Goal: Task Accomplishment & Management: Complete application form

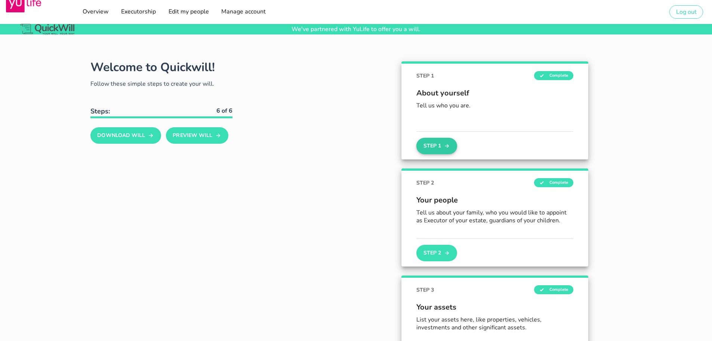
click at [444, 144] on button "Step 1" at bounding box center [437, 146] width 40 height 16
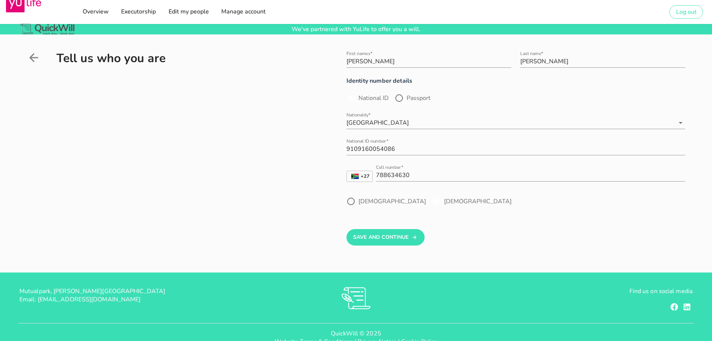
click at [444, 201] on label "[DEMOGRAPHIC_DATA]" at bounding box center [478, 200] width 68 height 7
click at [401, 239] on button "Save And Continue" at bounding box center [386, 237] width 78 height 16
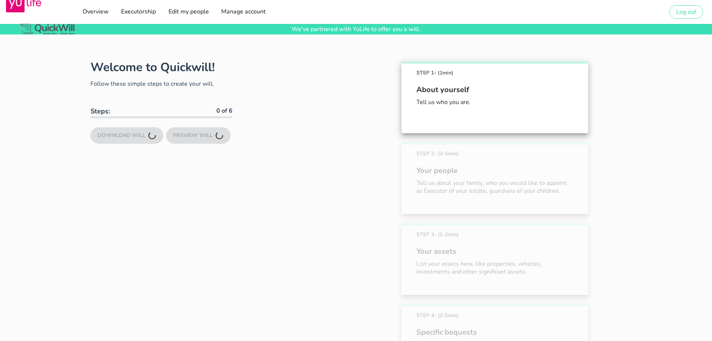
scroll to position [52, 0]
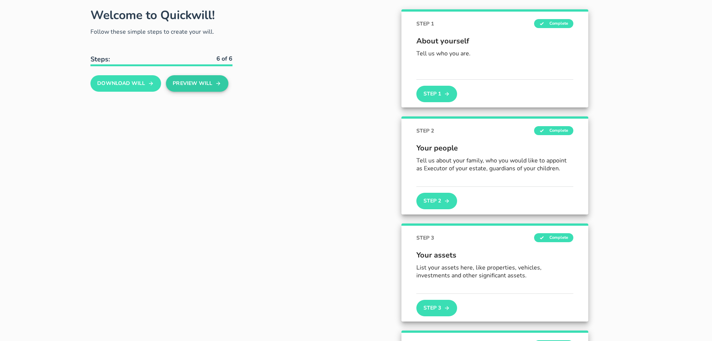
click at [185, 83] on button "Preview Will" at bounding box center [197, 83] width 62 height 16
click at [433, 200] on button "Step 2" at bounding box center [437, 201] width 40 height 16
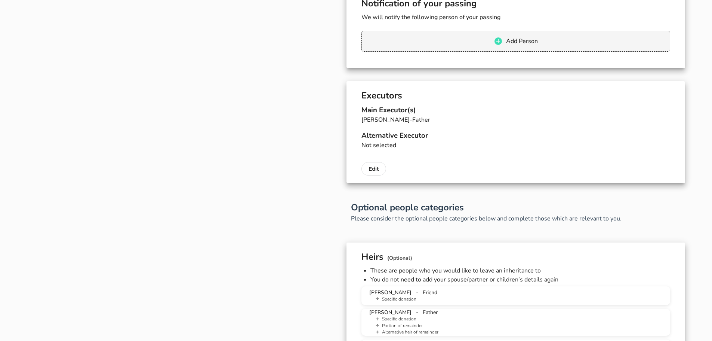
scroll to position [249, 0]
click at [375, 169] on p "Edit" at bounding box center [374, 167] width 10 height 9
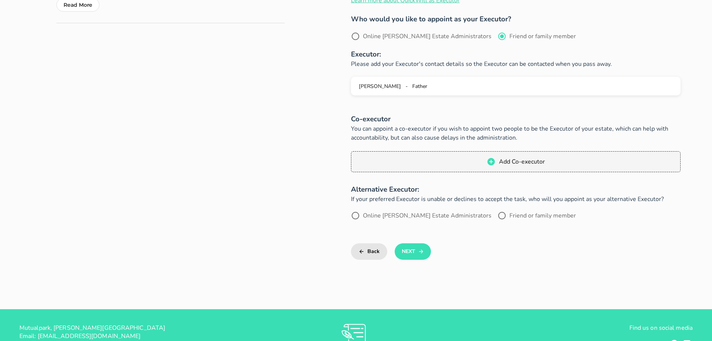
scroll to position [261, 0]
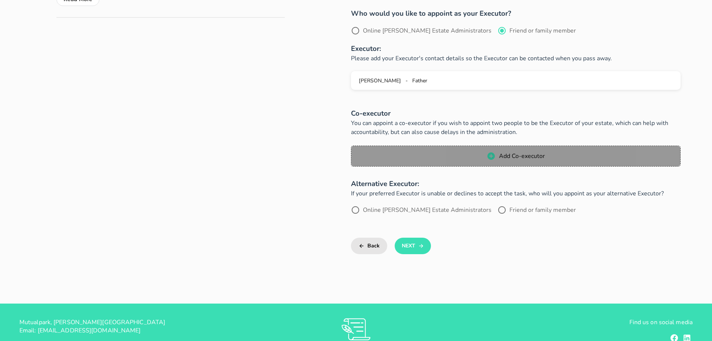
click at [504, 162] on button "Add Co-executor" at bounding box center [516, 155] width 330 height 21
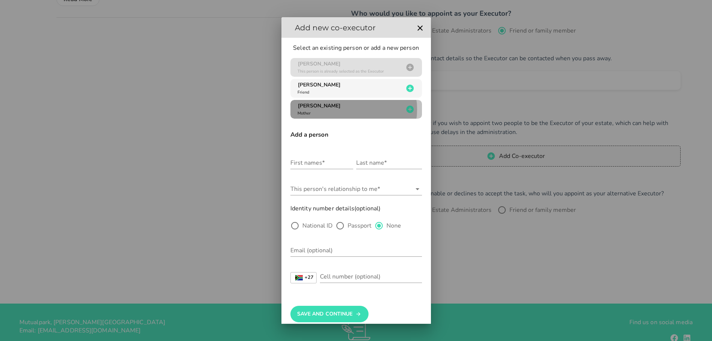
click at [327, 115] on div "[PERSON_NAME] Mother" at bounding box center [350, 109] width 108 height 14
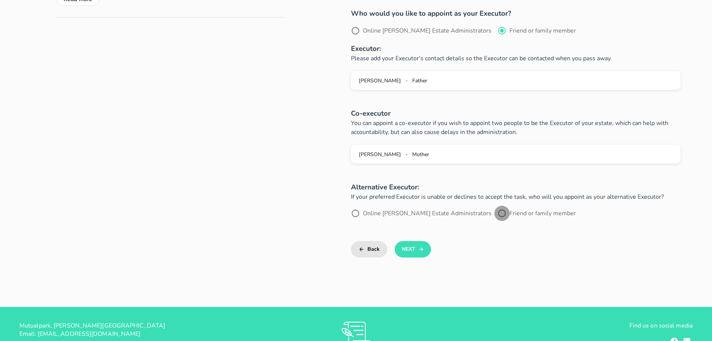
click at [496, 216] on div at bounding box center [502, 213] width 13 height 13
radio input "true"
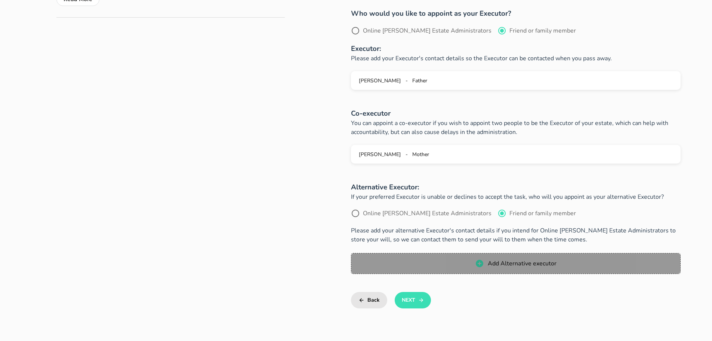
click at [443, 255] on button "Add Alternative executor" at bounding box center [516, 263] width 330 height 21
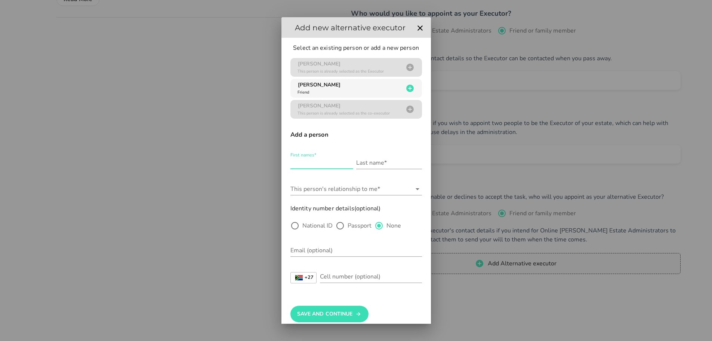
click at [314, 159] on input "First names*" at bounding box center [322, 163] width 63 height 12
type input "[PERSON_NAME]"
click at [307, 227] on label "National ID" at bounding box center [318, 225] width 30 height 7
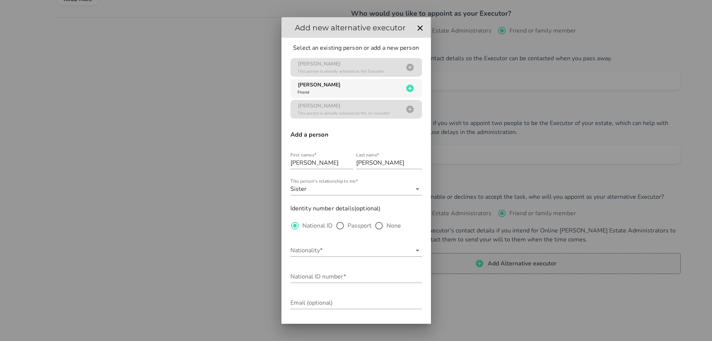
click at [392, 227] on label "None" at bounding box center [394, 225] width 15 height 7
radio input "false"
radio input "true"
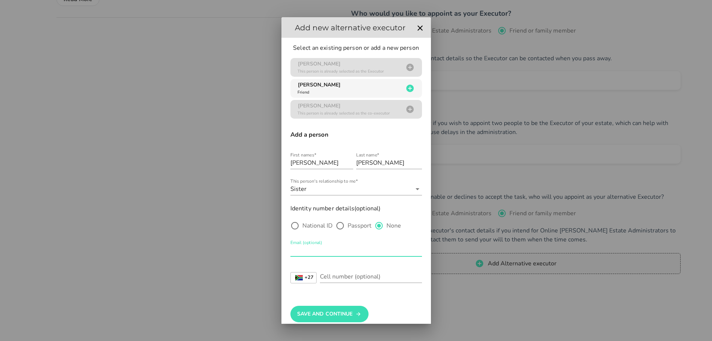
click at [333, 246] on input "Email (optional)" at bounding box center [357, 250] width 132 height 12
paste input "[EMAIL_ADDRESS][DOMAIN_NAME]"
type input "[EMAIL_ADDRESS][DOMAIN_NAME]"
click at [338, 270] on div "Cell number (optional)" at bounding box center [371, 276] width 102 height 12
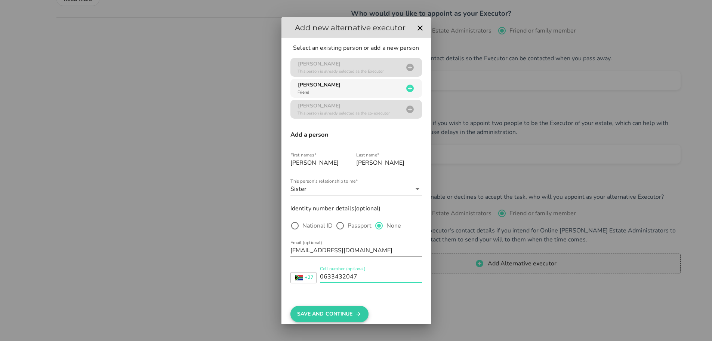
type input "0633432047"
click at [343, 318] on button "Save And Continue" at bounding box center [330, 314] width 78 height 16
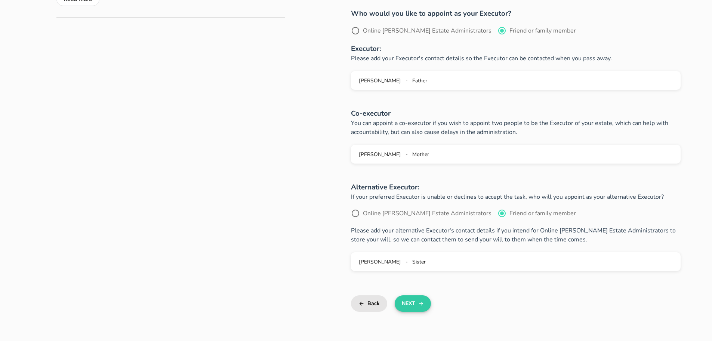
click at [418, 301] on button "Next" at bounding box center [413, 303] width 36 height 16
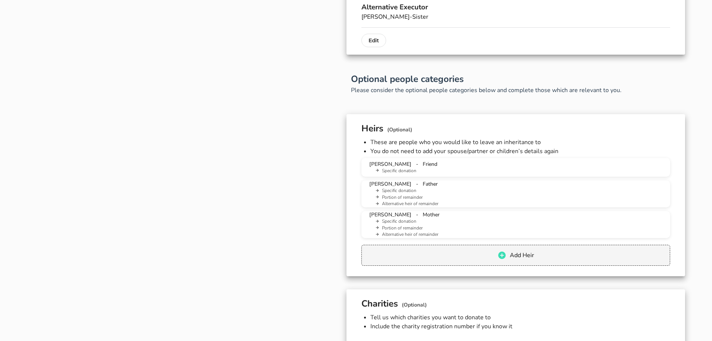
scroll to position [382, 0]
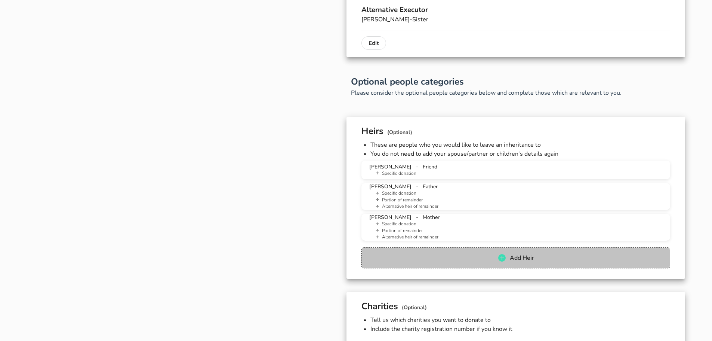
click at [532, 255] on span "Add Heir" at bounding box center [522, 258] width 25 height 8
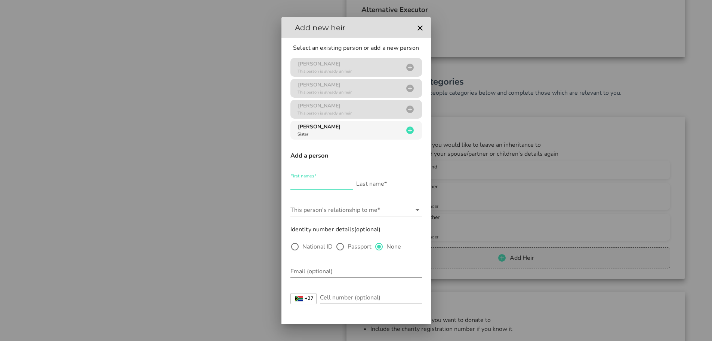
click at [309, 183] on input "First names*" at bounding box center [322, 184] width 63 height 12
type input "Mila"
type input "[PERSON_NAME]"
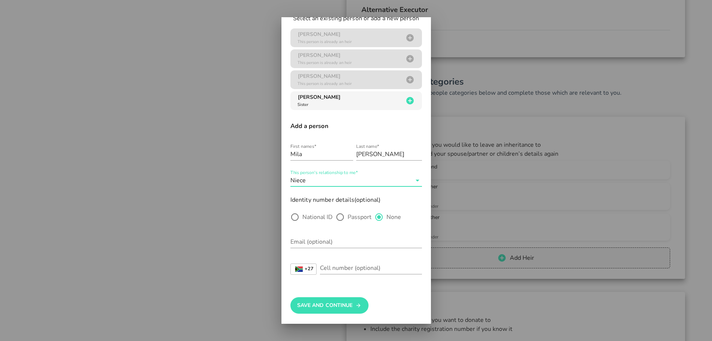
scroll to position [30, 0]
click at [326, 299] on button "Save And Continue" at bounding box center [330, 304] width 78 height 16
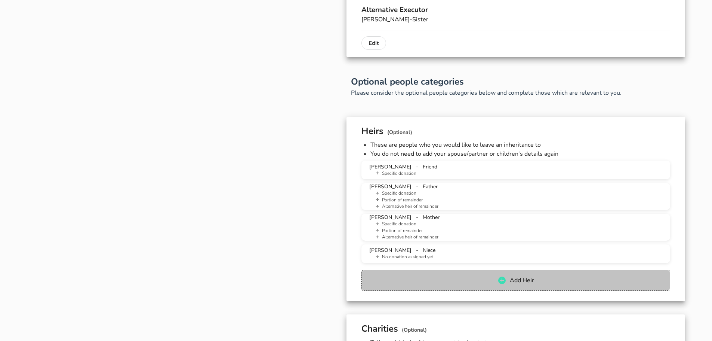
click at [437, 289] on button "Add Heir" at bounding box center [516, 280] width 309 height 21
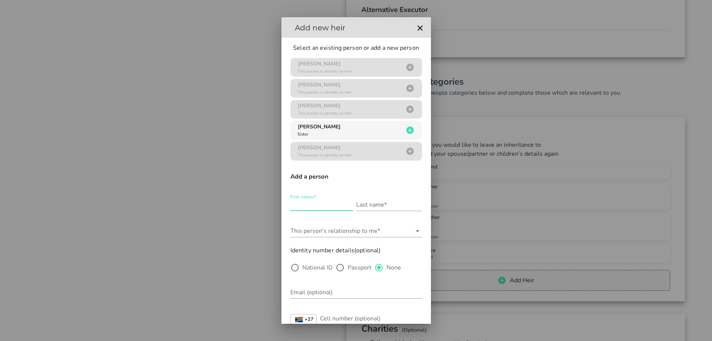
click at [307, 204] on input "First names*" at bounding box center [322, 205] width 63 height 12
type input "[PERSON_NAME]"
type input "Delport"
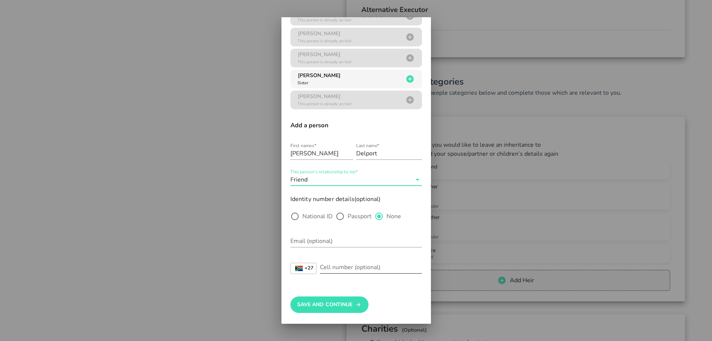
click at [370, 267] on input "Cell number (optional)" at bounding box center [371, 267] width 102 height 12
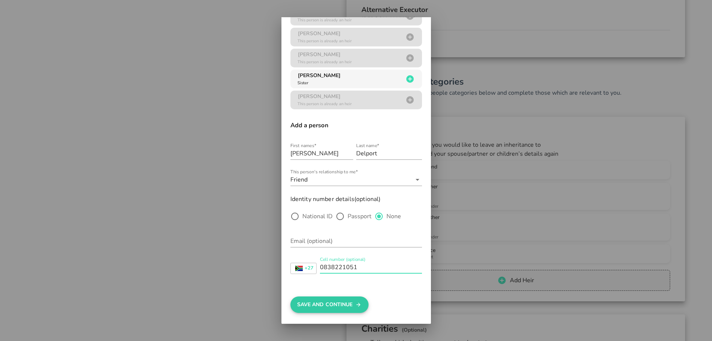
type input "0838221051"
click at [344, 304] on button "Save And Continue" at bounding box center [330, 304] width 78 height 16
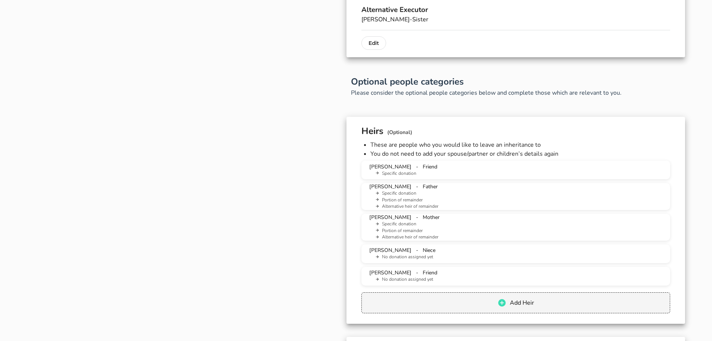
scroll to position [0, 0]
click at [406, 195] on li "Specific donation" at bounding box center [519, 193] width 291 height 7
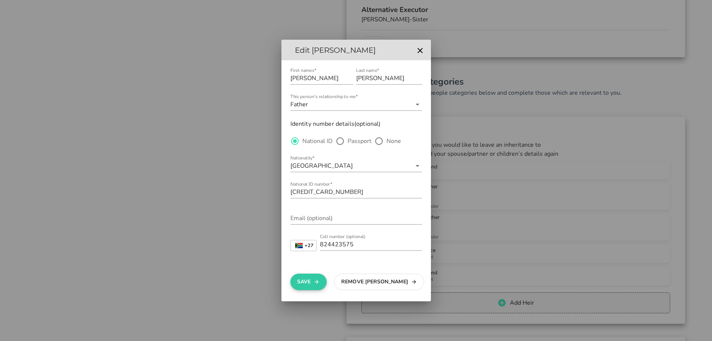
click at [308, 276] on button "Save" at bounding box center [309, 281] width 36 height 16
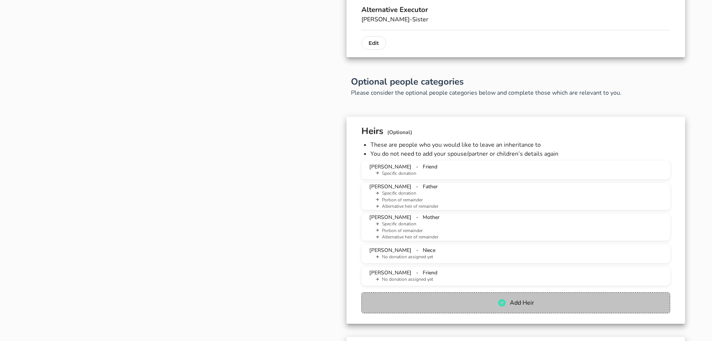
click at [489, 296] on button "Add Heir" at bounding box center [516, 302] width 309 height 21
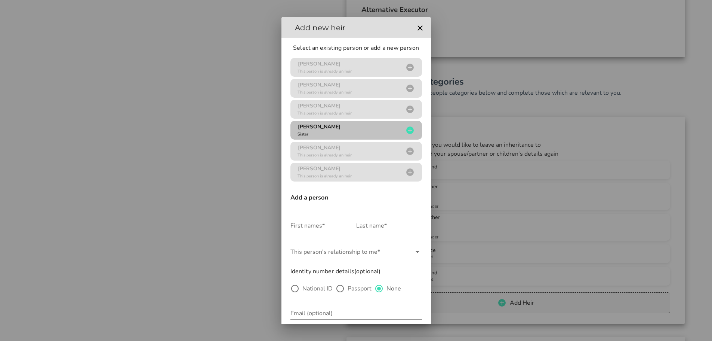
click at [406, 128] on icon "button" at bounding box center [410, 130] width 9 height 9
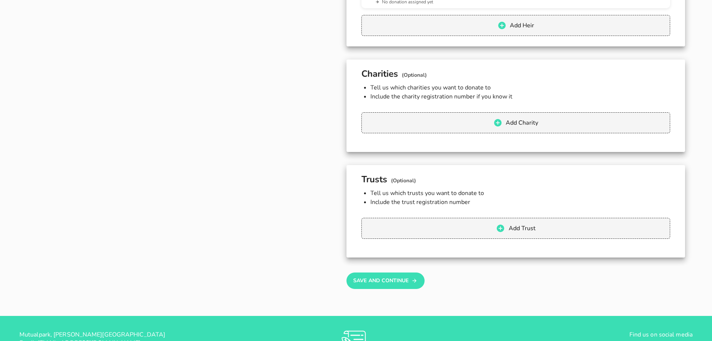
scroll to position [704, 0]
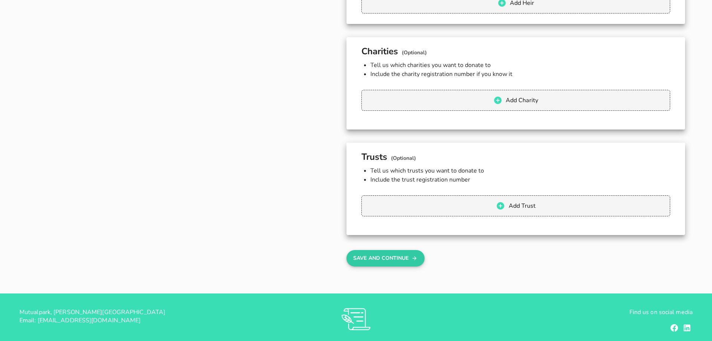
click at [377, 259] on button "Save And Continue" at bounding box center [386, 258] width 78 height 16
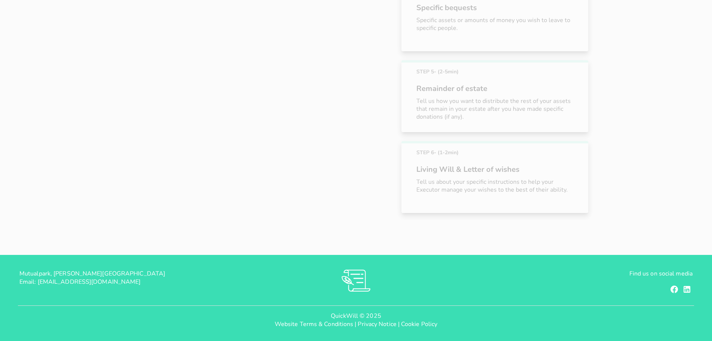
scroll to position [133, 0]
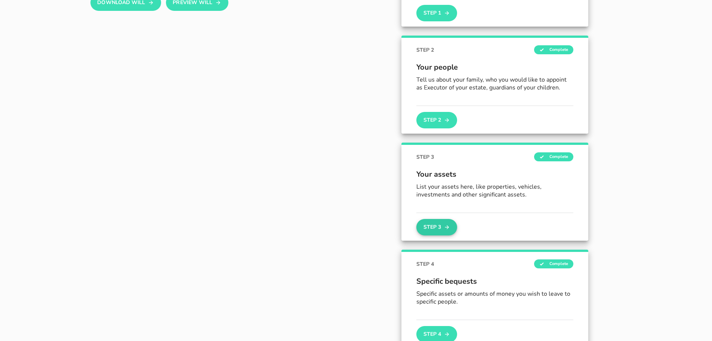
click at [444, 226] on button "Step 3" at bounding box center [437, 227] width 40 height 16
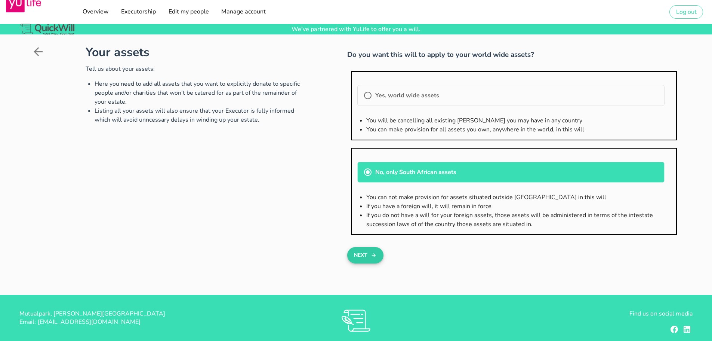
click at [367, 253] on button "Next" at bounding box center [365, 255] width 36 height 16
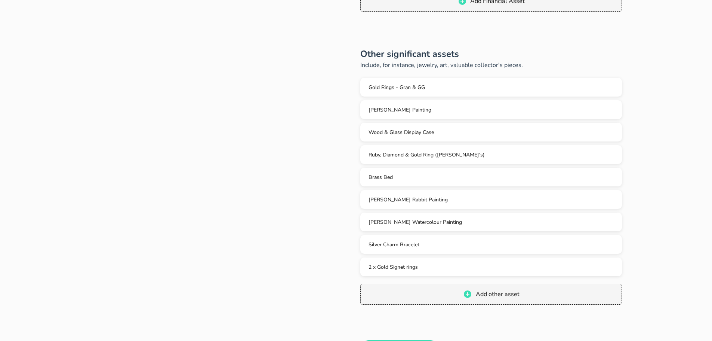
scroll to position [384, 0]
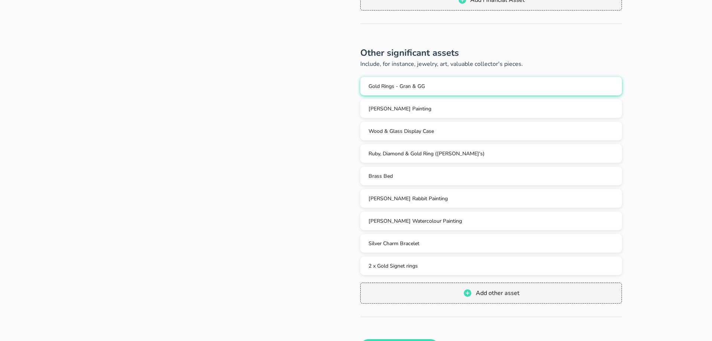
click at [406, 83] on span "Gold Rings - Gran & GG" at bounding box center [397, 86] width 56 height 7
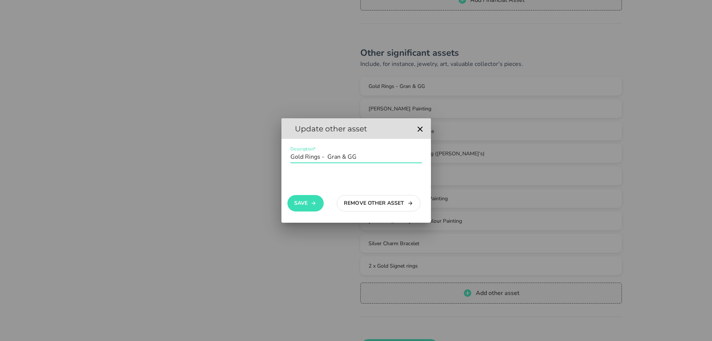
drag, startPoint x: 305, startPoint y: 155, endPoint x: 459, endPoint y: 159, distance: 153.8
click at [457, 159] on div "As an YuLife customer, you can draft your will for free We've partnered with Yu…" at bounding box center [356, 46] width 712 height 861
drag, startPoint x: 306, startPoint y: 155, endPoint x: 312, endPoint y: 157, distance: 5.9
click at [312, 157] on input "Description*" at bounding box center [357, 157] width 132 height 12
type input "Gold - Ruby and Diamond Ring"
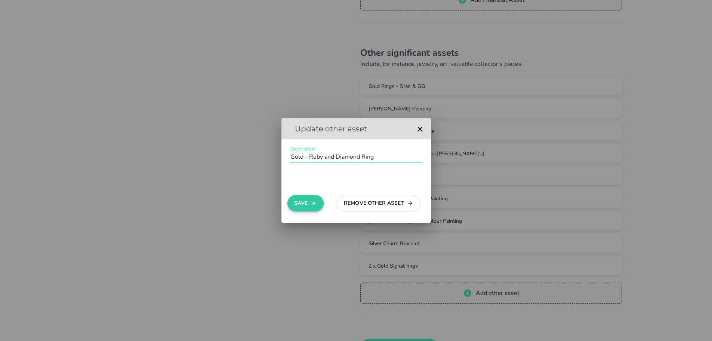
click at [321, 202] on button "Save" at bounding box center [306, 203] width 36 height 16
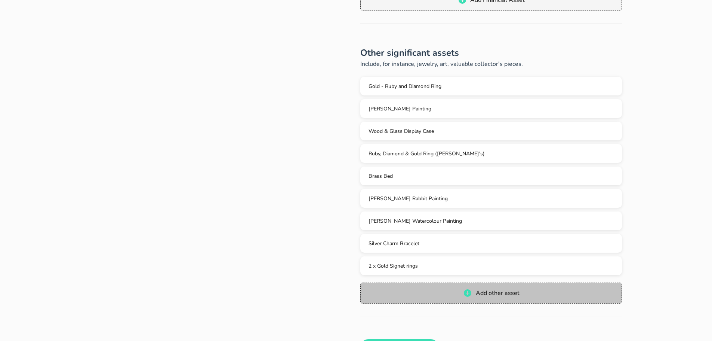
click at [464, 288] on icon "button" at bounding box center [467, 292] width 9 height 9
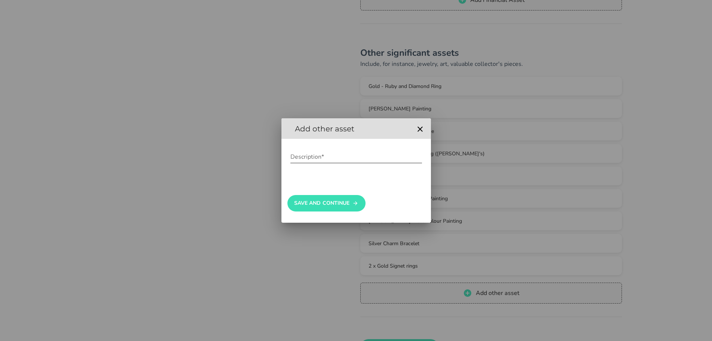
click at [326, 157] on input "Description*" at bounding box center [357, 157] width 132 height 12
click at [340, 208] on button "Save And Continue" at bounding box center [327, 203] width 78 height 16
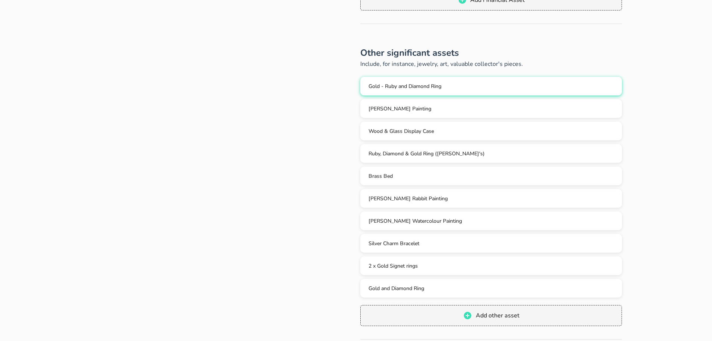
click at [418, 83] on span "Gold - Ruby and Diamond Ring" at bounding box center [405, 86] width 73 height 7
type input "Gold - Ruby and Diamond Ring"
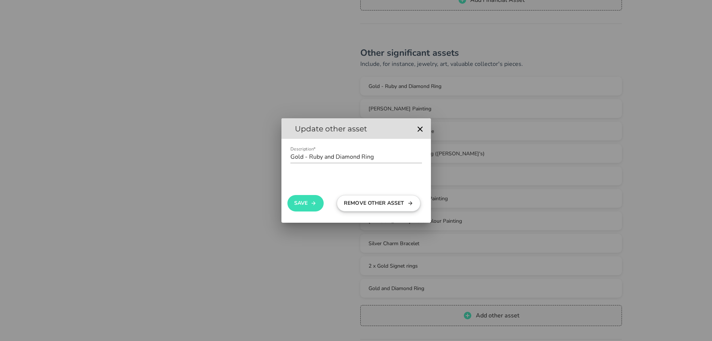
click at [372, 201] on button "Remove Other Asset" at bounding box center [379, 203] width 84 height 16
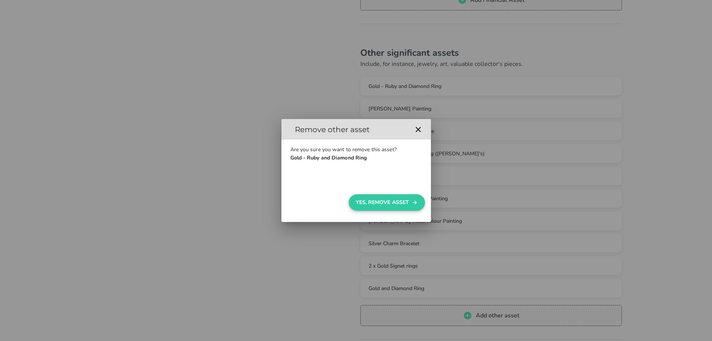
click at [378, 204] on button "Yes, Remove Asset" at bounding box center [387, 202] width 76 height 16
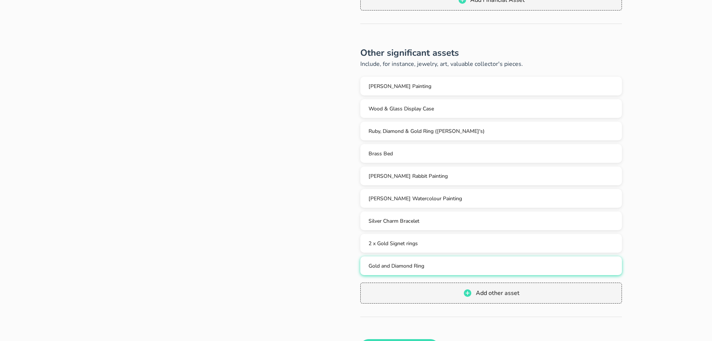
click at [405, 262] on span "Gold and Diamond Ring" at bounding box center [397, 265] width 56 height 7
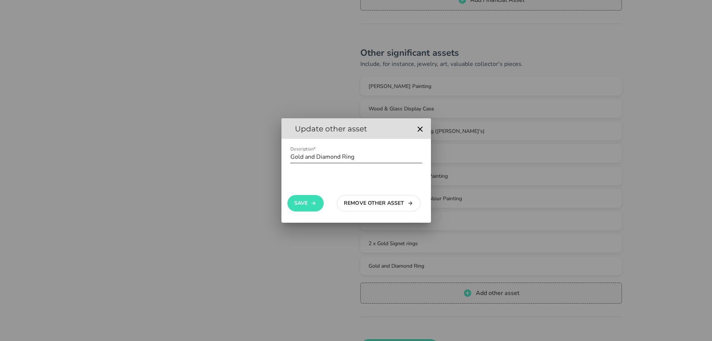
click at [367, 157] on input "Description*" at bounding box center [357, 157] width 132 height 12
type input "Gold and Diamond Ring - Gigi"
click at [284, 205] on div "Save Remove Other Asset" at bounding box center [357, 200] width 150 height 46
click at [302, 204] on button "Save" at bounding box center [306, 203] width 36 height 16
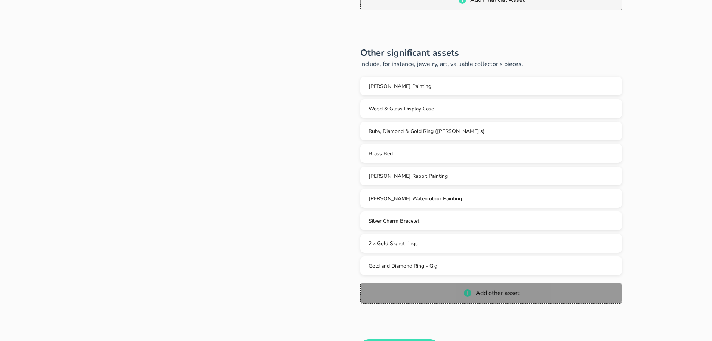
click at [407, 288] on span "Add other asset" at bounding box center [491, 292] width 246 height 9
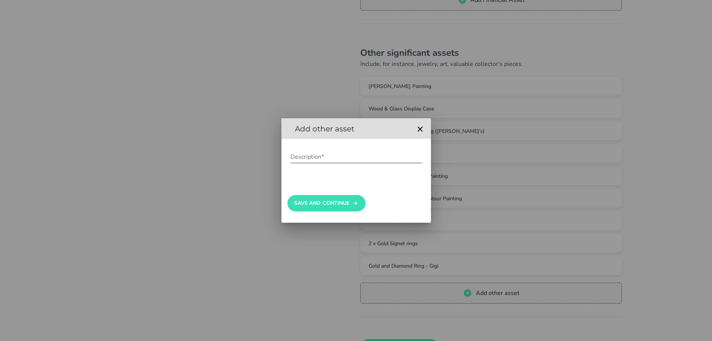
click at [321, 150] on div "Description*" at bounding box center [357, 158] width 132 height 25
click at [321, 158] on input "Description*" at bounding box center [357, 157] width 132 height 12
click at [332, 204] on button "Save And Continue" at bounding box center [327, 203] width 78 height 16
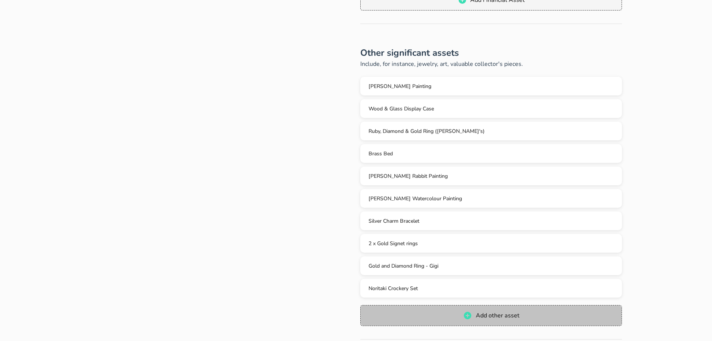
click at [454, 305] on button "Add other asset" at bounding box center [492, 315] width 262 height 21
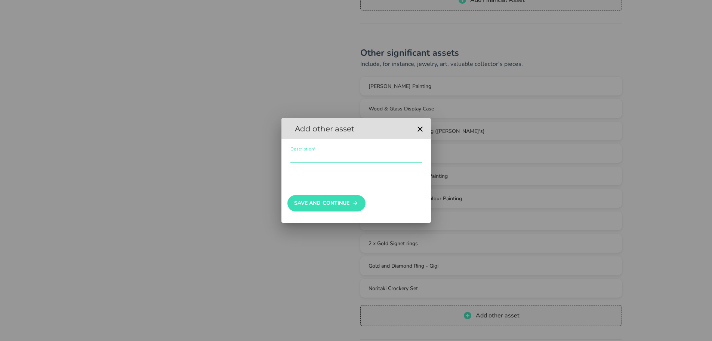
click at [329, 156] on input "Description*" at bounding box center [357, 157] width 132 height 12
click at [323, 204] on button "Save And Continue" at bounding box center [327, 203] width 78 height 16
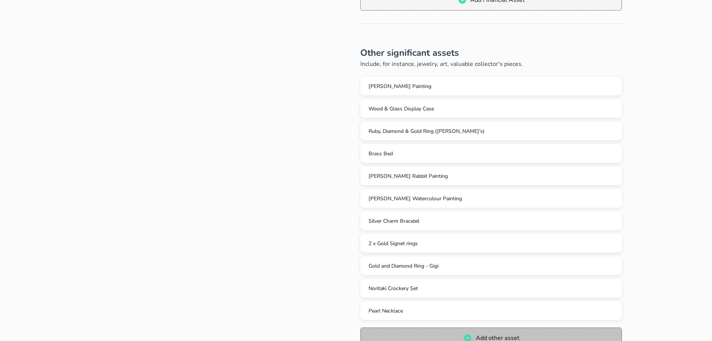
click at [469, 334] on icon "button" at bounding box center [467, 337] width 7 height 7
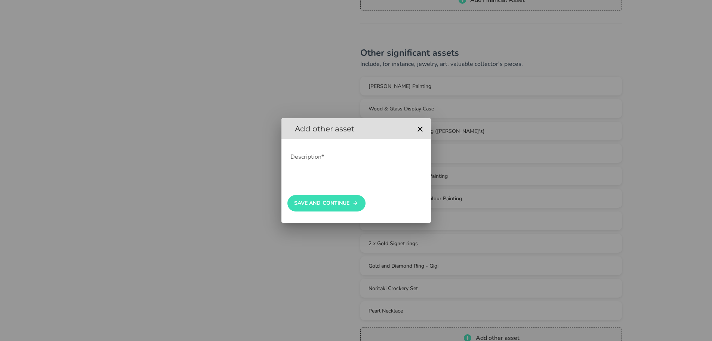
click at [312, 154] on div "Description*" at bounding box center [357, 157] width 132 height 12
type input "A"
click at [300, 154] on input "Description*" at bounding box center [357, 157] width 132 height 12
drag, startPoint x: 312, startPoint y: 157, endPoint x: 303, endPoint y: 156, distance: 8.7
click at [303, 156] on input "Description*" at bounding box center [357, 157] width 132 height 12
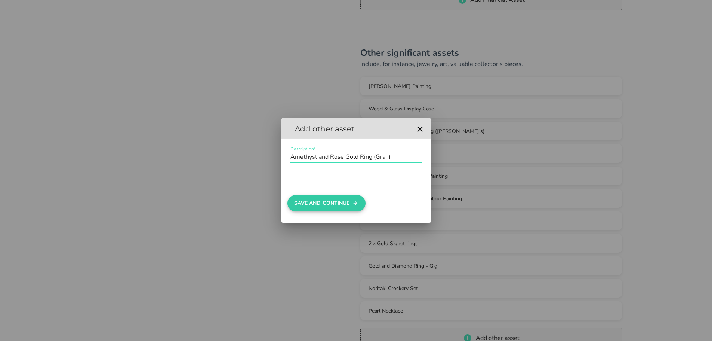
type input "Amethyst and Rose Gold Ring (Gran)"
click at [320, 203] on button "Save And Continue" at bounding box center [327, 203] width 78 height 16
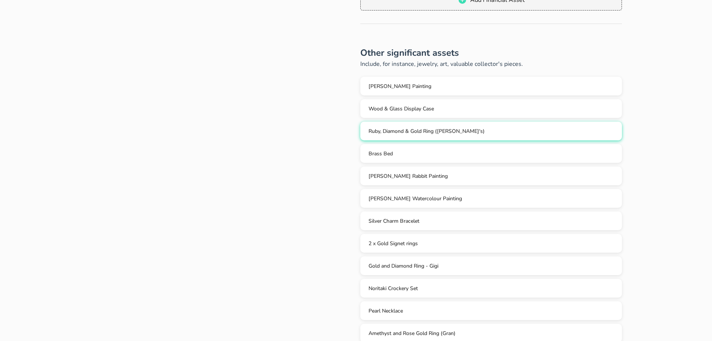
click at [459, 127] on button "Ruby, Diamond & Gold Ring ([PERSON_NAME]'s)" at bounding box center [492, 131] width 262 height 19
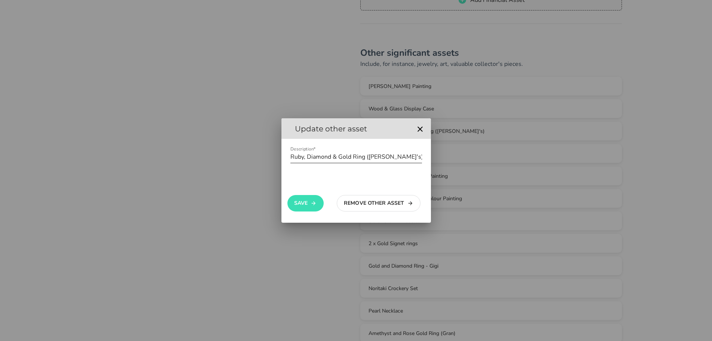
click at [384, 156] on input "Description*" at bounding box center [357, 157] width 132 height 12
click at [314, 199] on icon "button" at bounding box center [314, 203] width 6 height 9
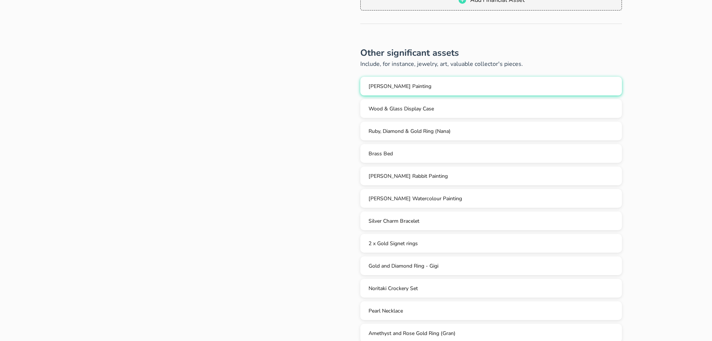
click at [402, 83] on span "[PERSON_NAME] Painting" at bounding box center [400, 86] width 63 height 7
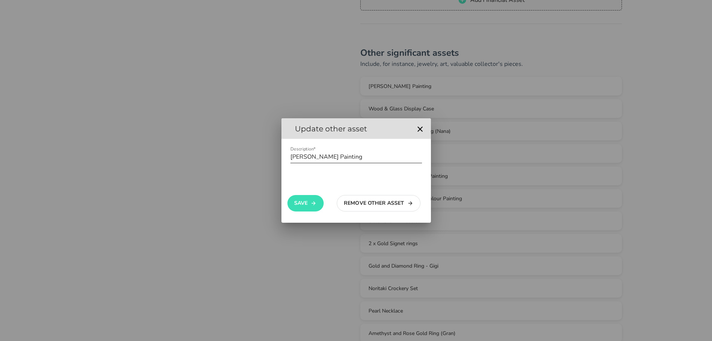
click at [326, 155] on input "Description*" at bounding box center [357, 157] width 132 height 12
type input "[PERSON_NAME] Girl in Field Painting"
click at [311, 196] on button "Save" at bounding box center [306, 203] width 36 height 16
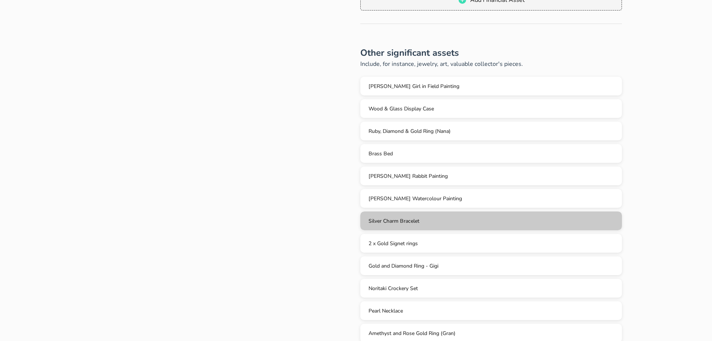
drag, startPoint x: 407, startPoint y: 212, endPoint x: 326, endPoint y: 186, distance: 85.0
click at [328, 184] on div "Your assets Tell us about your assets: Here you need to add all assets that you…" at bounding box center [356, 43] width 650 height 767
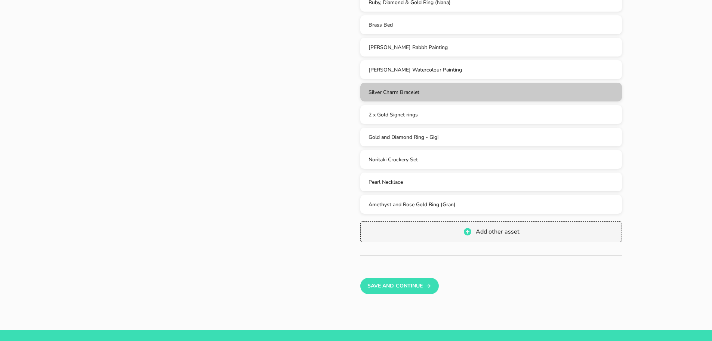
scroll to position [511, 0]
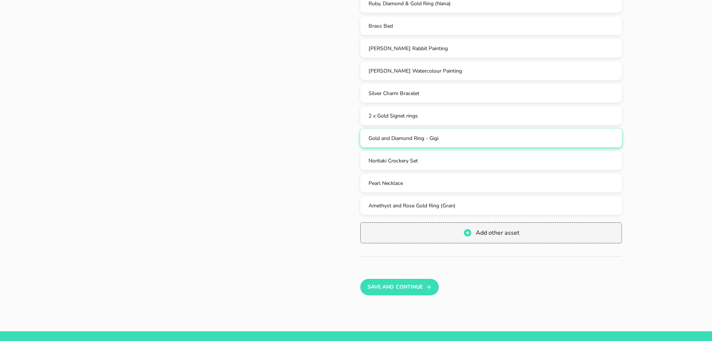
click at [393, 135] on span "Gold and Diamond Ring - Gigi" at bounding box center [404, 138] width 70 height 7
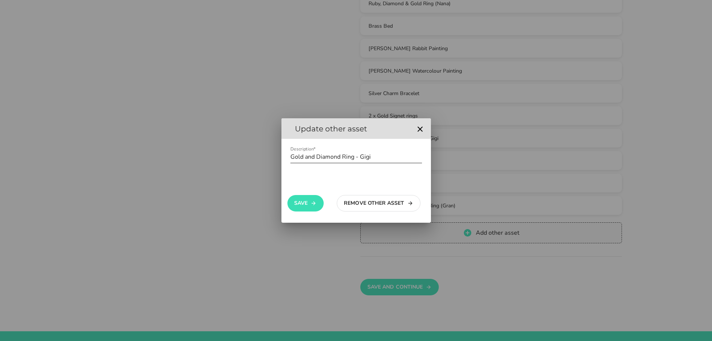
click at [315, 153] on input "Description*" at bounding box center [357, 157] width 132 height 12
click at [315, 204] on icon "button" at bounding box center [314, 203] width 6 height 9
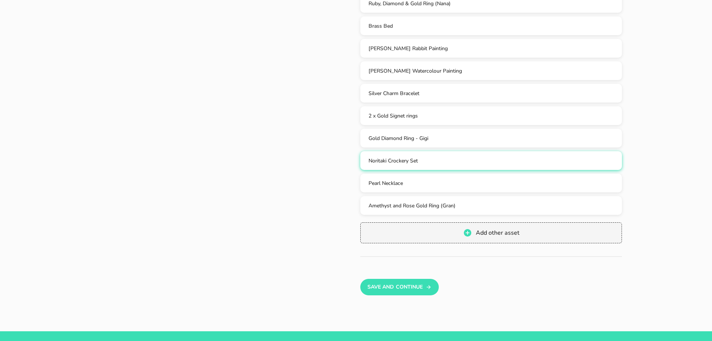
click at [419, 157] on div "Noritaki Crockery Set" at bounding box center [492, 160] width 250 height 7
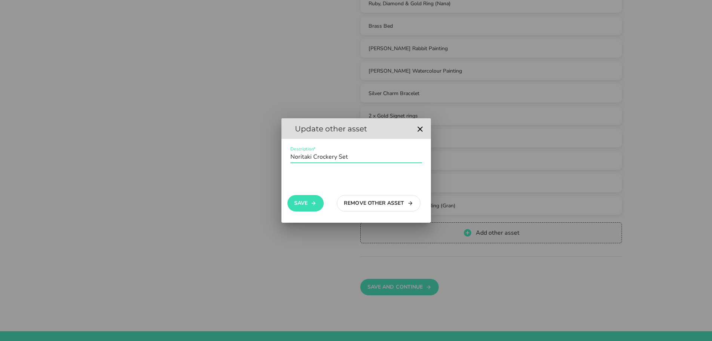
drag, startPoint x: 311, startPoint y: 159, endPoint x: 268, endPoint y: 157, distance: 43.0
click at [307, 207] on button "Save" at bounding box center [306, 203] width 36 height 16
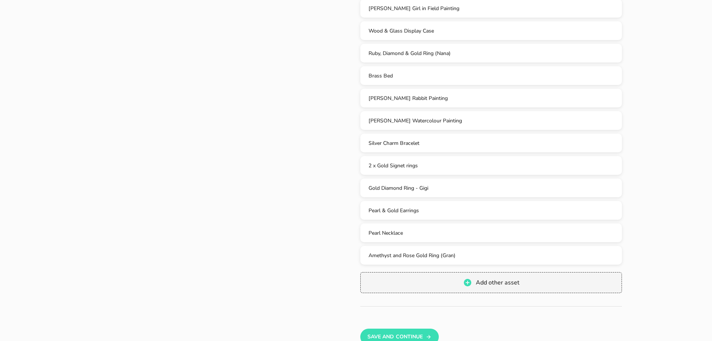
scroll to position [464, 0]
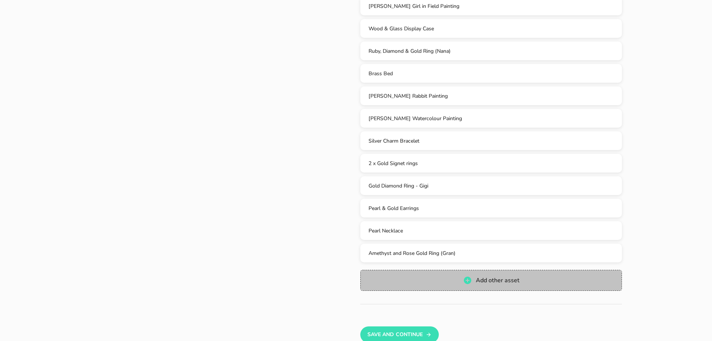
click at [476, 276] on span "Add other asset" at bounding box center [491, 280] width 246 height 9
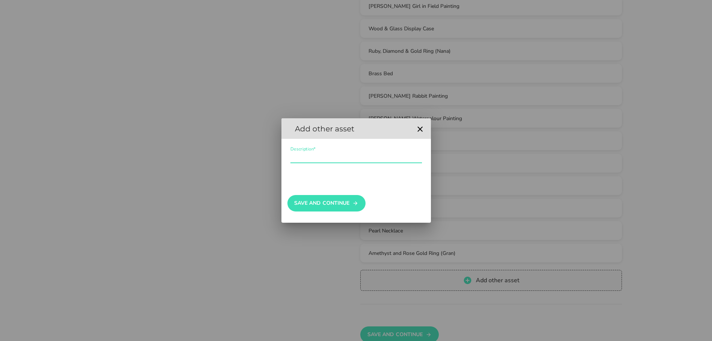
click at [304, 157] on input "Description*" at bounding box center [357, 157] width 132 height 12
type input "Captains Writing Desk"
click at [327, 197] on button "Save And Continue" at bounding box center [327, 203] width 78 height 16
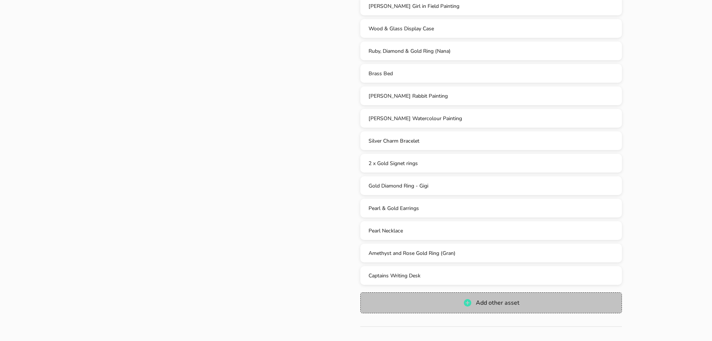
click at [446, 298] on span "Add other asset" at bounding box center [491, 302] width 246 height 9
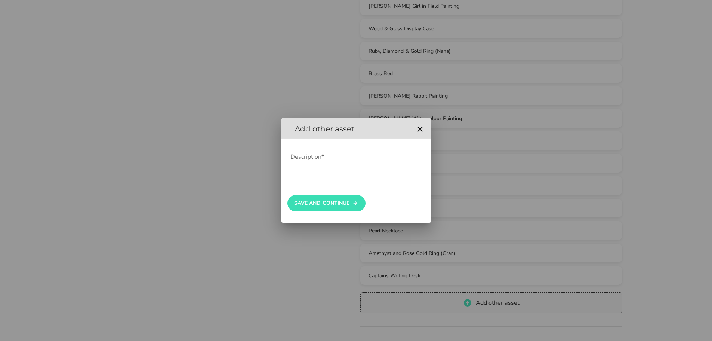
click at [329, 153] on input "Description*" at bounding box center [357, 157] width 132 height 12
click at [341, 202] on button "Save And Continue" at bounding box center [327, 203] width 78 height 16
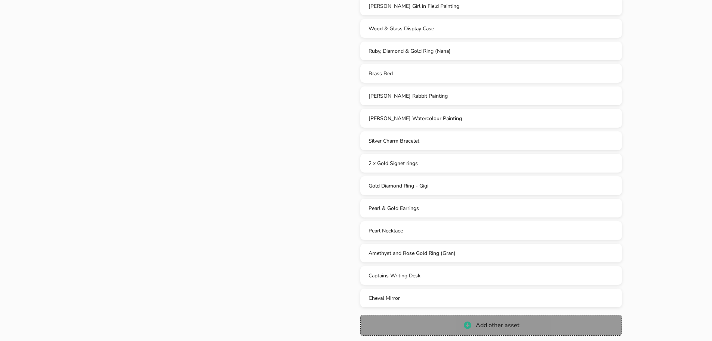
click at [432, 321] on span "Add other asset" at bounding box center [491, 325] width 246 height 9
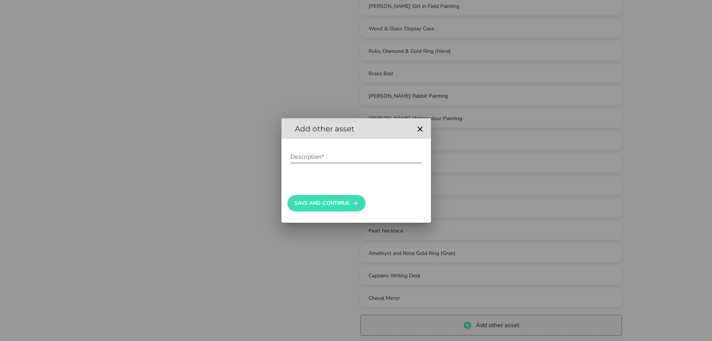
click at [320, 162] on div "Description*" at bounding box center [357, 157] width 132 height 12
click at [343, 194] on div "Save And Continue" at bounding box center [357, 200] width 138 height 40
drag, startPoint x: 319, startPoint y: 156, endPoint x: 197, endPoint y: 144, distance: 122.8
click at [202, 145] on div "As an YuLife customer, you can draft your will for free We've partnered with Yu…" at bounding box center [356, 22] width 712 height 973
click at [422, 125] on icon "button" at bounding box center [420, 129] width 9 height 9
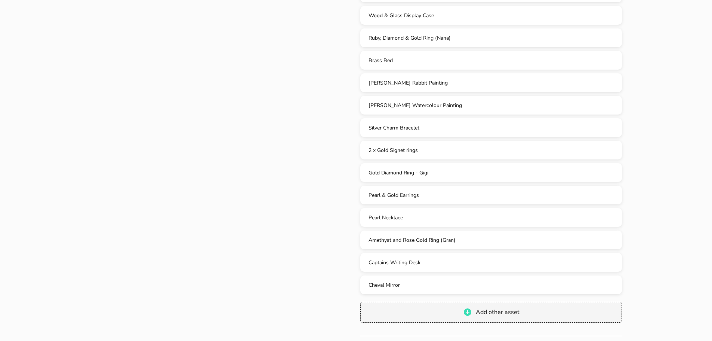
scroll to position [482, 0]
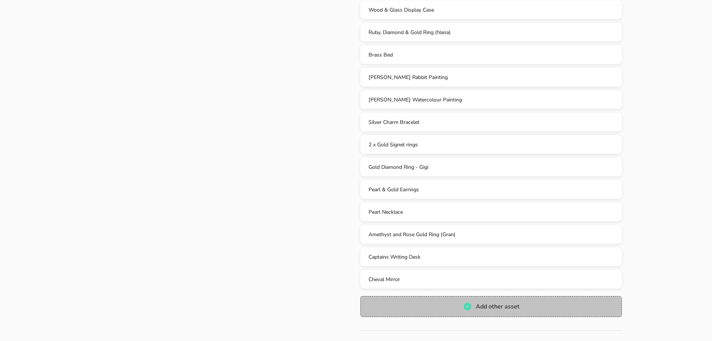
click at [524, 302] on button "Add other asset" at bounding box center [492, 306] width 262 height 21
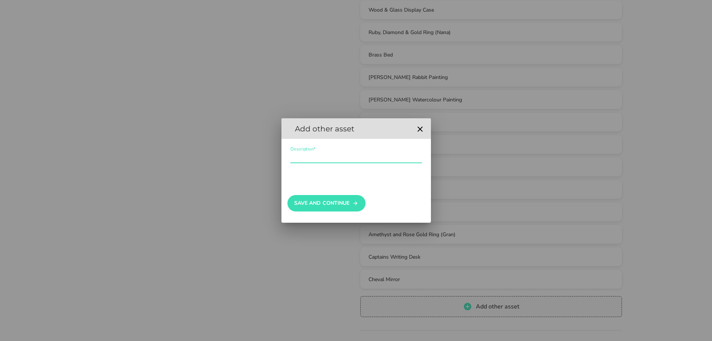
click at [323, 161] on input "Description*" at bounding box center [357, 157] width 132 height 12
type input "l"
click at [329, 202] on button "Save And Continue" at bounding box center [327, 203] width 78 height 16
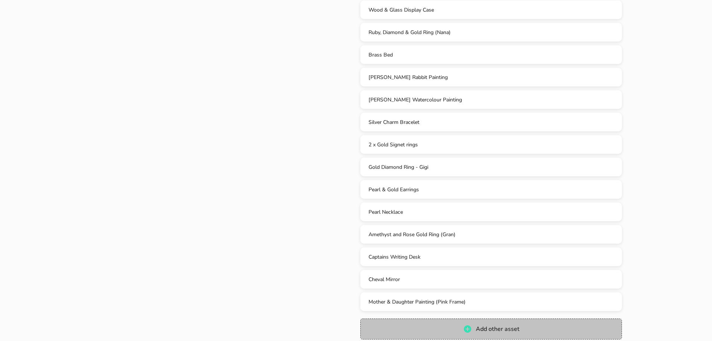
click at [417, 324] on span "Add other asset" at bounding box center [491, 328] width 246 height 9
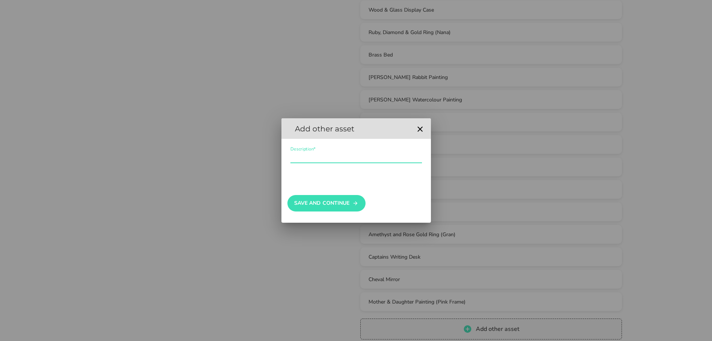
click at [331, 156] on input "Description*" at bounding box center [357, 157] width 132 height 12
click at [357, 154] on input "Description*" at bounding box center [357, 157] width 132 height 12
click at [346, 191] on div "Save And Continue" at bounding box center [357, 200] width 138 height 40
click at [345, 195] on button "Save And Continue" at bounding box center [327, 203] width 78 height 16
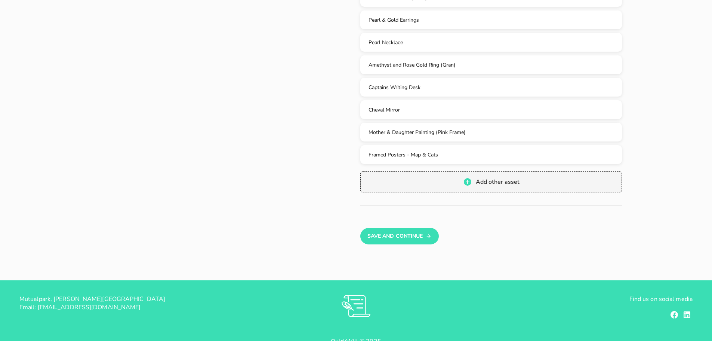
scroll to position [638, 0]
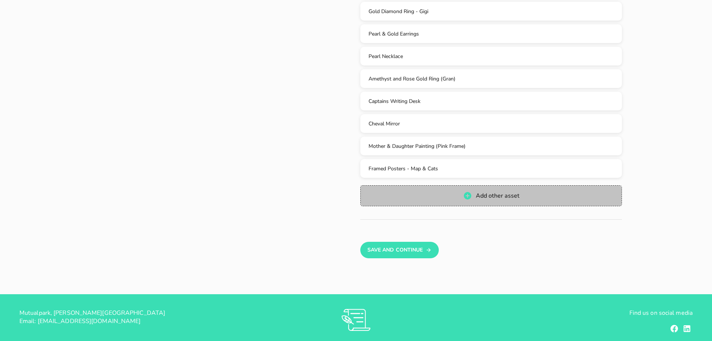
click at [472, 191] on icon "button" at bounding box center [467, 195] width 9 height 9
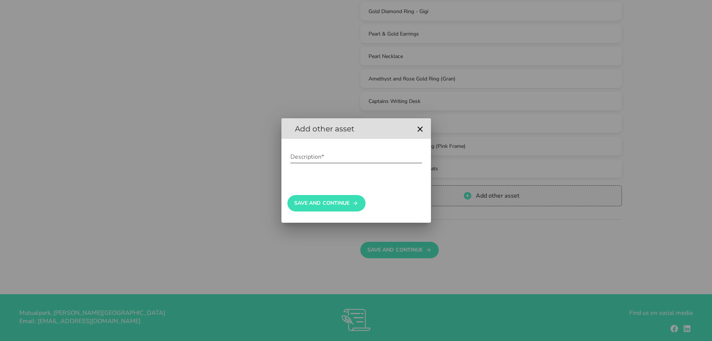
click at [369, 160] on input "Description*" at bounding box center [357, 157] width 132 height 12
click at [290, 156] on div "Description*" at bounding box center [357, 158] width 150 height 38
click at [291, 156] on input "Description*" at bounding box center [357, 157] width 132 height 12
click at [361, 208] on button "Save And Continue" at bounding box center [327, 203] width 78 height 16
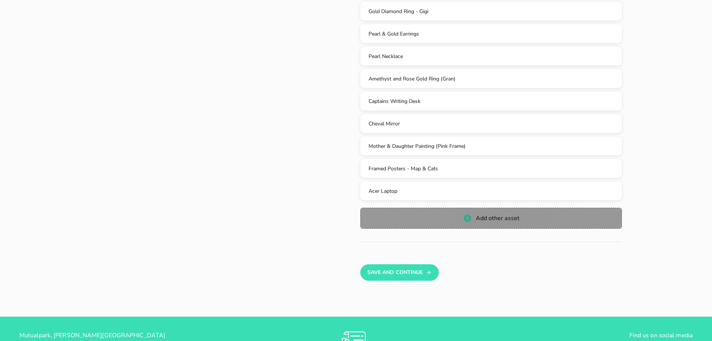
click at [439, 214] on span "Add other asset" at bounding box center [491, 218] width 246 height 9
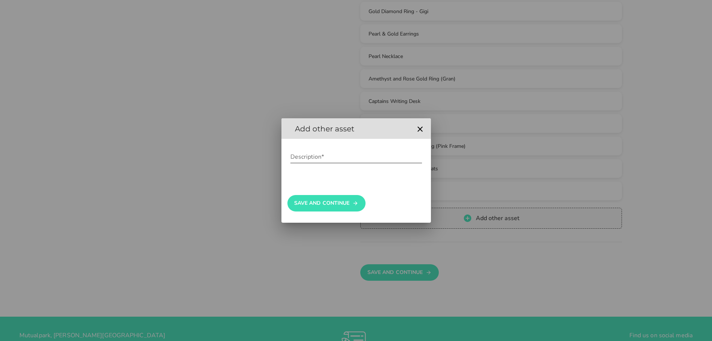
click at [344, 160] on input "Description*" at bounding box center [357, 157] width 132 height 12
click at [330, 206] on button "Save And Continue" at bounding box center [327, 203] width 78 height 16
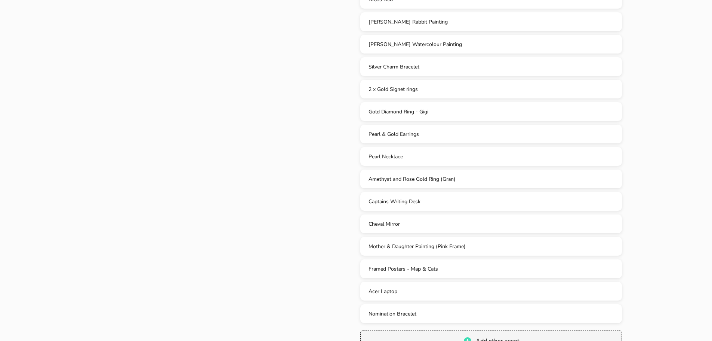
scroll to position [542, 0]
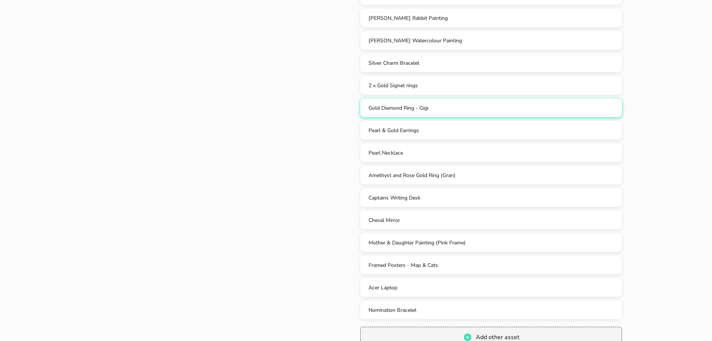
click at [442, 104] on div "Gold Diamond Ring - Gigi" at bounding box center [492, 107] width 250 height 7
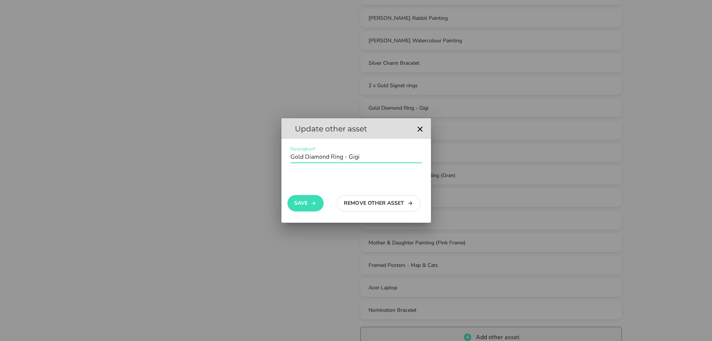
drag, startPoint x: 340, startPoint y: 156, endPoint x: 352, endPoint y: 159, distance: 11.8
click at [353, 159] on input "Description*" at bounding box center [357, 157] width 132 height 12
click at [343, 157] on input "Description*" at bounding box center [357, 157] width 132 height 12
click at [349, 156] on input "Description*" at bounding box center [357, 157] width 132 height 12
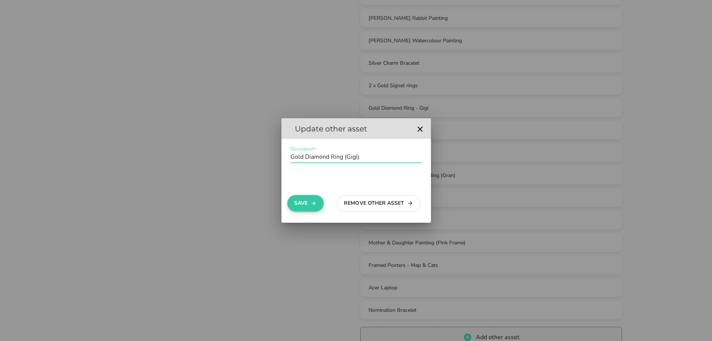
type input "Gold Diamond Ring (Gigi)"
click at [302, 201] on button "Save" at bounding box center [306, 203] width 36 height 16
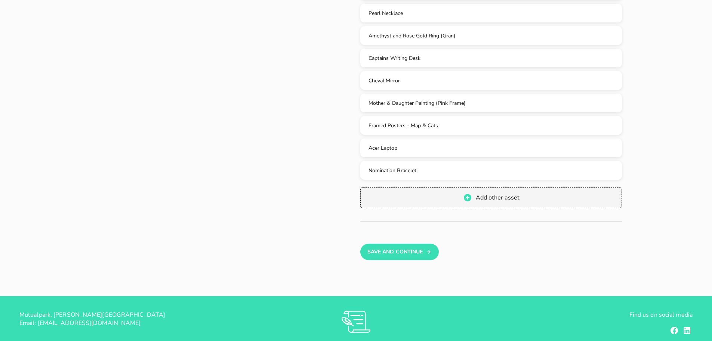
scroll to position [713, 0]
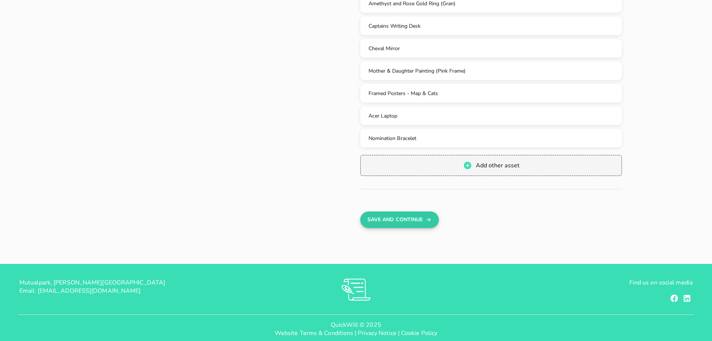
click at [395, 212] on button "Save And Continue" at bounding box center [400, 219] width 78 height 16
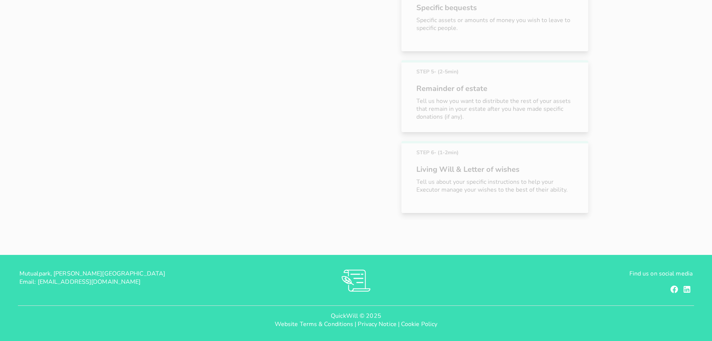
scroll to position [214, 0]
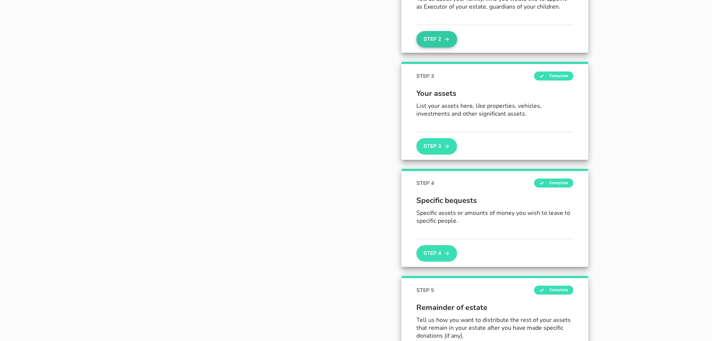
click at [447, 45] on button "Step 2" at bounding box center [437, 39] width 40 height 16
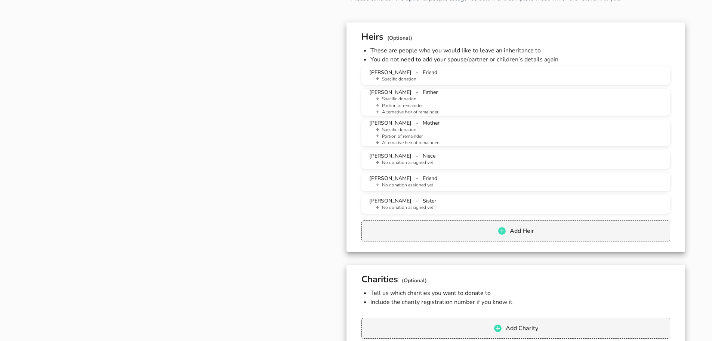
scroll to position [479, 0]
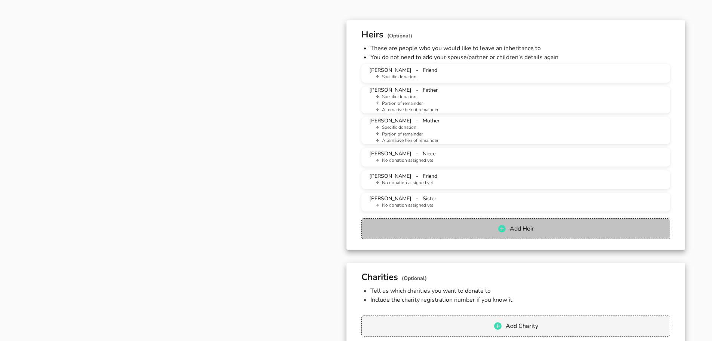
drag, startPoint x: 513, startPoint y: 219, endPoint x: 516, endPoint y: 227, distance: 9.1
click at [513, 221] on button "Add Heir" at bounding box center [516, 228] width 309 height 21
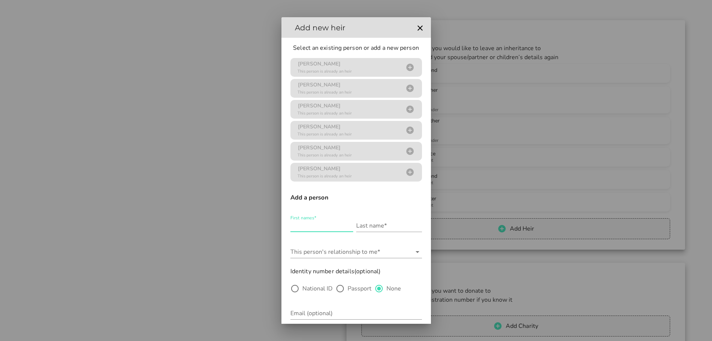
click at [318, 227] on input "First names*" at bounding box center [322, 226] width 63 height 12
type input "Ava"
type input "Delport"
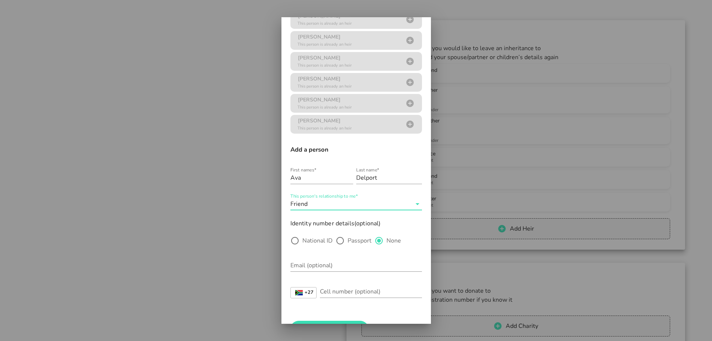
scroll to position [72, 0]
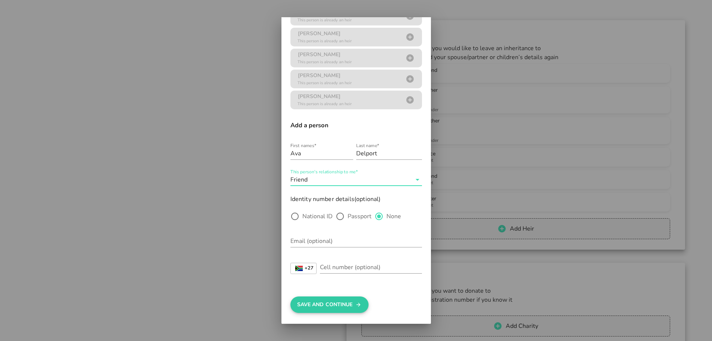
click at [347, 306] on button "Save And Continue" at bounding box center [330, 304] width 78 height 16
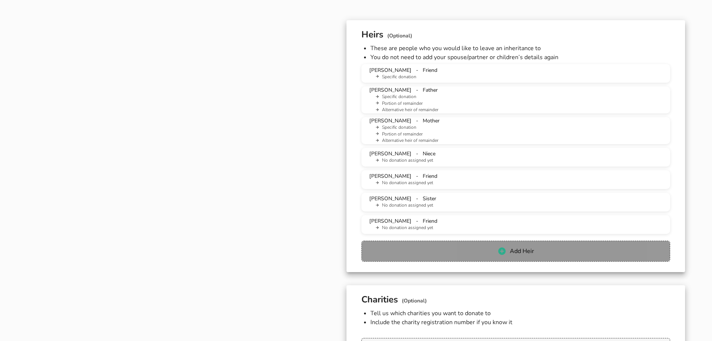
click at [415, 255] on span "Add Heir" at bounding box center [516, 250] width 294 height 9
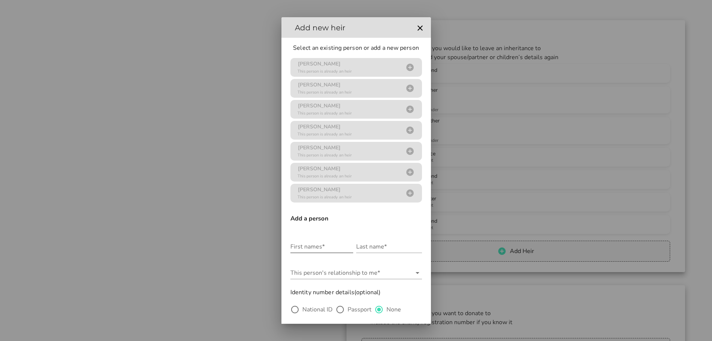
click at [314, 246] on div "First names*" at bounding box center [322, 246] width 63 height 12
type input "[PERSON_NAME]"
type input "Delport"
click at [322, 267] on div "This person's relationship to me*" at bounding box center [357, 274] width 132 height 25
click at [322, 270] on input "This person's relationship to me*" at bounding box center [351, 273] width 121 height 12
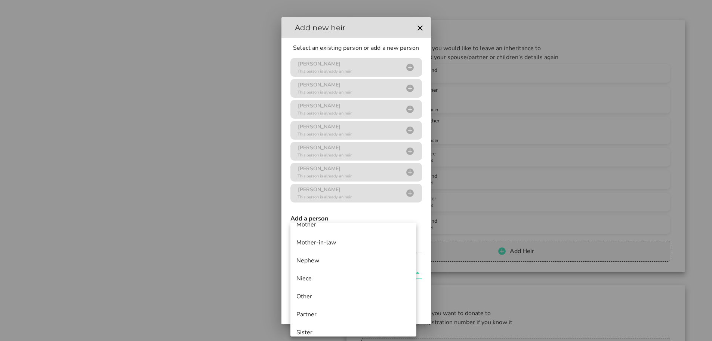
scroll to position [344, 0]
click at [322, 286] on div "Other" at bounding box center [354, 285] width 114 height 7
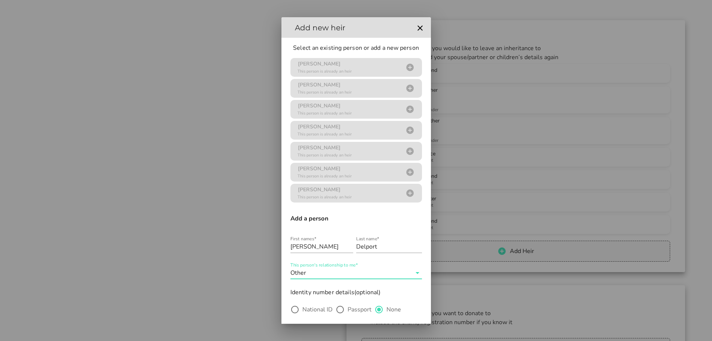
click at [416, 273] on icon at bounding box center [418, 273] width 4 height 2
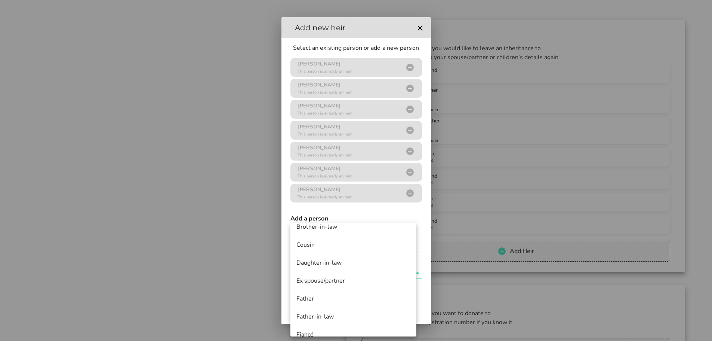
scroll to position [94, 0]
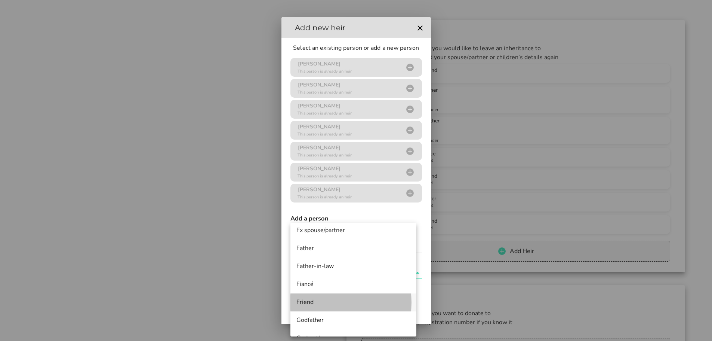
click at [304, 304] on div "Friend" at bounding box center [354, 301] width 114 height 7
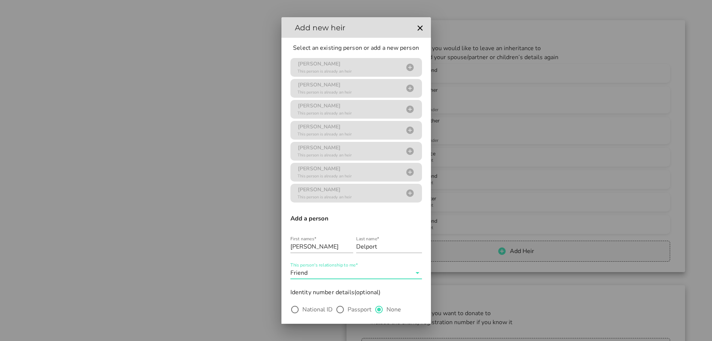
scroll to position [93, 0]
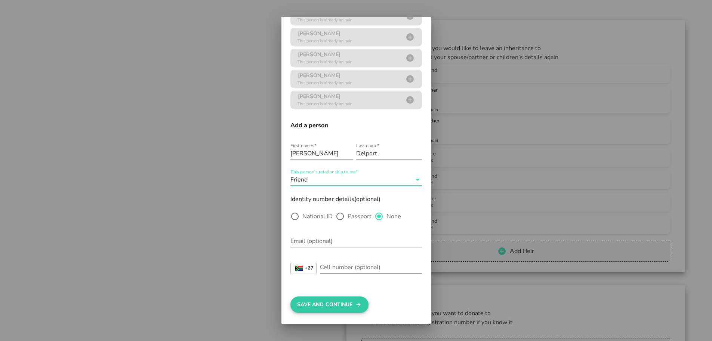
click at [358, 301] on icon "submit" at bounding box center [359, 304] width 6 height 9
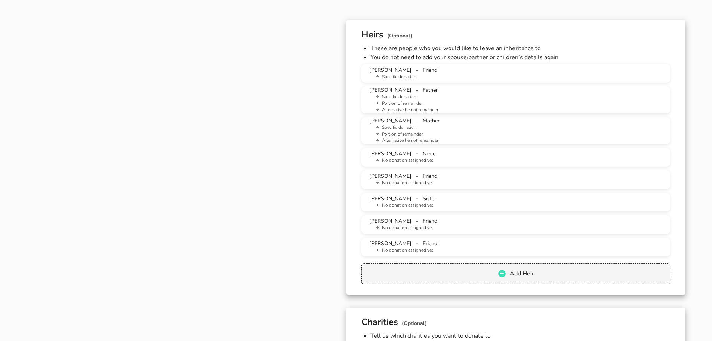
scroll to position [777, 0]
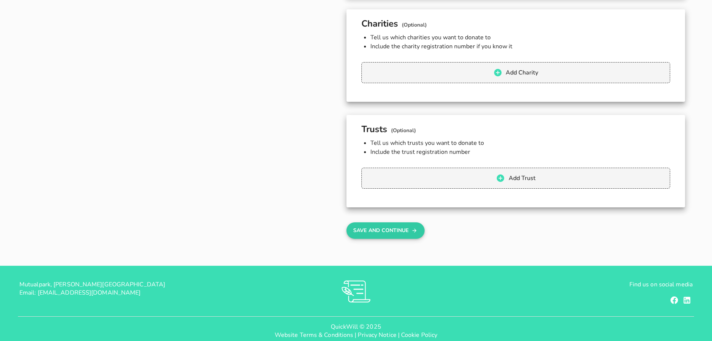
click at [394, 236] on button "Save And Continue" at bounding box center [386, 230] width 78 height 16
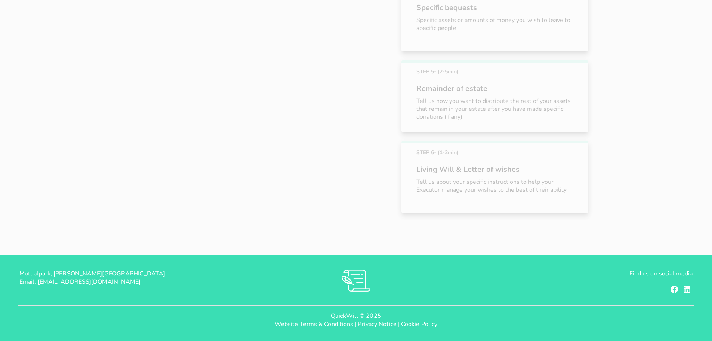
scroll to position [133, 0]
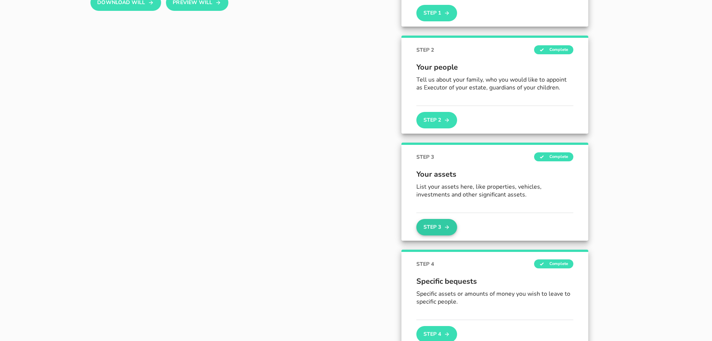
click at [433, 224] on button "Step 3" at bounding box center [437, 227] width 40 height 16
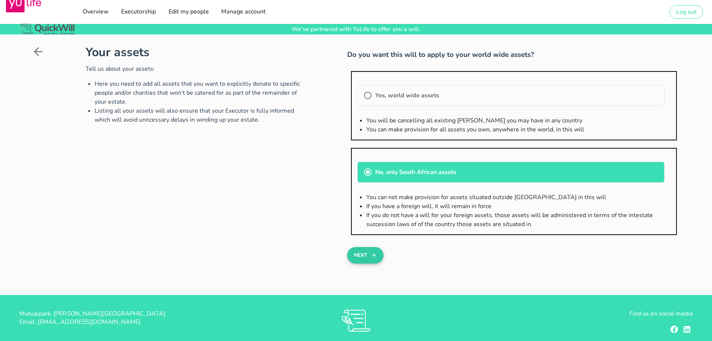
click at [373, 251] on icon "button" at bounding box center [374, 255] width 6 height 9
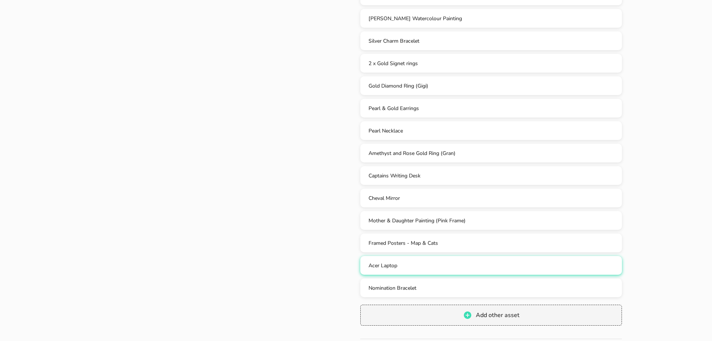
scroll to position [551, 0]
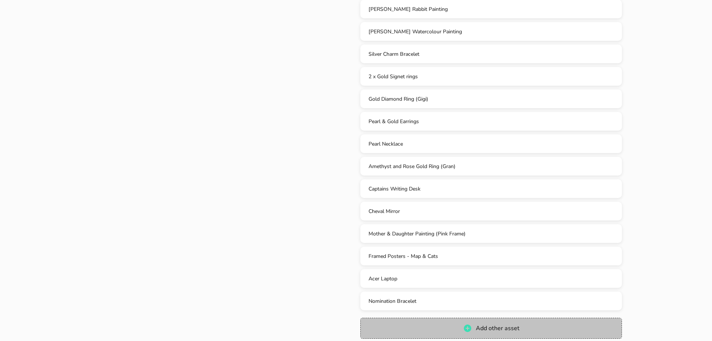
click at [507, 324] on span "Add other asset" at bounding box center [497, 328] width 44 height 8
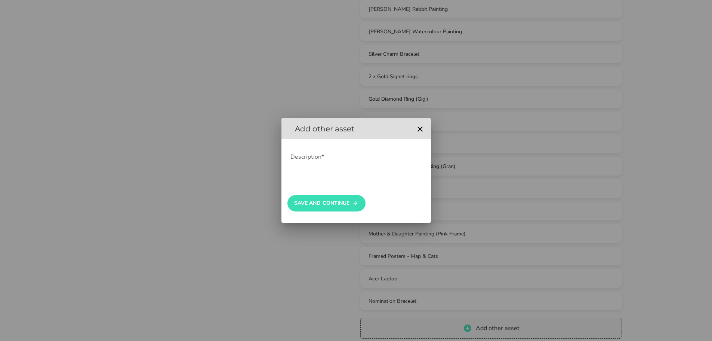
click at [321, 165] on div "Description*" at bounding box center [357, 161] width 132 height 20
click at [322, 159] on input "Description*" at bounding box center [357, 157] width 132 height 12
click at [313, 205] on button "Save And Continue" at bounding box center [327, 203] width 78 height 16
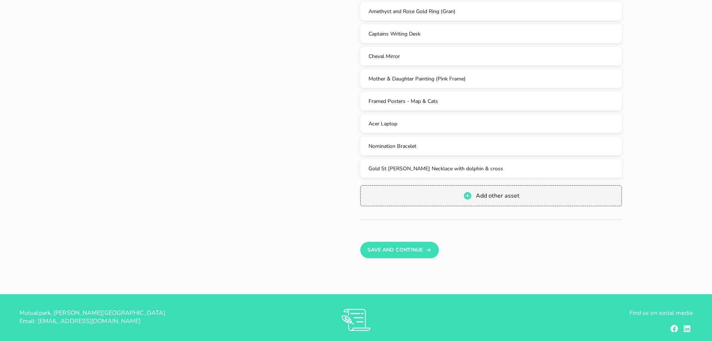
scroll to position [736, 0]
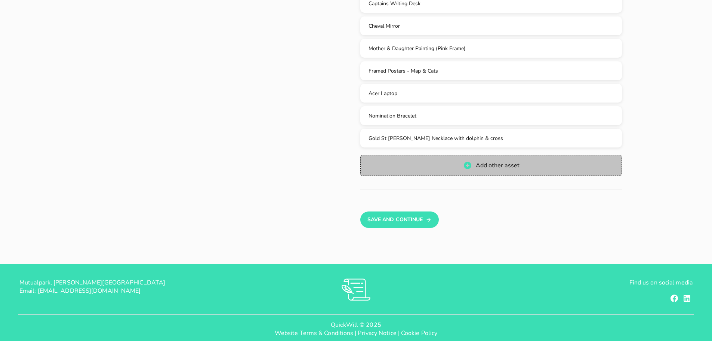
click at [536, 161] on span "Add other asset" at bounding box center [491, 165] width 246 height 9
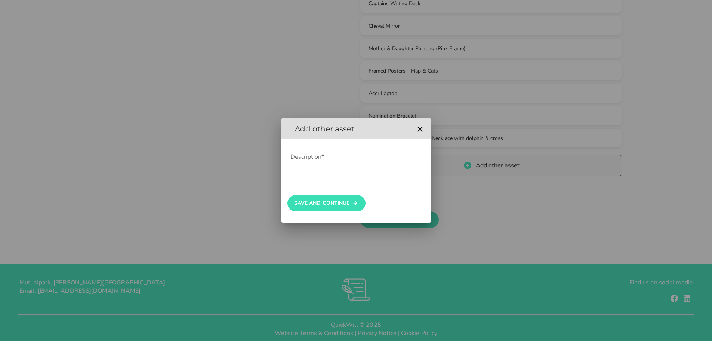
click at [350, 154] on input "Description*" at bounding box center [357, 157] width 132 height 12
type input "D"
click at [345, 205] on button "Save And Continue" at bounding box center [327, 203] width 78 height 16
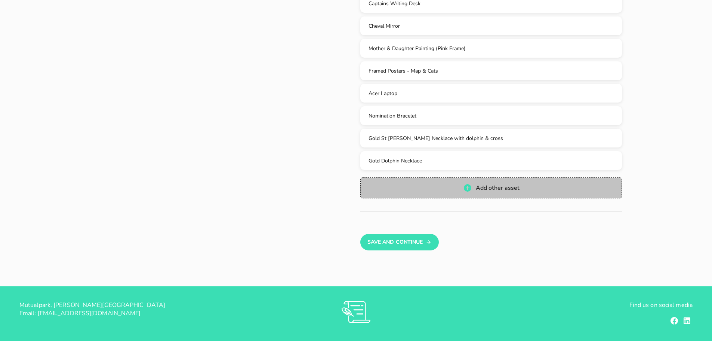
click at [474, 184] on button "Add other asset" at bounding box center [492, 187] width 262 height 21
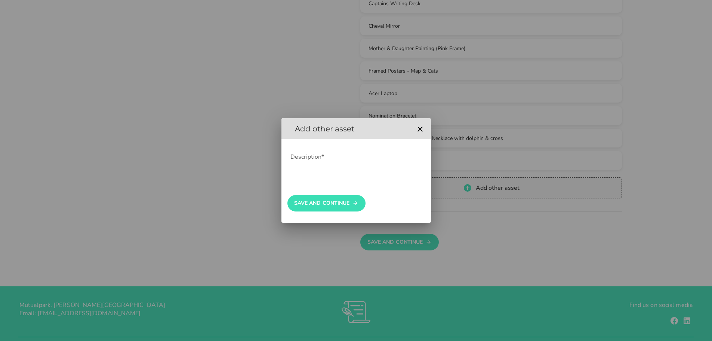
click at [313, 154] on div "Description*" at bounding box center [357, 157] width 132 height 12
type input "Cameo Brooch"
click at [329, 206] on button "Save And Continue" at bounding box center [327, 203] width 78 height 16
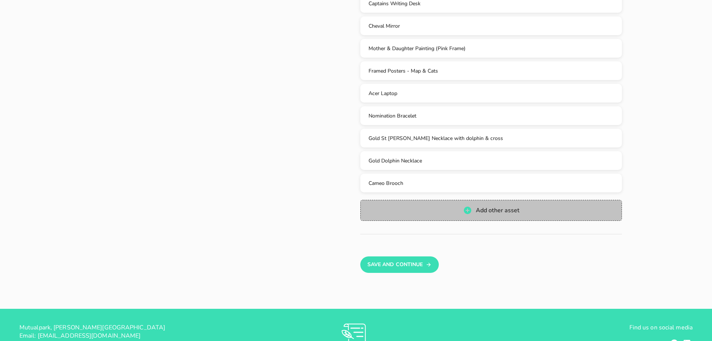
click at [441, 206] on span "Add other asset" at bounding box center [491, 210] width 246 height 9
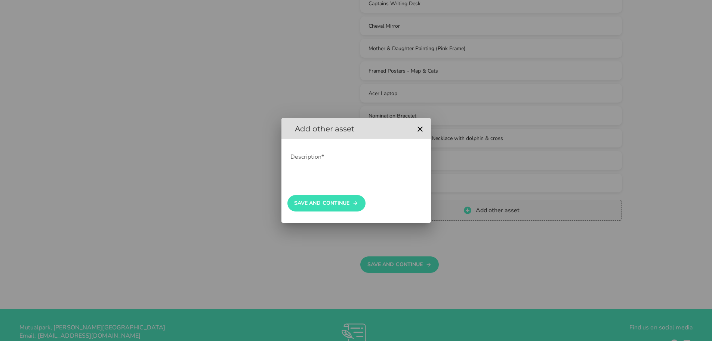
click at [369, 158] on input "Description*" at bounding box center [357, 157] width 132 height 12
type input "G"
type input "Gold Cameo Pendant"
click at [333, 201] on button "Save And Continue" at bounding box center [327, 203] width 78 height 16
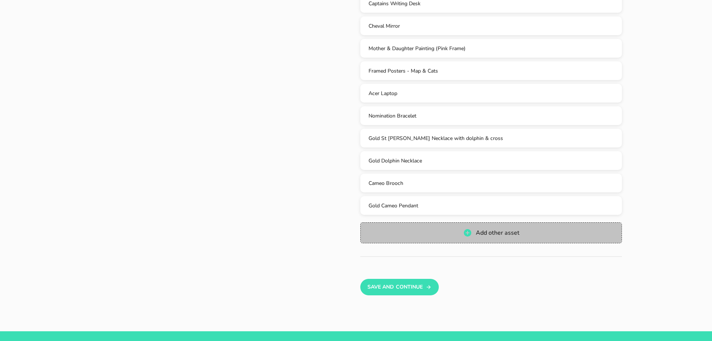
click at [445, 228] on span "Add other asset" at bounding box center [491, 232] width 246 height 9
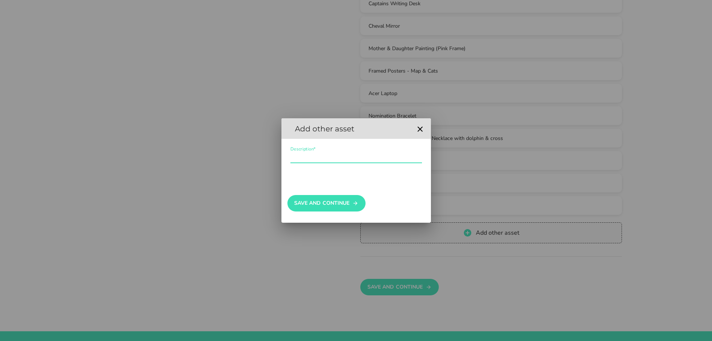
click at [350, 161] on input "Description*" at bounding box center [357, 157] width 132 height 12
type input "Pearl & Rose Gold Ring"
click at [344, 209] on button "Save And Continue" at bounding box center [327, 203] width 78 height 16
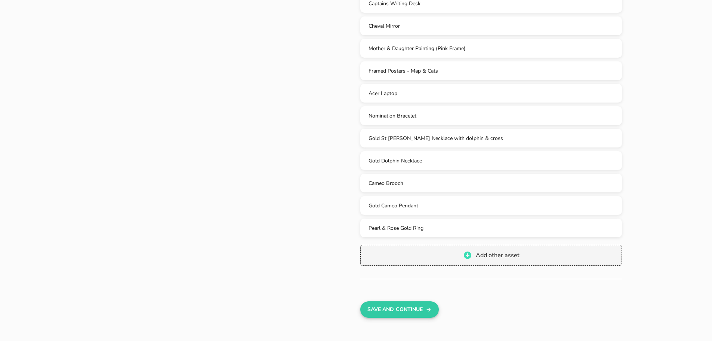
click at [430, 301] on button "Save And Continue" at bounding box center [400, 309] width 78 height 16
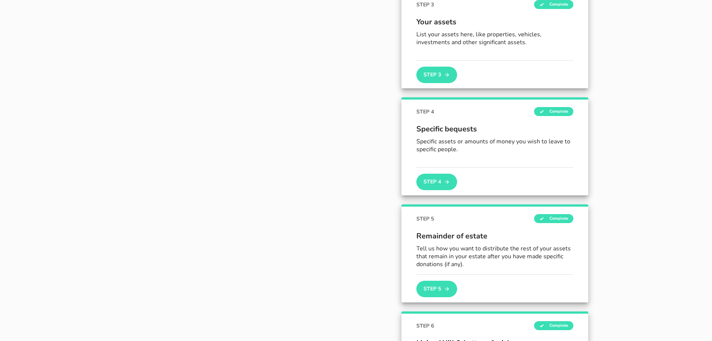
scroll to position [314, 0]
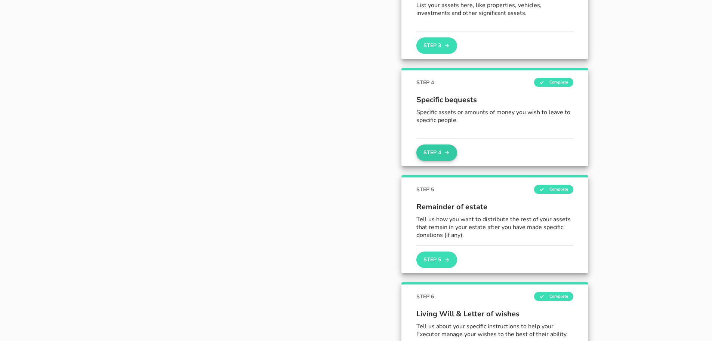
click at [437, 155] on button "Step 4" at bounding box center [437, 152] width 40 height 16
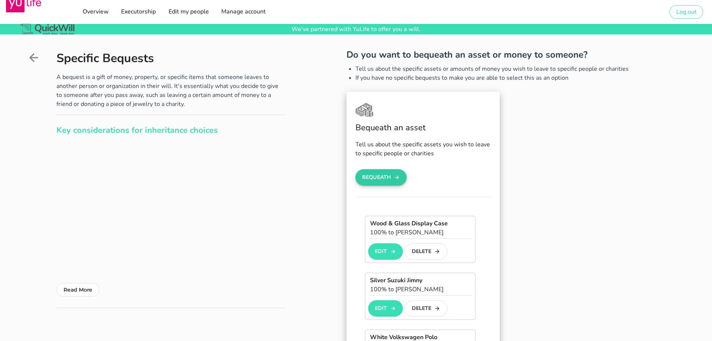
click at [396, 173] on icon "button" at bounding box center [397, 177] width 6 height 9
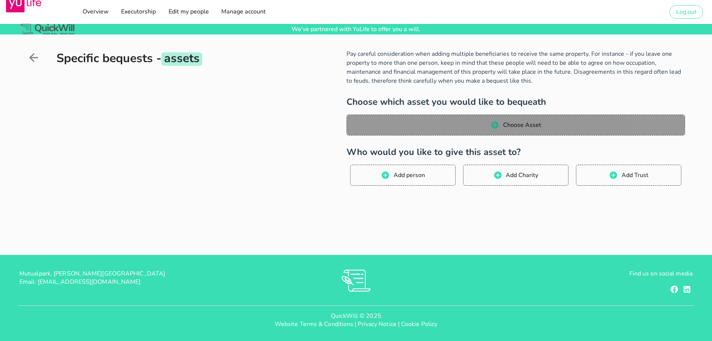
click at [500, 132] on button "Choose Asset" at bounding box center [516, 124] width 339 height 21
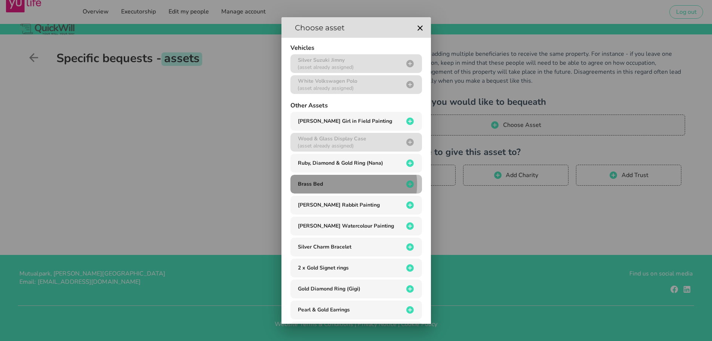
click at [357, 189] on button "Brass Bed" at bounding box center [357, 184] width 132 height 19
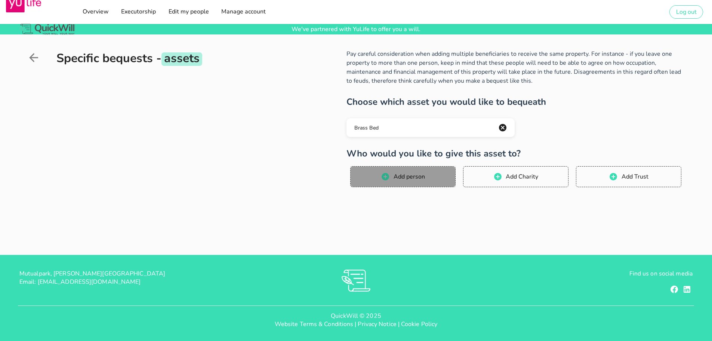
click at [435, 178] on span "Add person" at bounding box center [403, 176] width 90 height 9
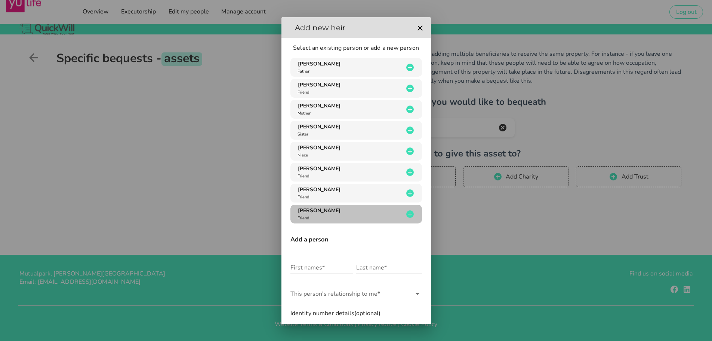
click at [331, 211] on span "[PERSON_NAME]" at bounding box center [319, 210] width 43 height 7
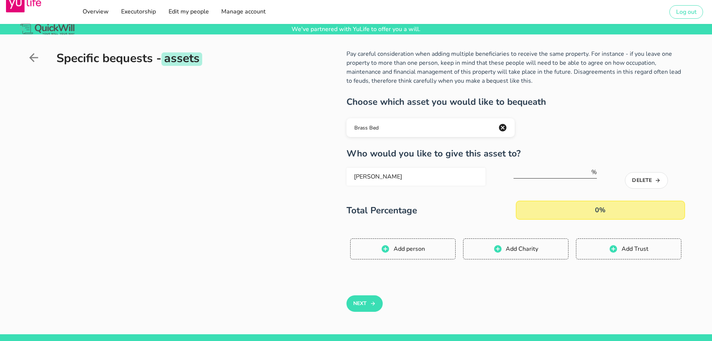
click at [592, 178] on div "%" at bounding box center [556, 172] width 84 height 12
type input "100"
click at [370, 301] on icon "button" at bounding box center [373, 303] width 6 height 9
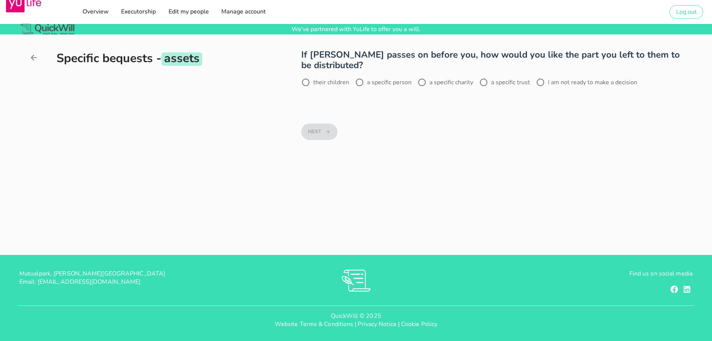
click at [335, 83] on label "their children" at bounding box center [331, 82] width 36 height 7
click at [600, 83] on label "I am not ready to make a decision" at bounding box center [592, 82] width 89 height 7
radio input "false"
radio input "true"
click at [318, 136] on button "Next" at bounding box center [319, 131] width 36 height 16
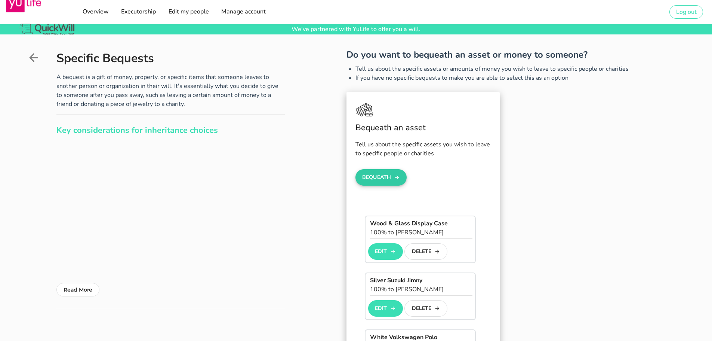
click at [378, 178] on button "Bequeath" at bounding box center [382, 177] width 52 height 16
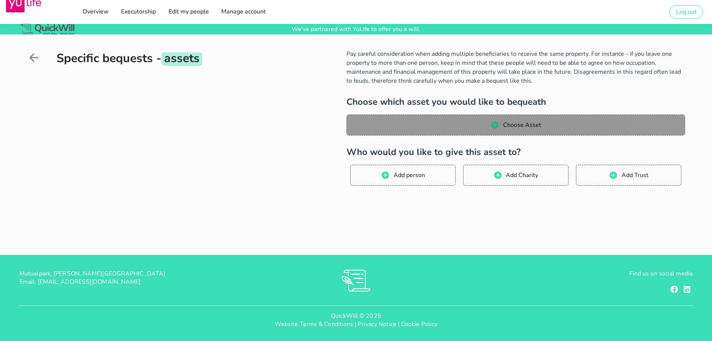
click at [427, 125] on span "Choose Asset" at bounding box center [515, 124] width 323 height 9
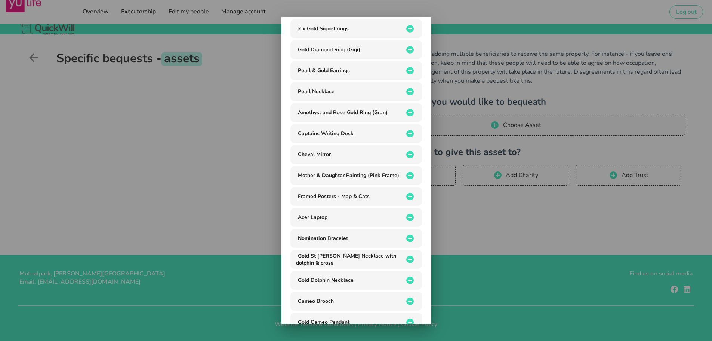
scroll to position [241, 0]
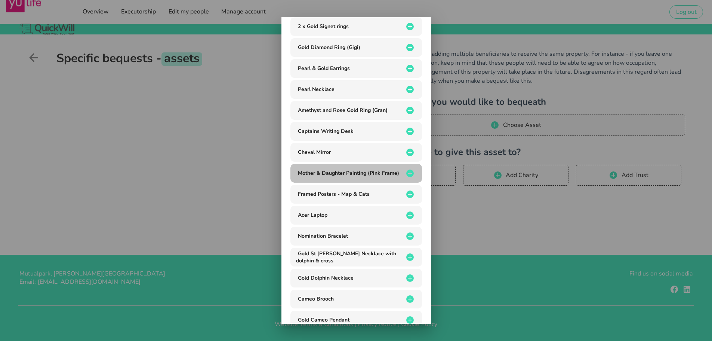
click at [346, 177] on div "Mother & Daughter Painting (Pink Frame)" at bounding box center [350, 172] width 108 height 7
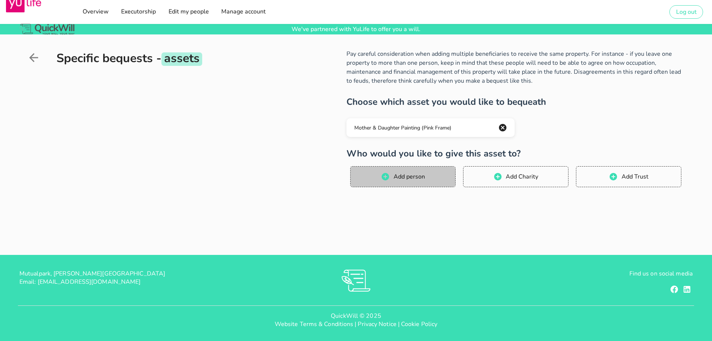
click at [395, 176] on span "Add person" at bounding box center [409, 176] width 32 height 8
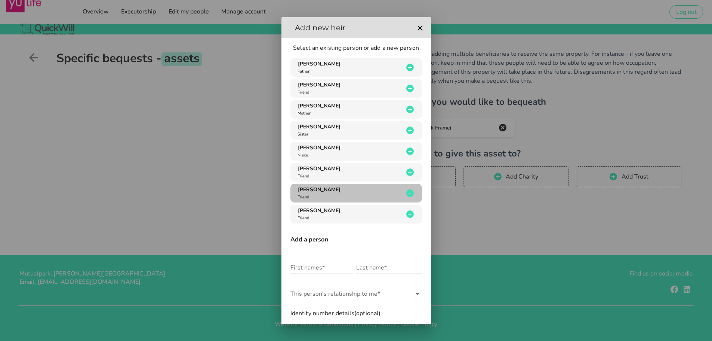
click at [332, 191] on div "[PERSON_NAME] Friend" at bounding box center [350, 193] width 108 height 14
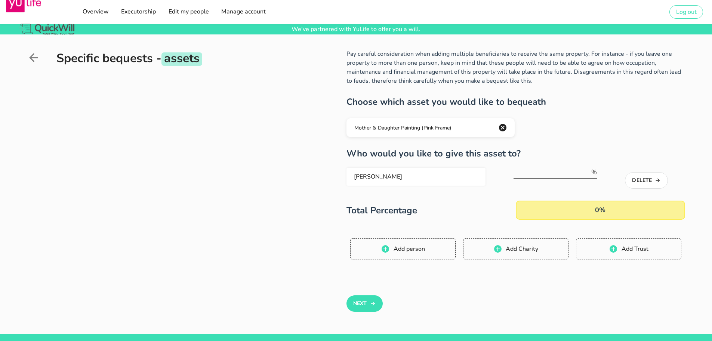
click at [577, 177] on input "number" at bounding box center [552, 172] width 77 height 12
type input "100"
click at [361, 309] on button "Next" at bounding box center [365, 303] width 36 height 16
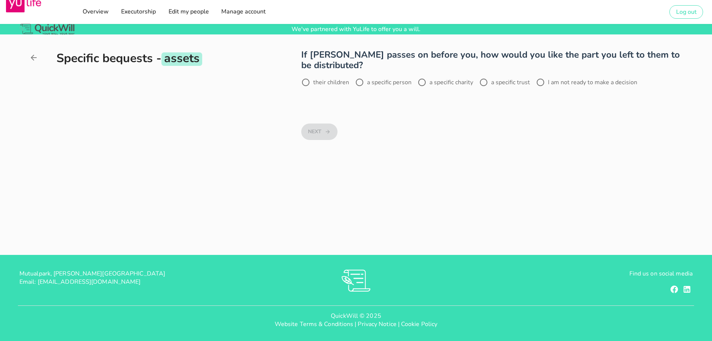
click at [583, 82] on label "I am not ready to make a decision" at bounding box center [592, 82] width 89 height 7
radio input "true"
click at [317, 134] on button "Next" at bounding box center [319, 131] width 36 height 16
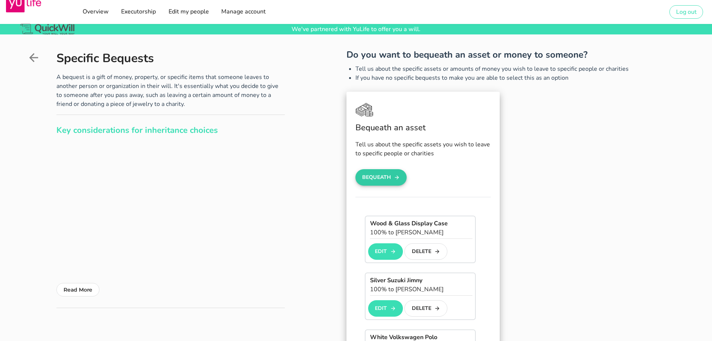
click at [386, 179] on button "Bequeath" at bounding box center [382, 177] width 52 height 16
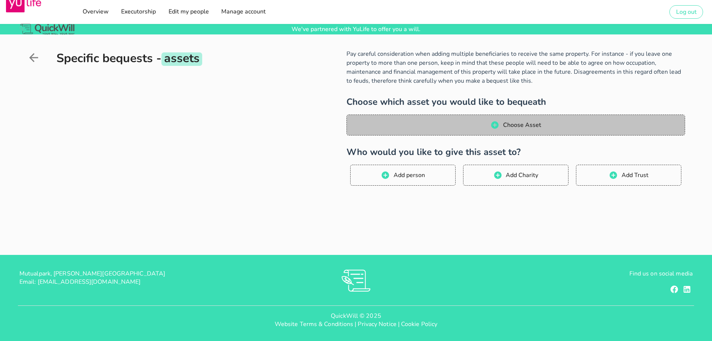
click at [424, 125] on span "Choose Asset" at bounding box center [515, 124] width 323 height 9
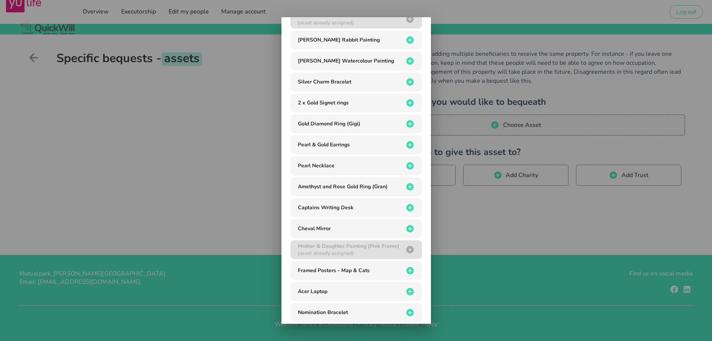
scroll to position [180, 0]
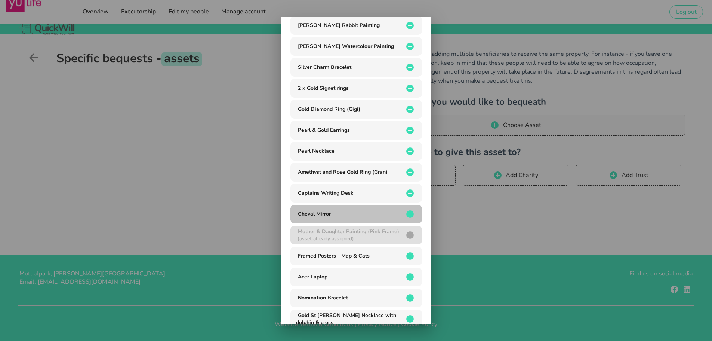
click at [344, 215] on div "Cheval Mirror" at bounding box center [350, 213] width 108 height 7
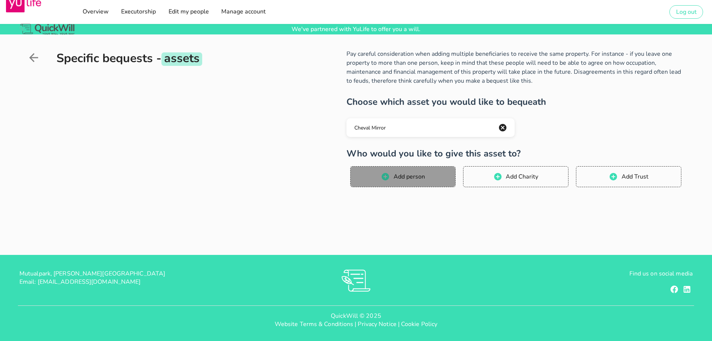
click at [403, 172] on button "Add person" at bounding box center [402, 176] width 105 height 21
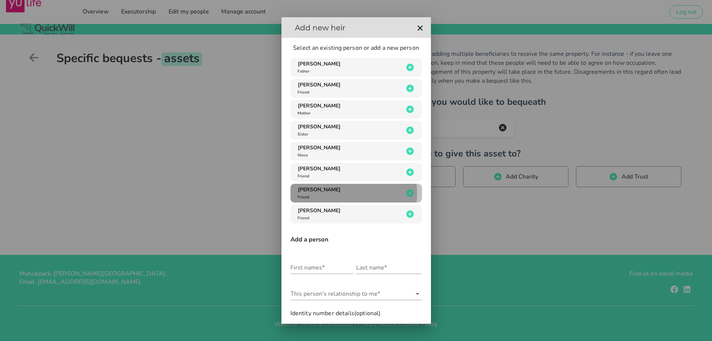
click at [335, 199] on div "[PERSON_NAME] Friend" at bounding box center [350, 193] width 108 height 14
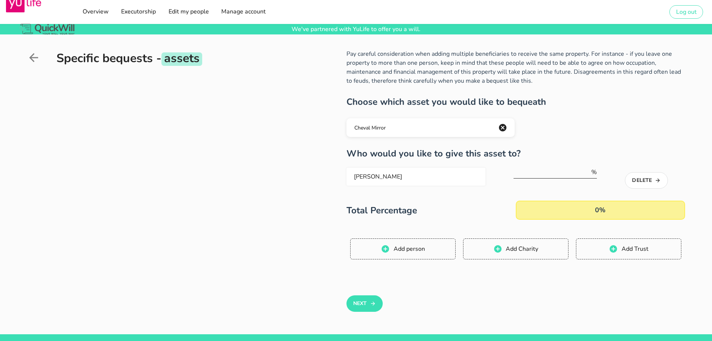
drag, startPoint x: 585, startPoint y: 165, endPoint x: 575, endPoint y: 172, distance: 12.6
click at [585, 165] on div "%" at bounding box center [556, 176] width 84 height 26
click at [575, 172] on input "number" at bounding box center [552, 172] width 77 height 12
type input "100"
click at [362, 301] on button "Next" at bounding box center [365, 303] width 36 height 16
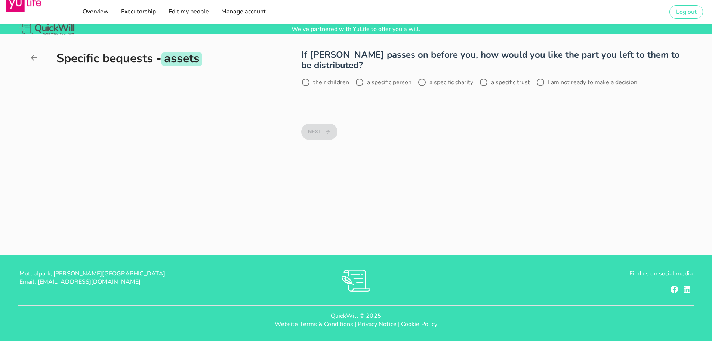
click at [553, 81] on label "I am not ready to make a decision" at bounding box center [592, 82] width 89 height 7
radio input "true"
click at [319, 133] on button "Next" at bounding box center [319, 131] width 36 height 16
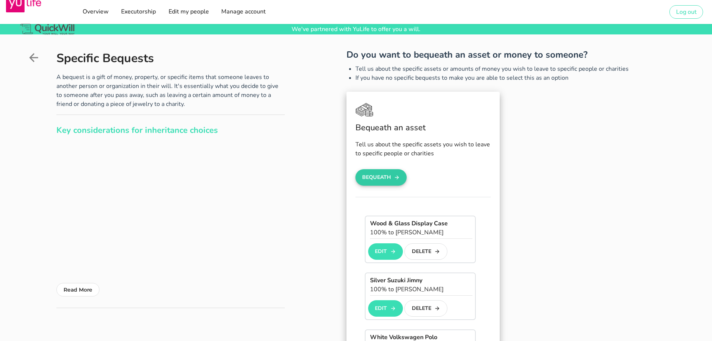
click at [390, 183] on button "Bequeath" at bounding box center [382, 177] width 52 height 16
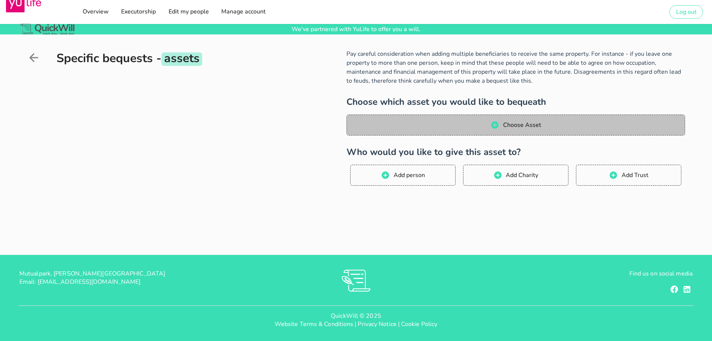
click at [471, 124] on span "Choose Asset" at bounding box center [515, 124] width 323 height 9
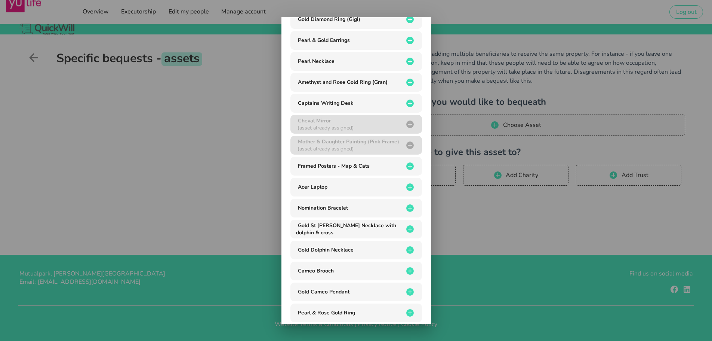
scroll to position [283, 0]
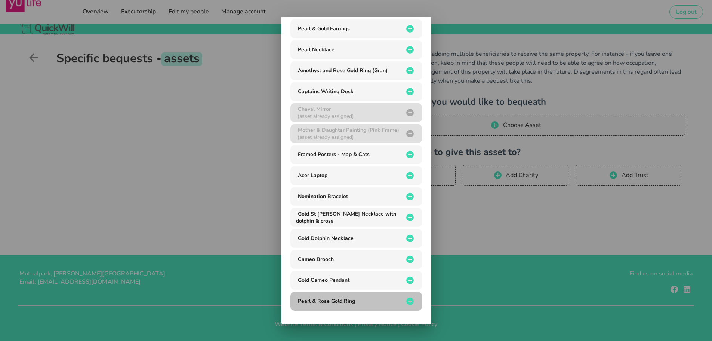
click at [359, 304] on div "Pearl & Rose Gold Ring" at bounding box center [350, 300] width 108 height 7
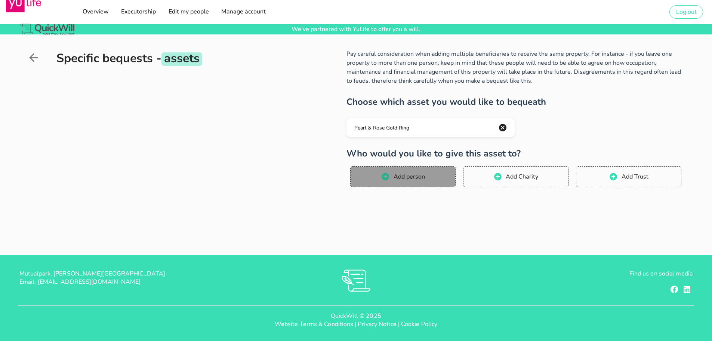
click at [419, 167] on button "Add person" at bounding box center [402, 176] width 105 height 21
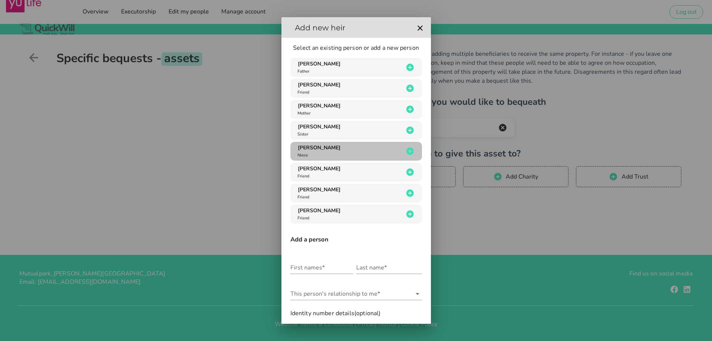
click at [348, 150] on div "[PERSON_NAME]" at bounding box center [350, 151] width 108 height 14
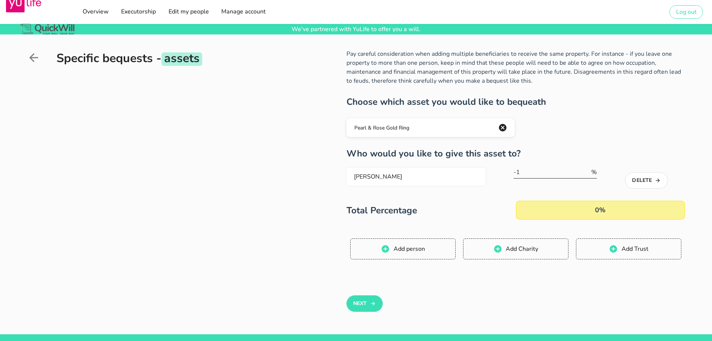
click at [586, 173] on input "-1" at bounding box center [552, 172] width 77 height 12
type input "-1"
type input "100"
click at [379, 296] on button "Next" at bounding box center [365, 303] width 36 height 16
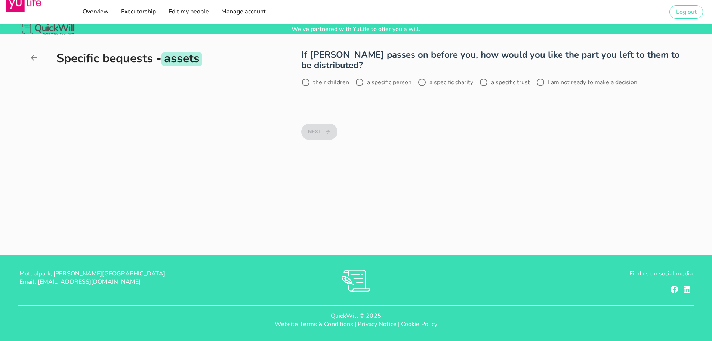
click at [336, 83] on label "their children" at bounding box center [331, 82] width 36 height 7
click at [362, 84] on div at bounding box center [359, 82] width 13 height 13
radio input "false"
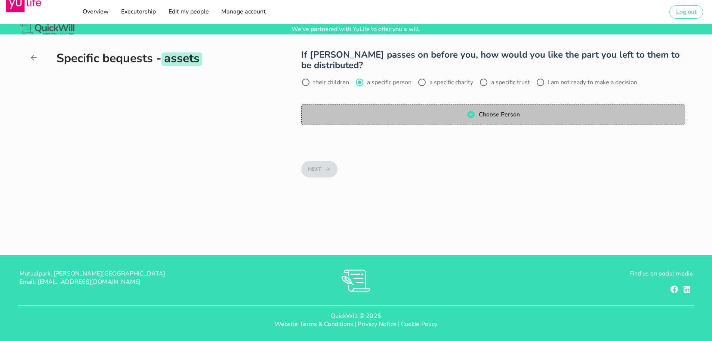
click at [340, 112] on span "Choose Person" at bounding box center [493, 114] width 369 height 9
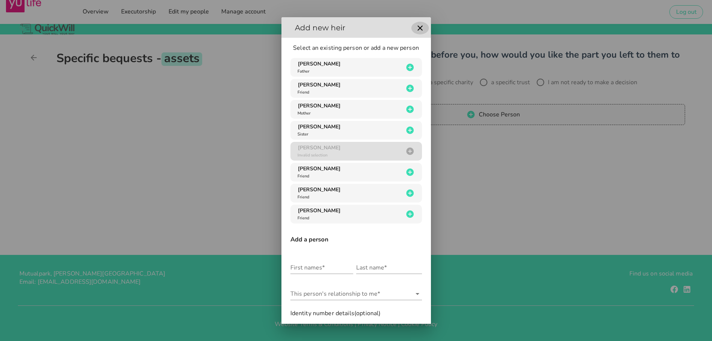
click at [420, 30] on icon "button" at bounding box center [420, 28] width 9 height 9
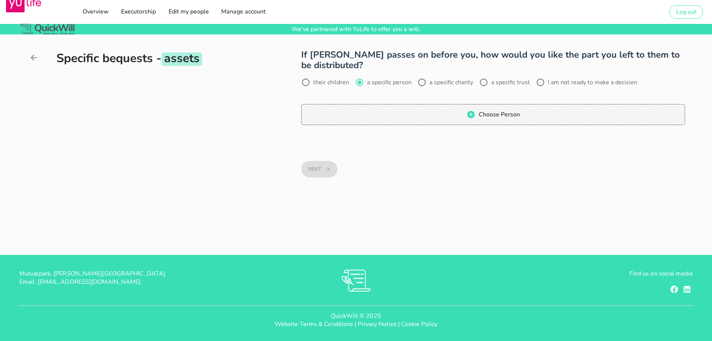
drag, startPoint x: 537, startPoint y: 75, endPoint x: 548, endPoint y: 83, distance: 12.9
click at [538, 76] on div "If [PERSON_NAME] passes on before you, how would you like the part you left to …" at bounding box center [493, 122] width 384 height 146
click at [548, 83] on label "I am not ready to make a decision" at bounding box center [592, 82] width 89 height 7
radio input "false"
radio input "true"
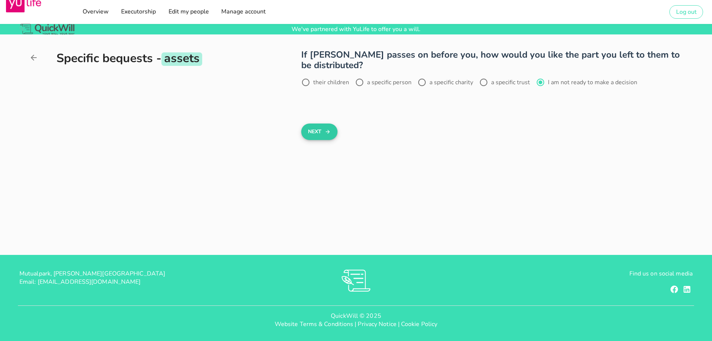
click at [329, 129] on icon "button" at bounding box center [328, 131] width 6 height 9
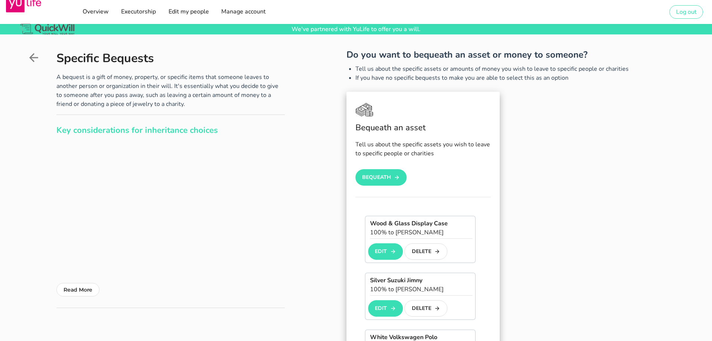
click at [393, 175] on button "Bequeath" at bounding box center [382, 177] width 52 height 16
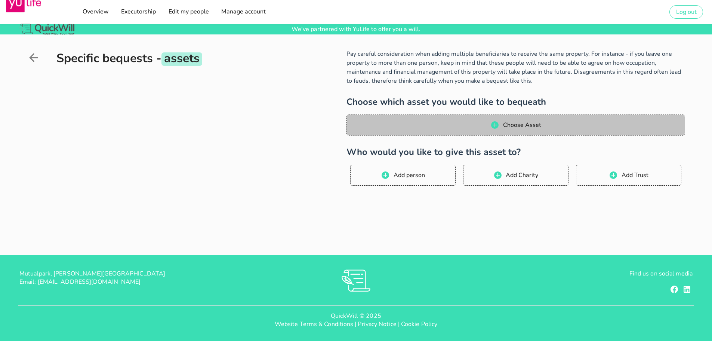
click at [406, 132] on button "Choose Asset" at bounding box center [516, 124] width 339 height 21
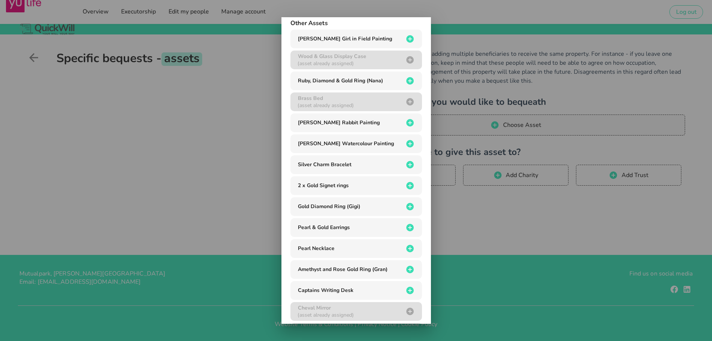
scroll to position [90, 0]
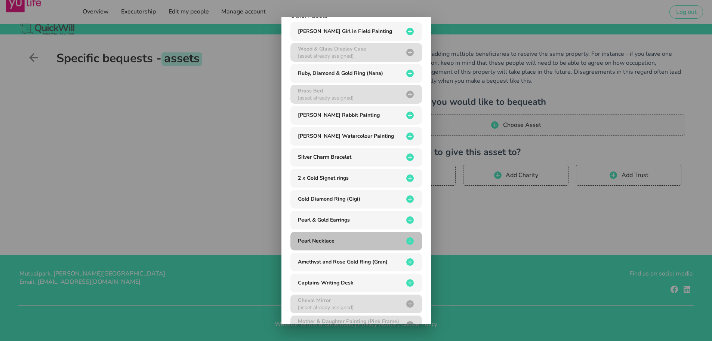
click at [389, 237] on div "Pearl Necklace" at bounding box center [350, 240] width 108 height 7
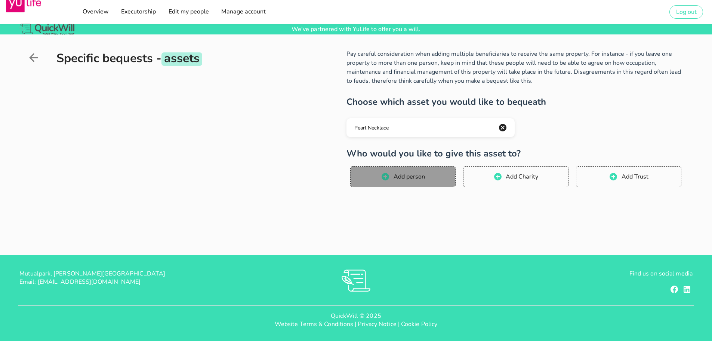
click at [403, 177] on span "Add person" at bounding box center [409, 176] width 32 height 8
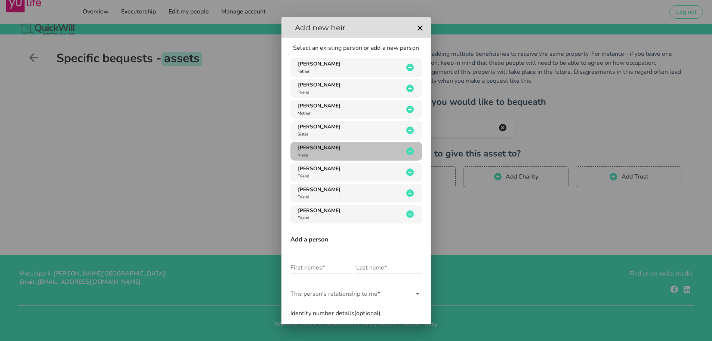
click at [339, 151] on div "[PERSON_NAME]" at bounding box center [350, 151] width 108 height 14
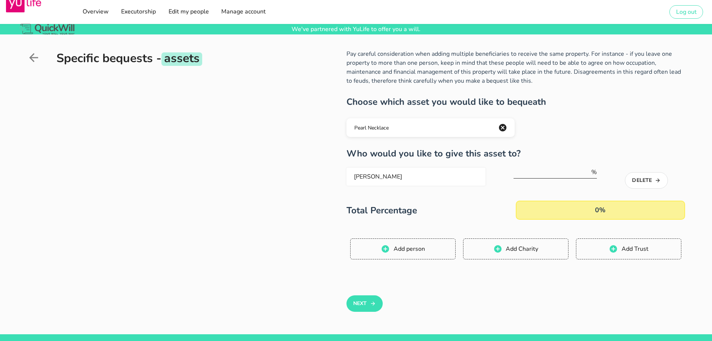
click at [559, 172] on input "number" at bounding box center [552, 172] width 77 height 12
type input "100"
click at [365, 309] on button "Next" at bounding box center [365, 303] width 36 height 16
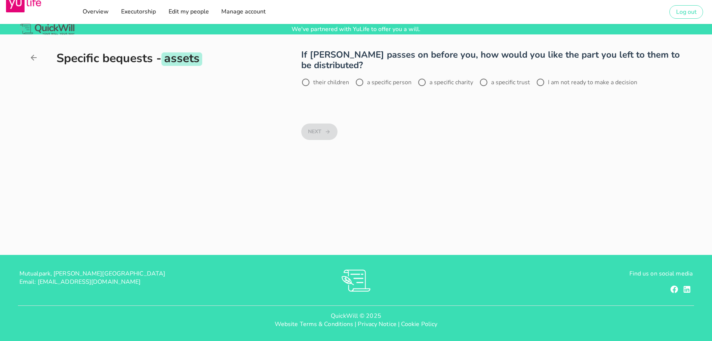
drag, startPoint x: 593, startPoint y: 74, endPoint x: 593, endPoint y: 80, distance: 6.7
click at [593, 74] on div "If [PERSON_NAME] passes on before you, how would you like the part you left to …" at bounding box center [493, 103] width 384 height 108
click at [593, 80] on label "I am not ready to make a decision" at bounding box center [592, 82] width 89 height 7
radio input "true"
click at [307, 130] on button "Next" at bounding box center [319, 131] width 36 height 16
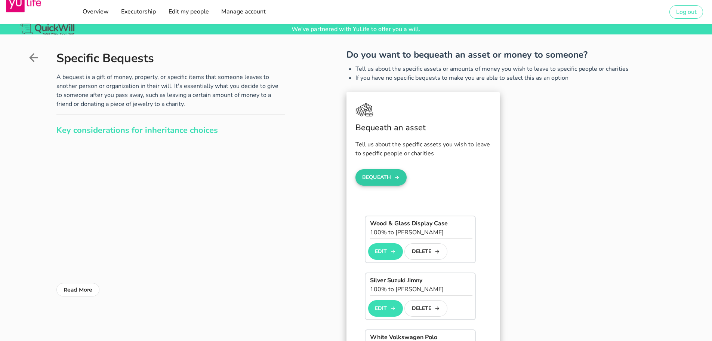
click at [395, 176] on icon "button" at bounding box center [397, 177] width 6 height 9
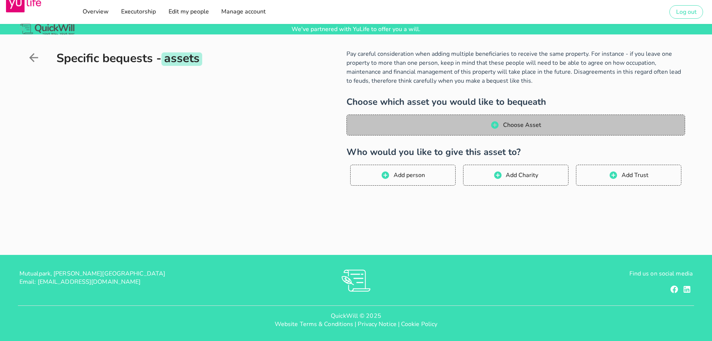
click at [426, 118] on button "Choose Asset" at bounding box center [516, 124] width 339 height 21
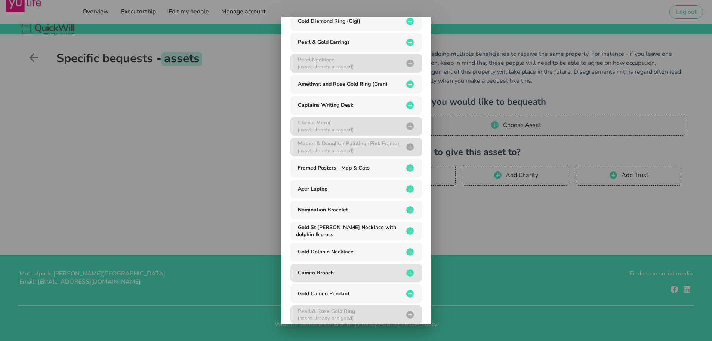
scroll to position [273, 0]
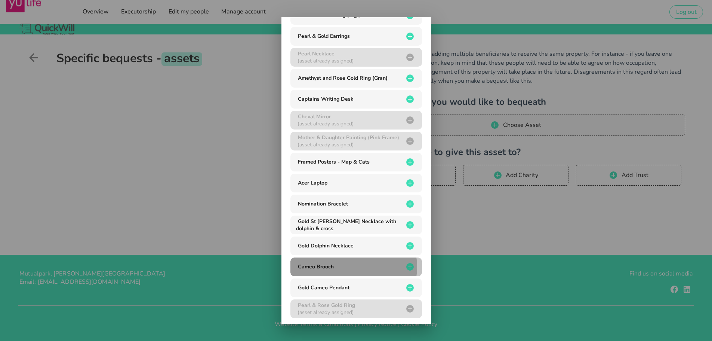
click at [414, 264] on button "Cameo Brooch" at bounding box center [357, 266] width 132 height 19
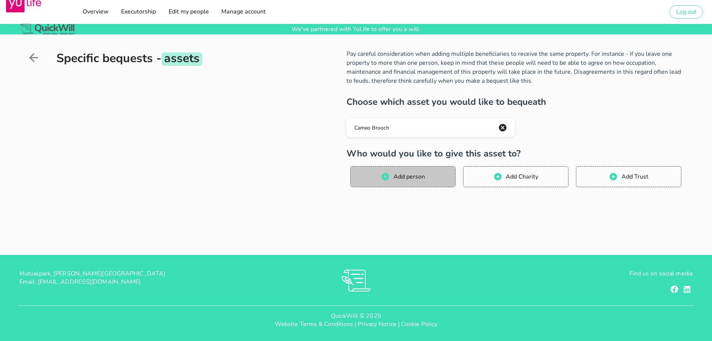
click at [423, 180] on span "Add person" at bounding box center [409, 176] width 32 height 8
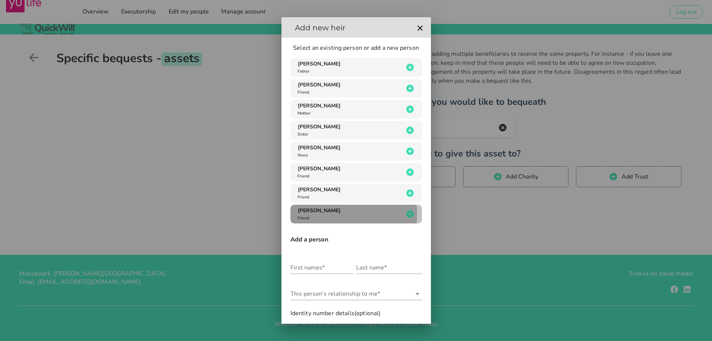
click at [395, 211] on div "[PERSON_NAME] Friend" at bounding box center [350, 214] width 108 height 14
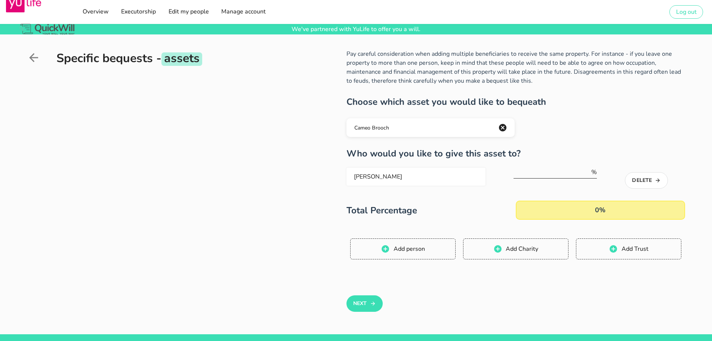
click at [546, 175] on input "number" at bounding box center [552, 172] width 77 height 12
type input "100"
click at [366, 302] on button "Next" at bounding box center [365, 303] width 36 height 16
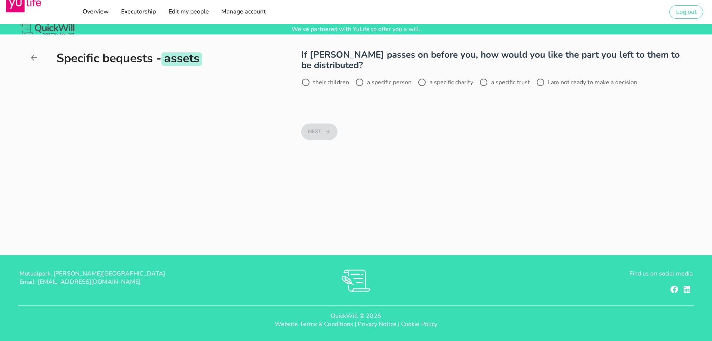
click at [555, 83] on label "I am not ready to make a decision" at bounding box center [592, 82] width 89 height 7
radio input "true"
click at [328, 134] on icon "button" at bounding box center [328, 131] width 6 height 9
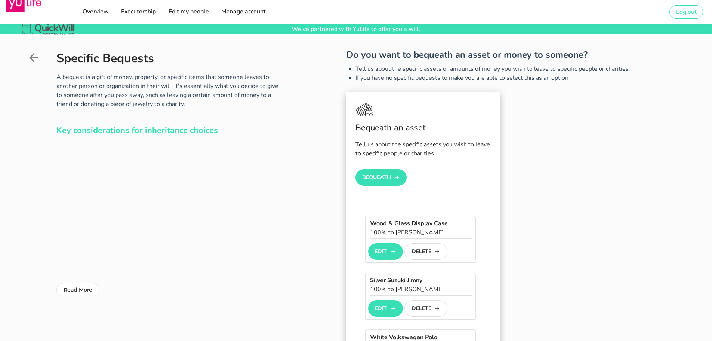
click at [393, 184] on button "Bequeath" at bounding box center [382, 177] width 52 height 16
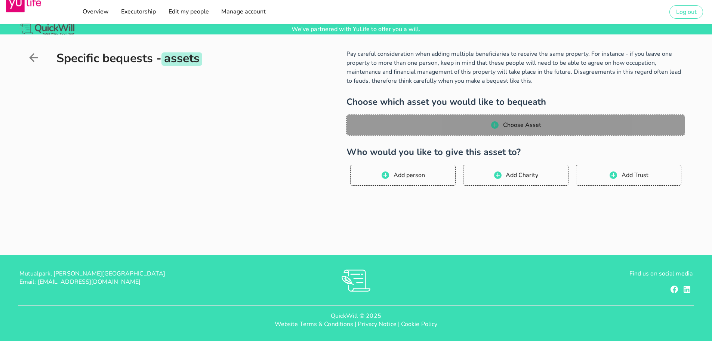
click at [444, 126] on span "Choose Asset" at bounding box center [515, 124] width 323 height 9
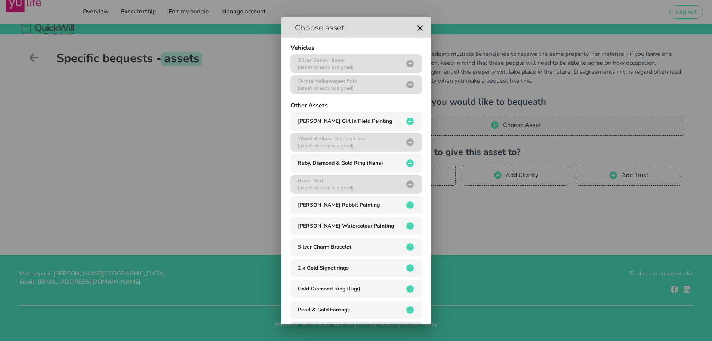
scroll to position [268, 0]
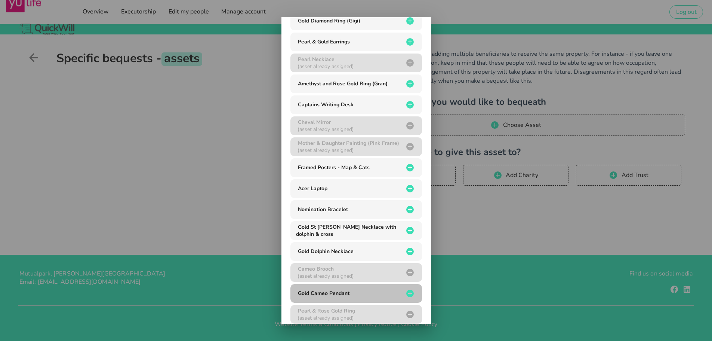
click at [353, 295] on div "Gold Cameo Pendant" at bounding box center [350, 292] width 108 height 7
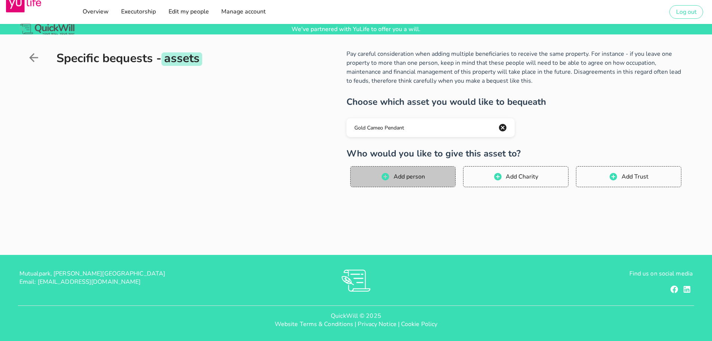
click at [416, 172] on span "Add person" at bounding box center [409, 176] width 32 height 8
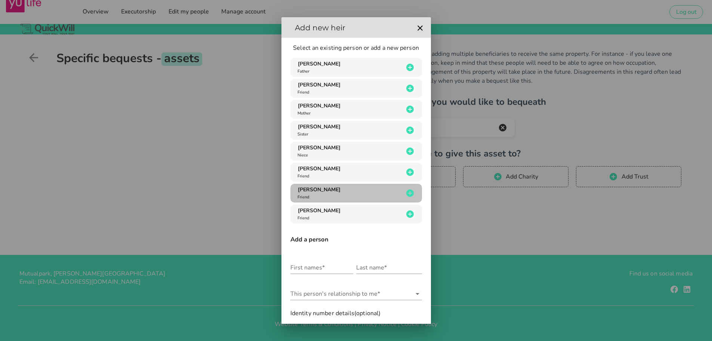
click at [321, 195] on div "[PERSON_NAME] Friend" at bounding box center [350, 193] width 108 height 14
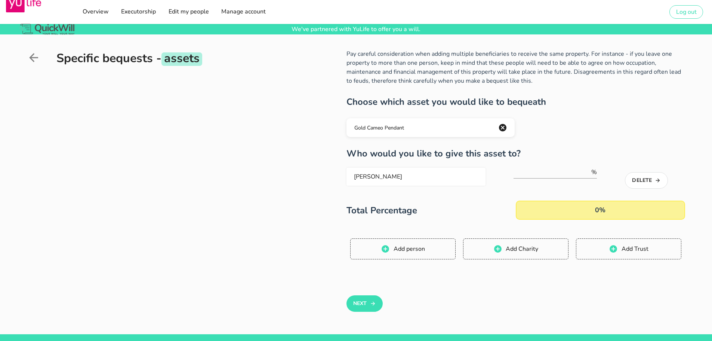
drag, startPoint x: 363, startPoint y: 304, endPoint x: 540, endPoint y: 211, distance: 200.1
click at [479, 315] on div "Next" at bounding box center [516, 305] width 348 height 58
drag, startPoint x: 545, startPoint y: 177, endPoint x: 545, endPoint y: 170, distance: 6.4
click at [545, 175] on input "number" at bounding box center [552, 172] width 77 height 12
type input "100"
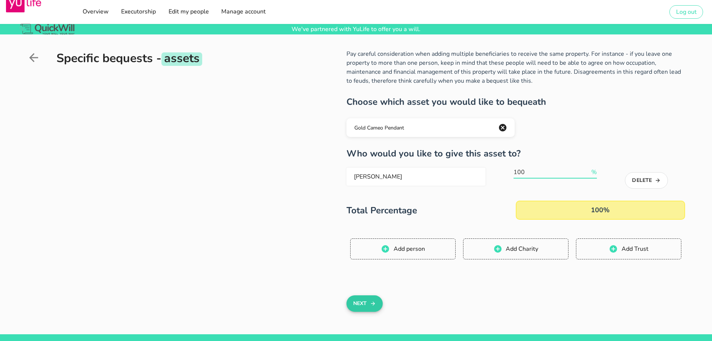
click at [356, 306] on button "Next" at bounding box center [365, 303] width 36 height 16
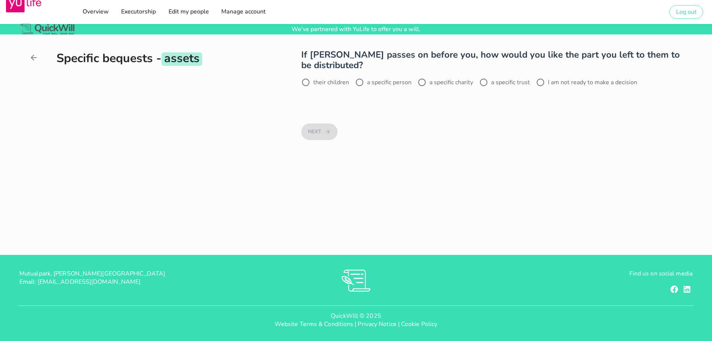
click at [560, 80] on label "I am not ready to make a decision" at bounding box center [592, 82] width 89 height 7
radio input "true"
click at [326, 128] on icon "button" at bounding box center [328, 131] width 6 height 9
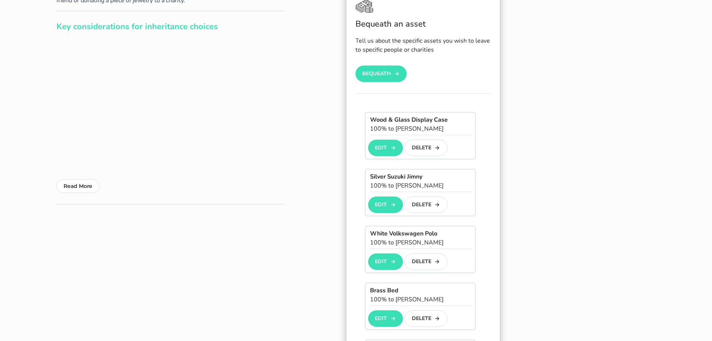
scroll to position [40, 0]
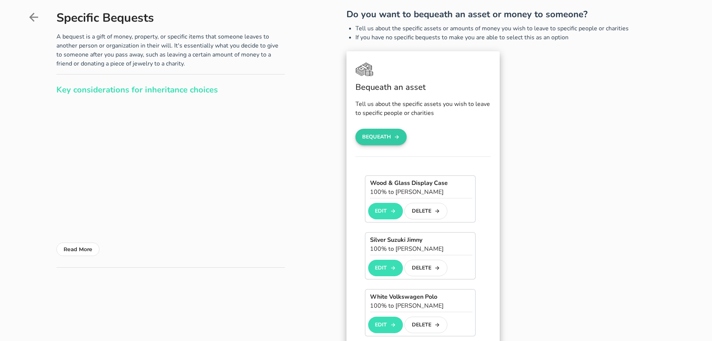
click at [376, 136] on button "Bequeath" at bounding box center [382, 137] width 52 height 16
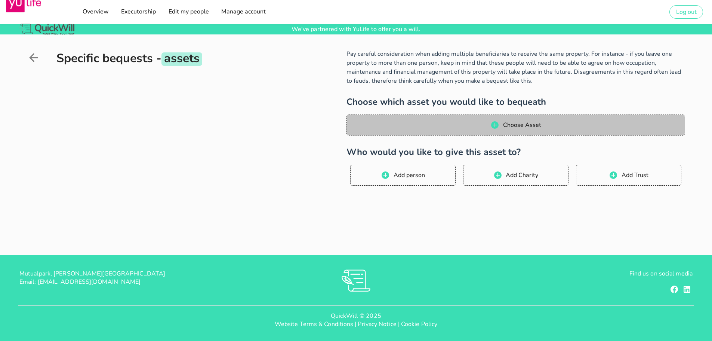
click at [376, 131] on button "Choose Asset" at bounding box center [516, 124] width 339 height 21
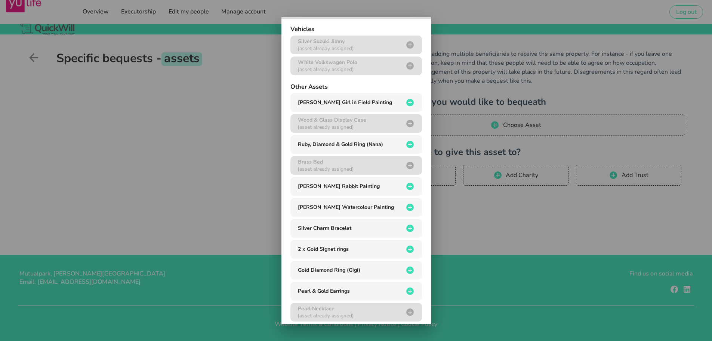
scroll to position [21, 0]
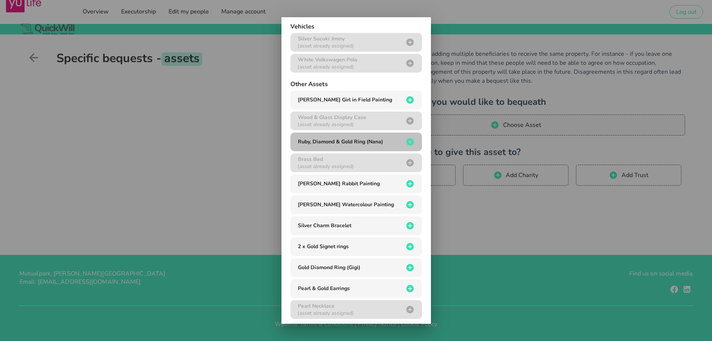
click at [404, 143] on div "button" at bounding box center [410, 141] width 12 height 9
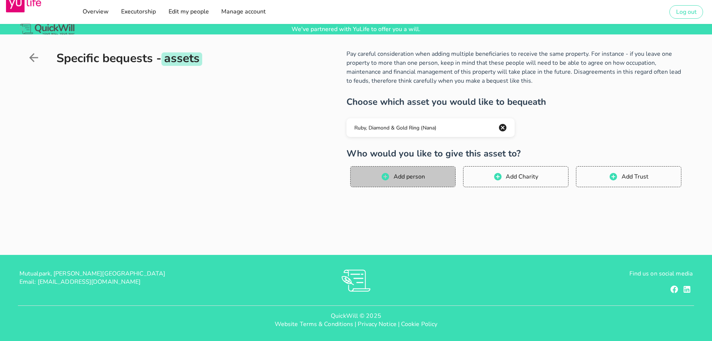
click at [426, 178] on span "Add person" at bounding box center [403, 176] width 90 height 9
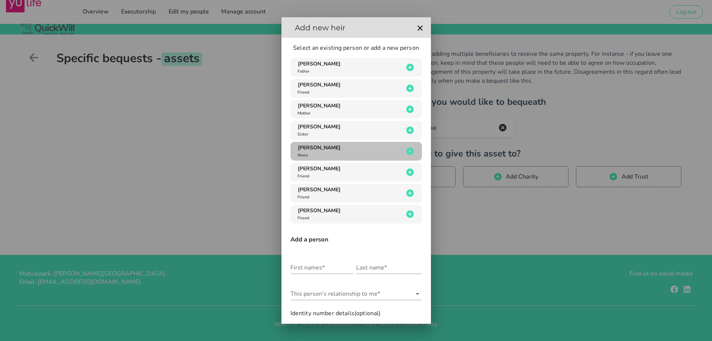
click at [370, 153] on div "[PERSON_NAME]" at bounding box center [350, 151] width 108 height 14
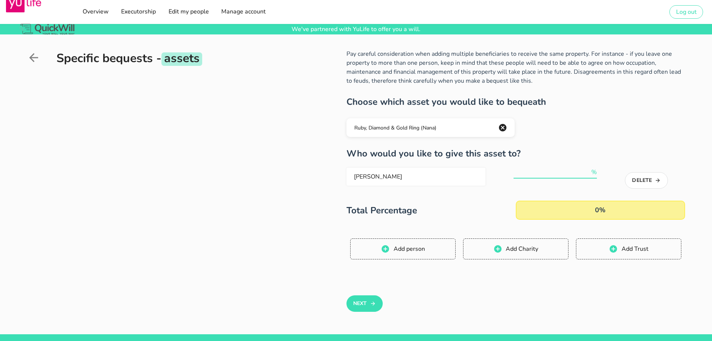
click at [568, 170] on input "number" at bounding box center [552, 172] width 77 height 12
type input "100"
click at [356, 298] on button "Next" at bounding box center [365, 303] width 36 height 16
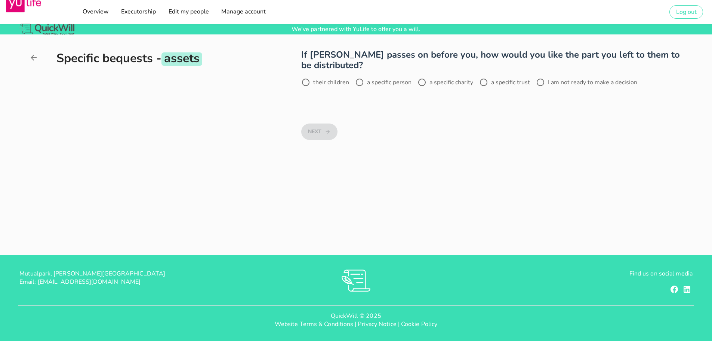
click at [600, 83] on label "I am not ready to make a decision" at bounding box center [592, 82] width 89 height 7
radio input "true"
click at [320, 131] on button "Next" at bounding box center [319, 131] width 36 height 16
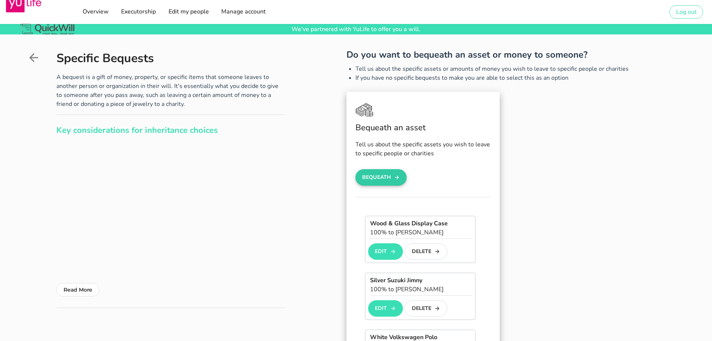
click at [394, 183] on button "Bequeath" at bounding box center [382, 177] width 52 height 16
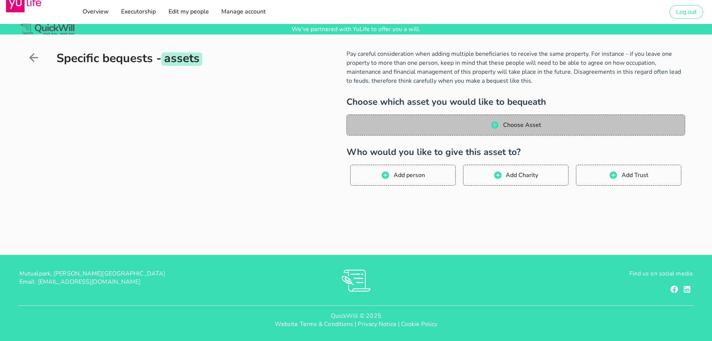
click at [430, 131] on button "Choose Asset" at bounding box center [516, 124] width 339 height 21
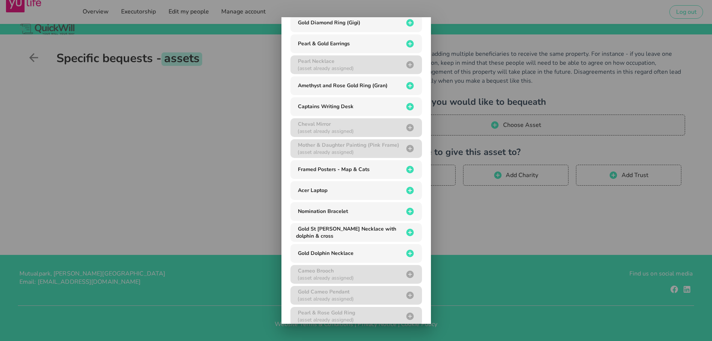
scroll to position [283, 0]
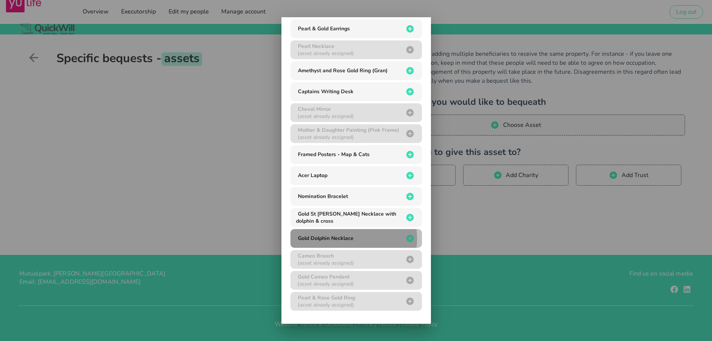
click at [387, 243] on button "Gold Dolphin Necklace" at bounding box center [357, 238] width 132 height 19
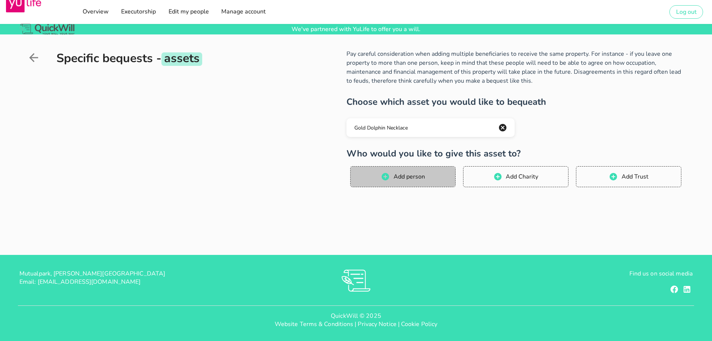
click at [416, 170] on button "Add person" at bounding box center [402, 176] width 105 height 21
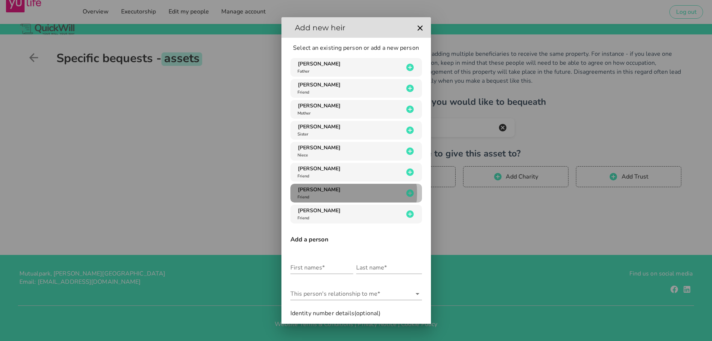
click at [330, 191] on div "[PERSON_NAME] Friend" at bounding box center [350, 193] width 108 height 14
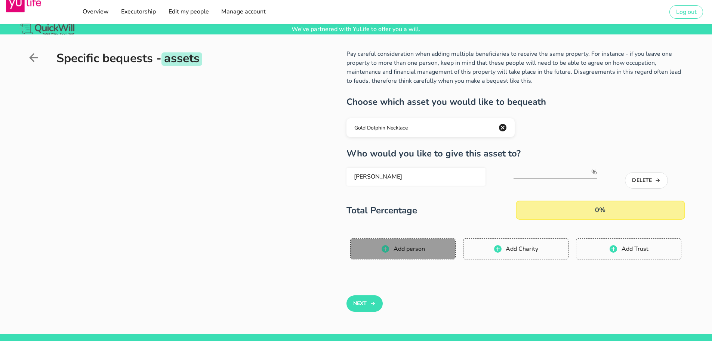
click at [427, 250] on span "Add person" at bounding box center [403, 248] width 90 height 9
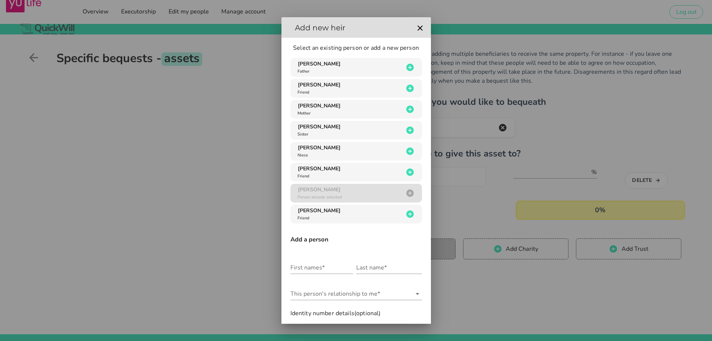
drag, startPoint x: 427, startPoint y: 250, endPoint x: 420, endPoint y: 277, distance: 28.3
click at [418, 277] on div "As an YuLife customer, you can draft your will for free We've partnered with Yu…" at bounding box center [356, 210] width 712 height 420
click at [416, 29] on icon "button" at bounding box center [420, 28] width 9 height 9
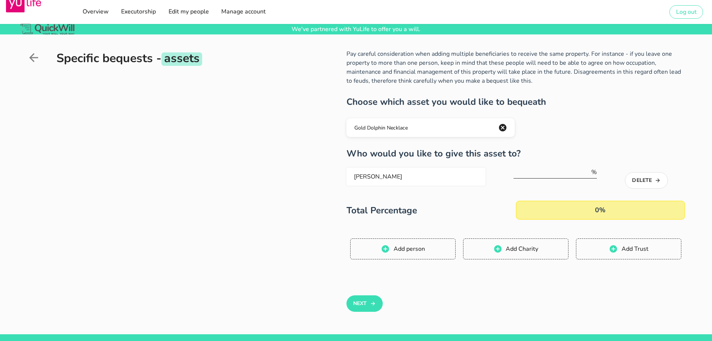
click at [533, 170] on input "number" at bounding box center [552, 172] width 77 height 12
type input "100"
click at [369, 304] on button "Next" at bounding box center [365, 303] width 36 height 16
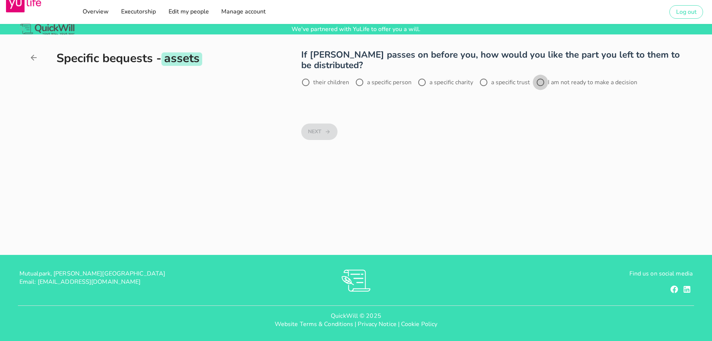
click at [543, 83] on div at bounding box center [540, 82] width 13 height 13
radio input "true"
click at [312, 128] on button "Next" at bounding box center [319, 131] width 36 height 16
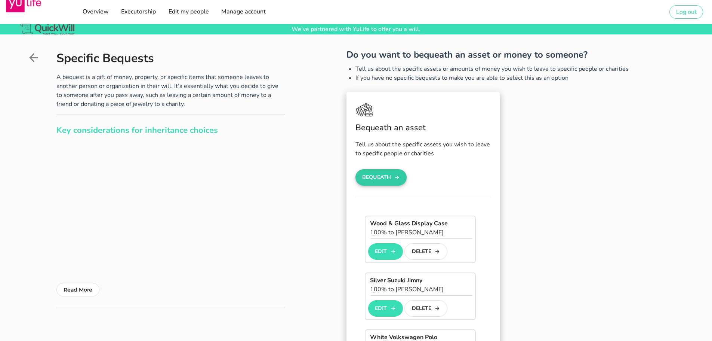
click at [380, 178] on button "Bequeath" at bounding box center [382, 177] width 52 height 16
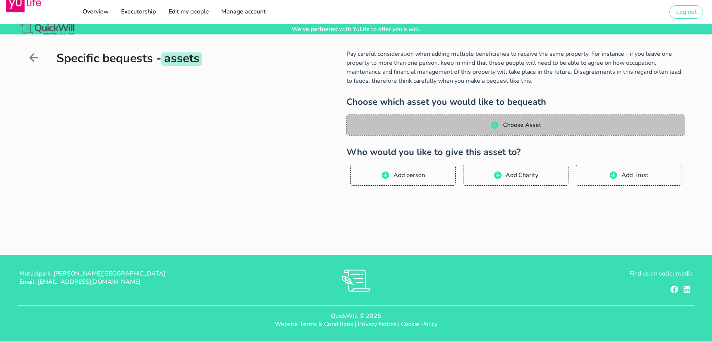
click at [418, 120] on span "Choose Asset" at bounding box center [515, 124] width 323 height 9
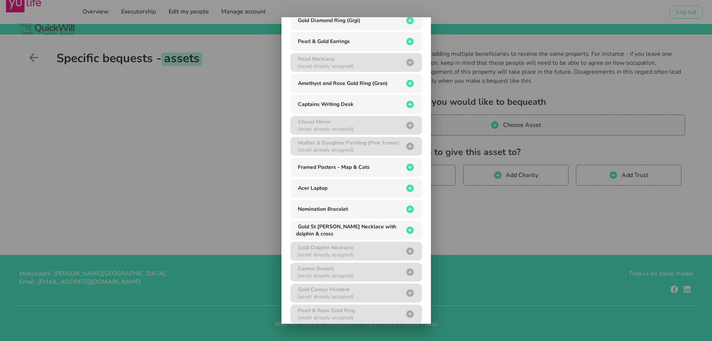
scroll to position [283, 0]
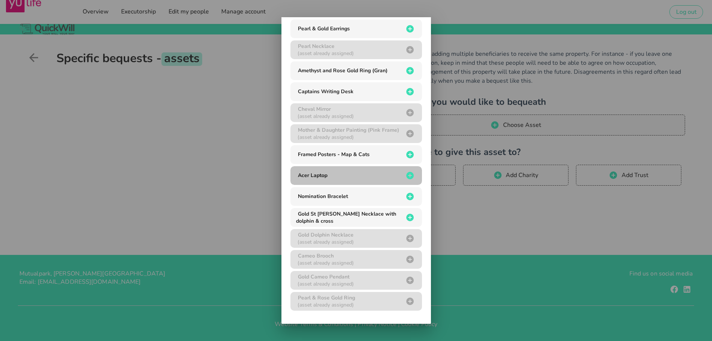
click at [392, 175] on div "Acer Laptop" at bounding box center [350, 175] width 108 height 7
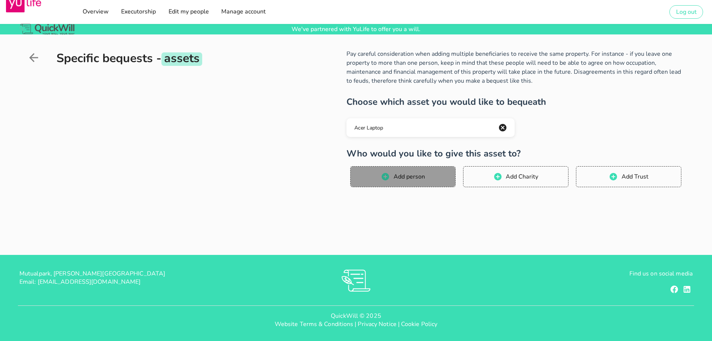
click at [404, 185] on button "Add person" at bounding box center [402, 176] width 105 height 21
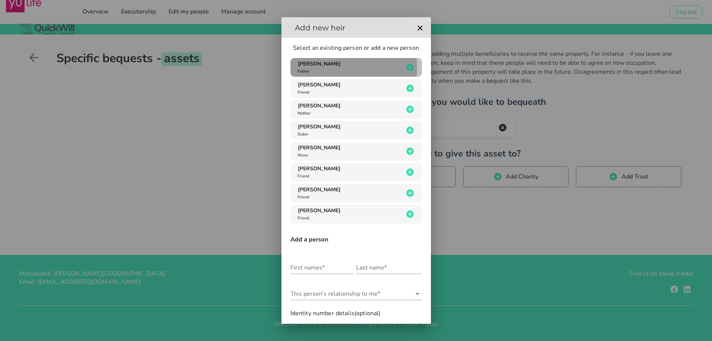
click at [357, 61] on div "[PERSON_NAME] Father" at bounding box center [350, 67] width 108 height 14
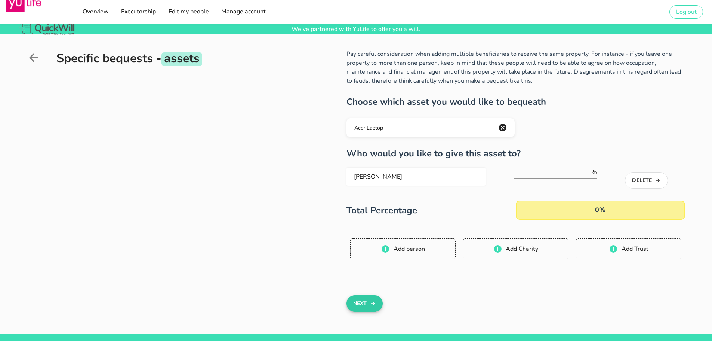
click at [372, 305] on icon "button" at bounding box center [373, 303] width 6 height 9
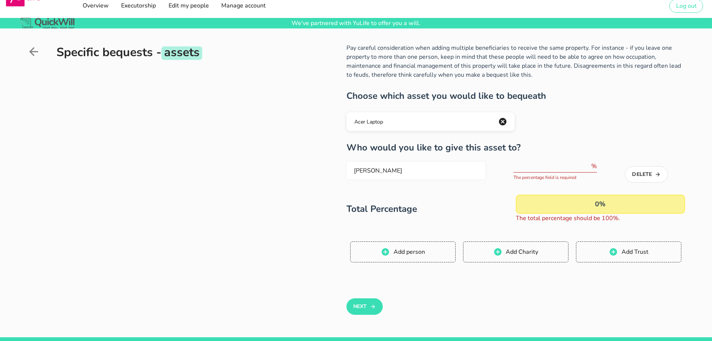
click at [550, 164] on input "number" at bounding box center [552, 166] width 77 height 12
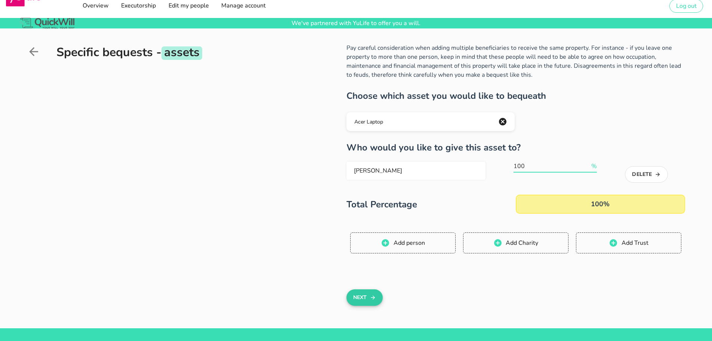
type input "100"
click at [360, 291] on button "Next" at bounding box center [365, 297] width 36 height 16
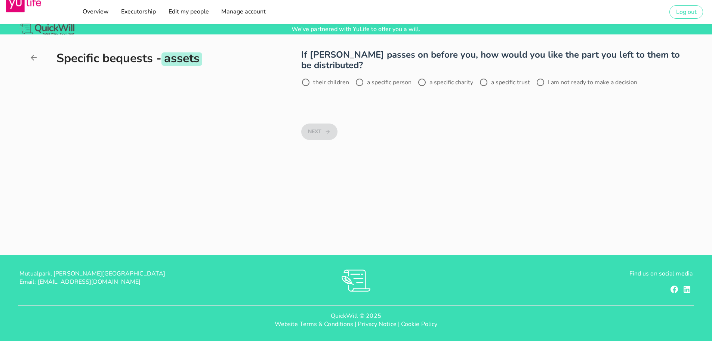
click at [577, 78] on div "I am not ready to make a decision" at bounding box center [586, 82] width 101 height 9
radio input "true"
click at [324, 124] on button "Next" at bounding box center [319, 131] width 36 height 16
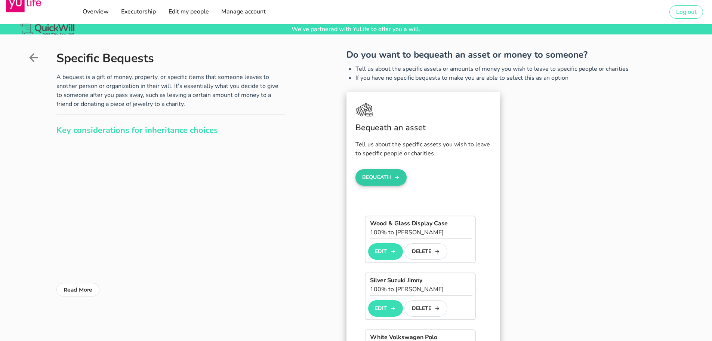
drag, startPoint x: 393, startPoint y: 157, endPoint x: 392, endPoint y: 170, distance: 12.5
click at [392, 170] on button "Bequeath" at bounding box center [382, 177] width 52 height 16
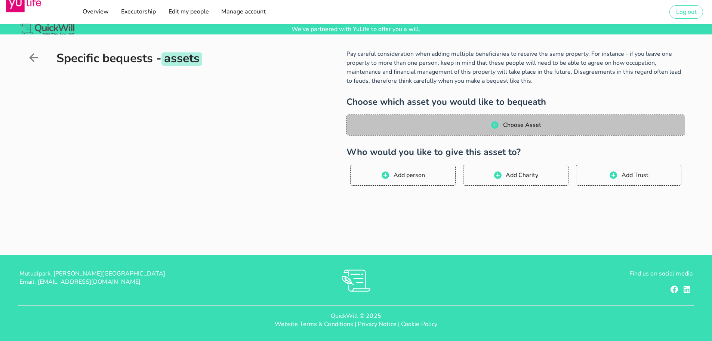
click at [523, 131] on button "Choose Asset" at bounding box center [516, 124] width 339 height 21
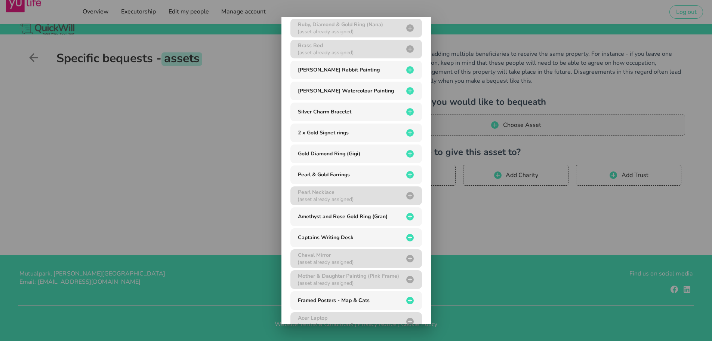
scroll to position [138, 0]
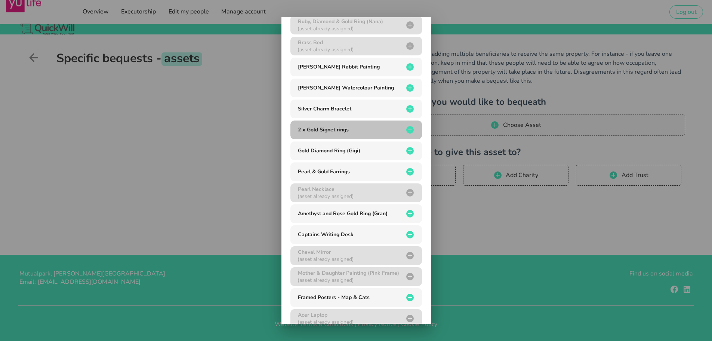
click at [373, 132] on div "2 x Gold Signet rings" at bounding box center [350, 129] width 108 height 7
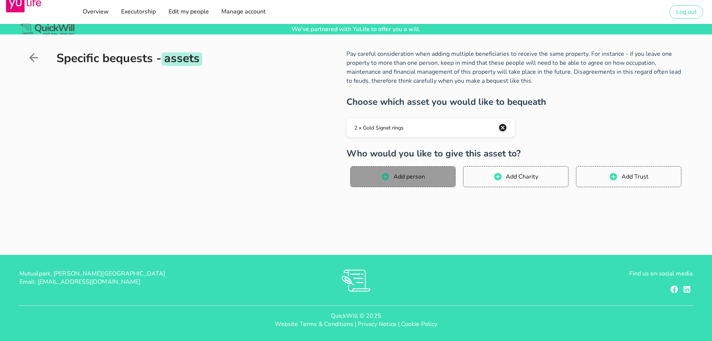
click at [398, 180] on span "Add person" at bounding box center [409, 176] width 32 height 8
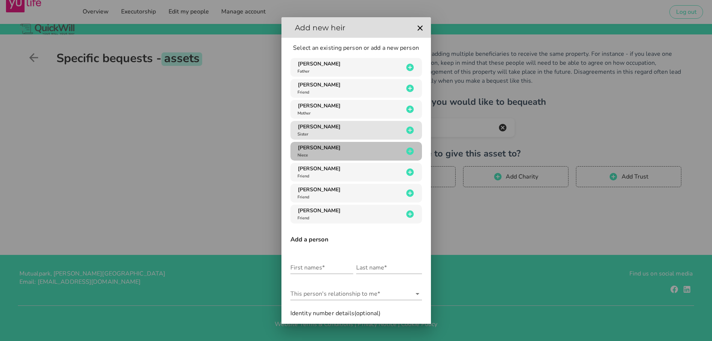
drag, startPoint x: 359, startPoint y: 156, endPoint x: 368, endPoint y: 135, distance: 22.0
click at [368, 135] on div "[PERSON_NAME] Father [PERSON_NAME] Friend [PERSON_NAME] Mother [PERSON_NAME] Si…" at bounding box center [357, 140] width 132 height 165
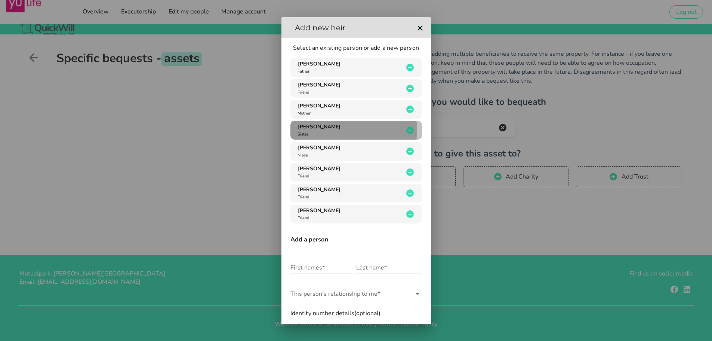
click at [368, 135] on div "[PERSON_NAME] Sister" at bounding box center [350, 130] width 108 height 14
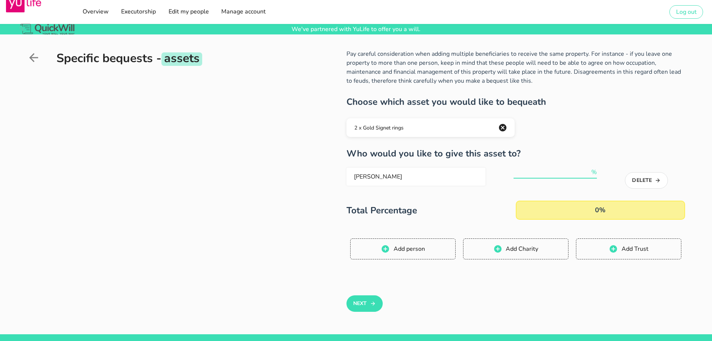
click at [534, 171] on input "number" at bounding box center [552, 172] width 77 height 12
type input "100"
click at [363, 308] on button "Next" at bounding box center [365, 303] width 36 height 16
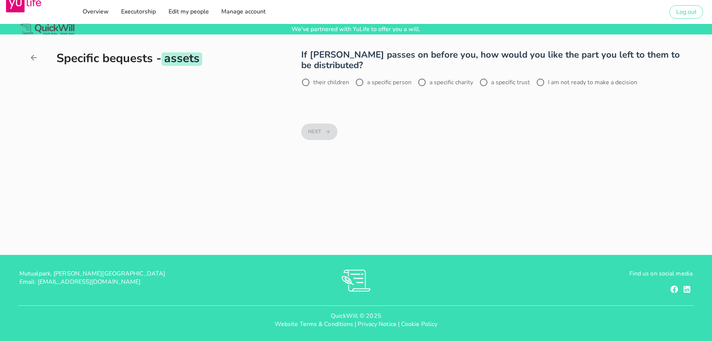
click at [586, 81] on label "I am not ready to make a decision" at bounding box center [592, 82] width 89 height 7
radio input "true"
click at [313, 133] on button "Next" at bounding box center [319, 131] width 36 height 16
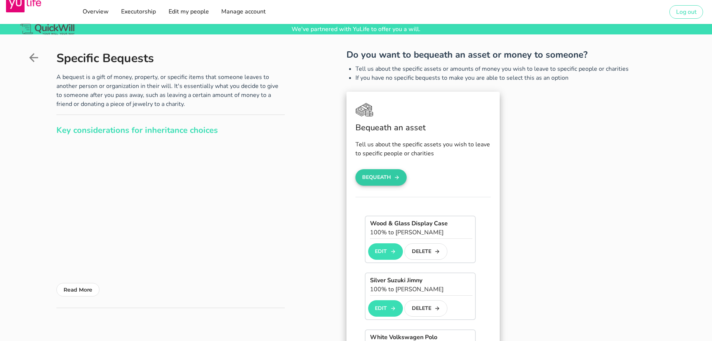
click at [388, 178] on button "Bequeath" at bounding box center [382, 177] width 52 height 16
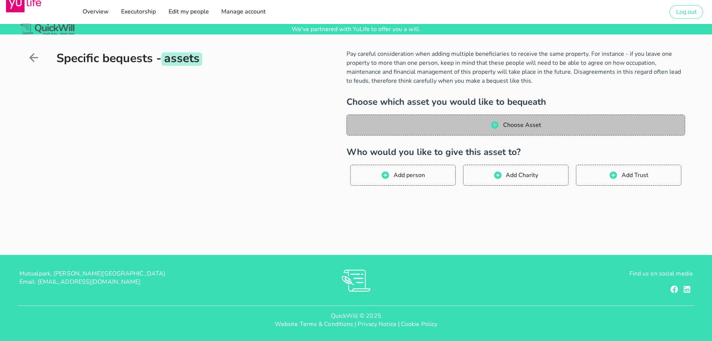
click at [397, 127] on span "Choose Asset" at bounding box center [515, 124] width 323 height 9
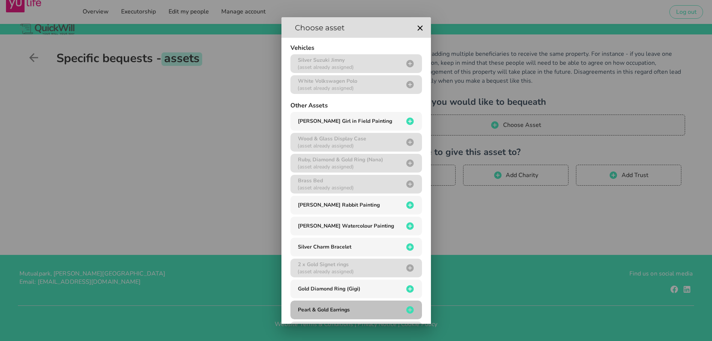
click at [365, 306] on div "Pearl & Gold Earrings" at bounding box center [350, 309] width 108 height 7
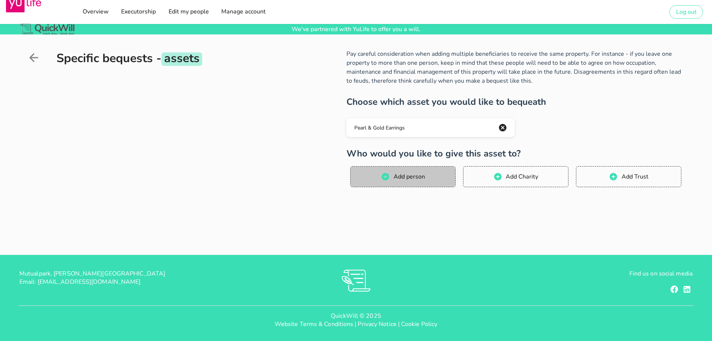
click at [393, 171] on button "Add person" at bounding box center [402, 176] width 105 height 21
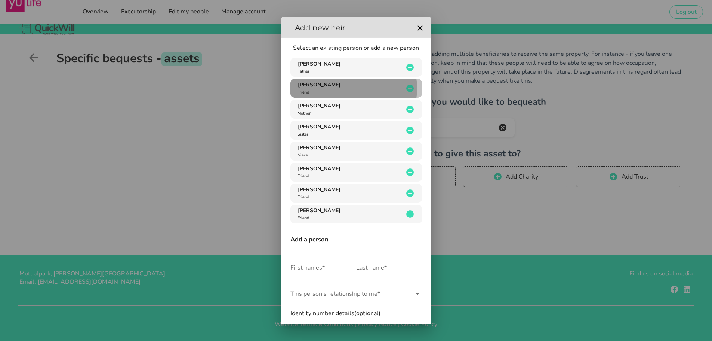
click at [355, 86] on div "[PERSON_NAME] Friend" at bounding box center [350, 88] width 108 height 14
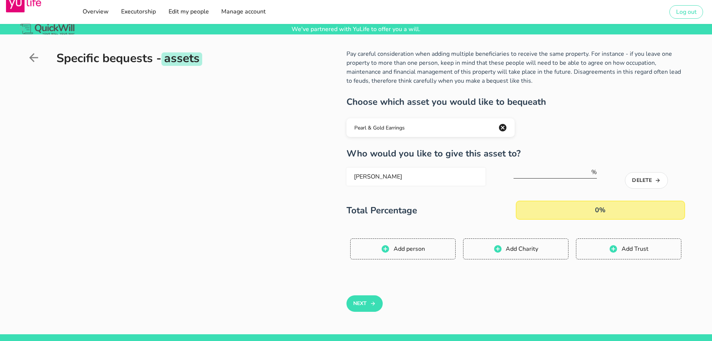
click at [552, 168] on input "number" at bounding box center [552, 172] width 77 height 12
type input "100"
click at [360, 307] on button "Next" at bounding box center [365, 303] width 36 height 16
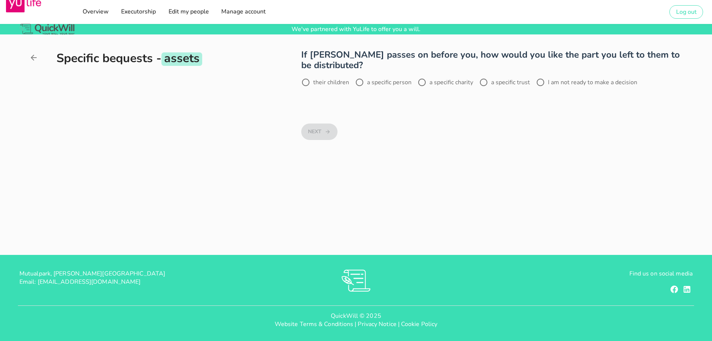
click at [603, 81] on label "I am not ready to make a decision" at bounding box center [592, 82] width 89 height 7
radio input "true"
click at [318, 136] on button "Next" at bounding box center [319, 131] width 36 height 16
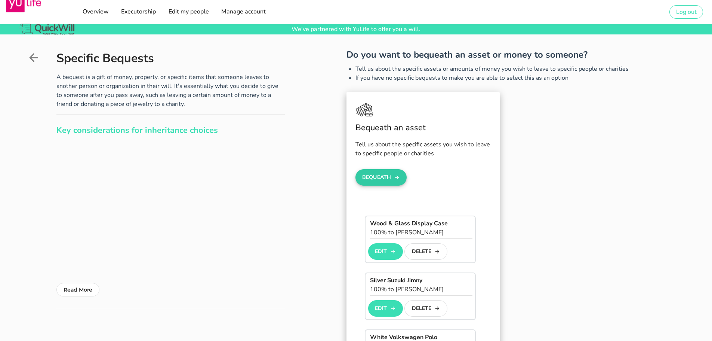
click at [390, 182] on button "Bequeath" at bounding box center [382, 177] width 52 height 16
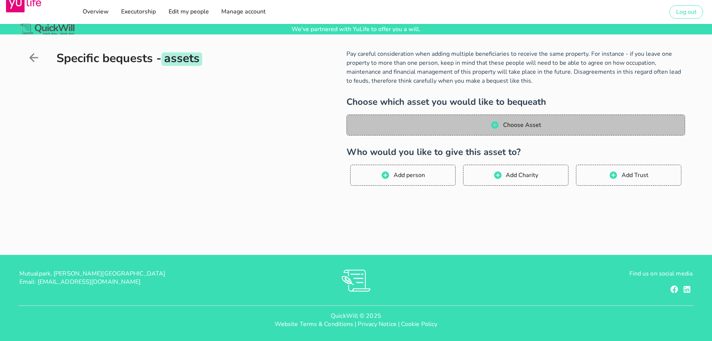
click at [439, 128] on span "Choose Asset" at bounding box center [515, 124] width 323 height 9
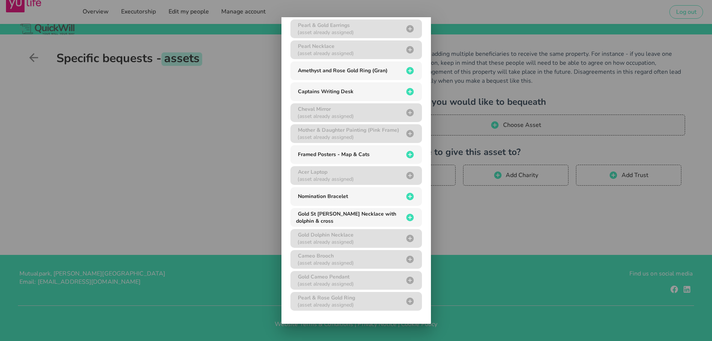
scroll to position [283, 0]
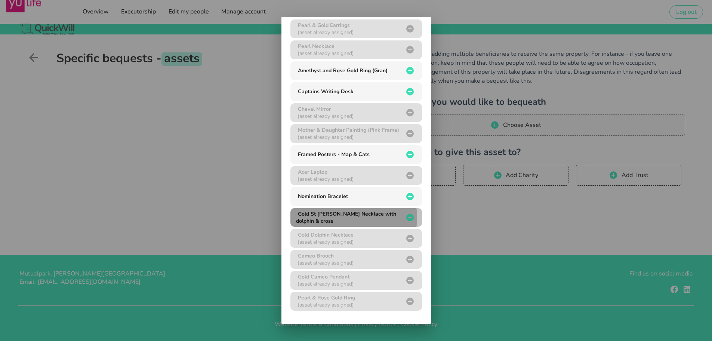
click at [383, 220] on div "Gold St [PERSON_NAME] Necklace with dolphin & cross" at bounding box center [350, 217] width 108 height 14
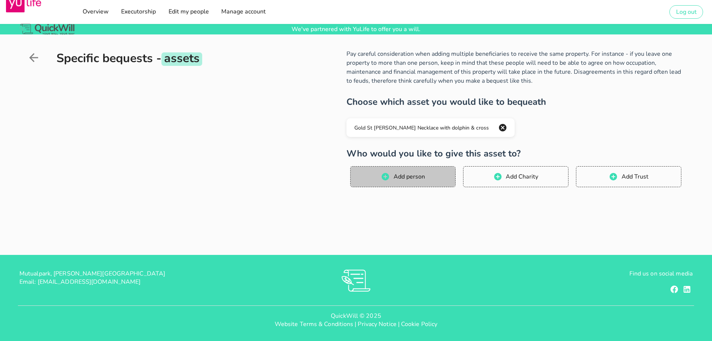
click at [391, 169] on button "Add person" at bounding box center [402, 176] width 105 height 21
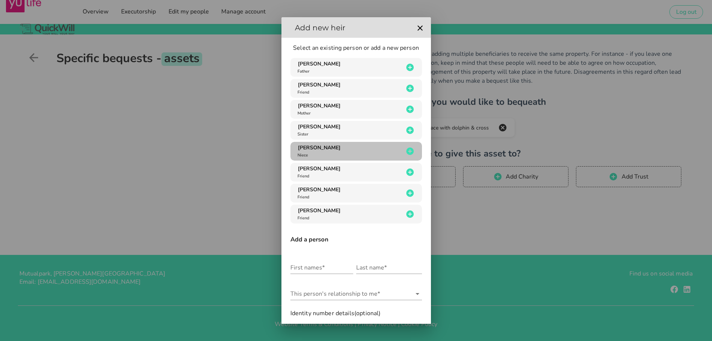
click at [325, 150] on span "[PERSON_NAME]" at bounding box center [319, 147] width 43 height 7
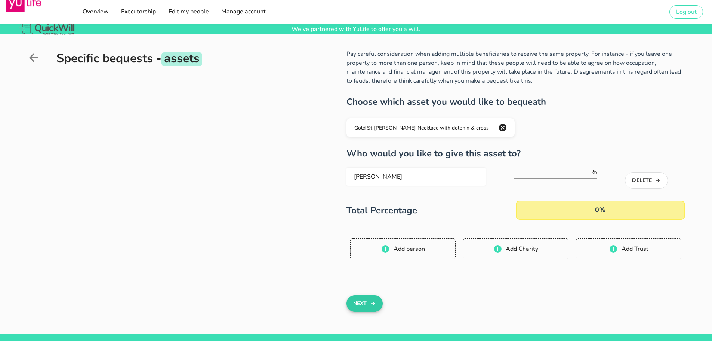
click at [363, 300] on button "Next" at bounding box center [365, 303] width 36 height 16
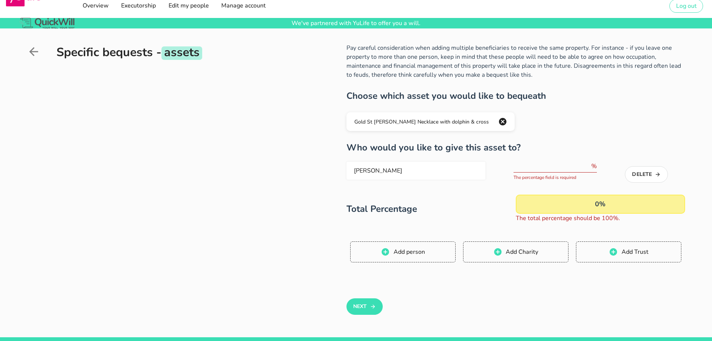
click at [573, 160] on input "number" at bounding box center [552, 166] width 77 height 12
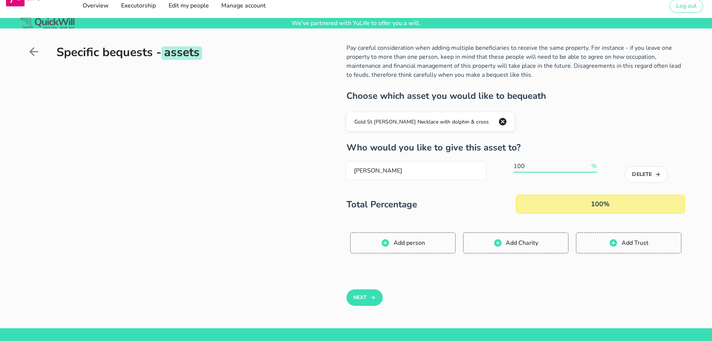
type input "100"
click at [354, 307] on div "Next" at bounding box center [516, 299] width 348 height 58
click at [359, 300] on button "Next" at bounding box center [365, 297] width 36 height 16
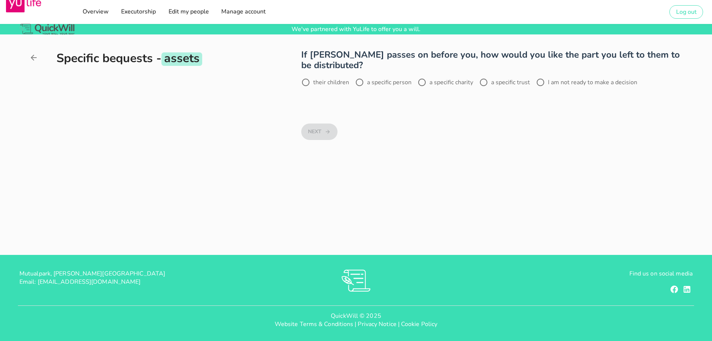
scroll to position [0, 0]
click at [582, 81] on label "I am not ready to make a decision" at bounding box center [592, 82] width 89 height 7
radio input "true"
click at [339, 126] on div "Next" at bounding box center [493, 133] width 393 height 58
click at [306, 129] on button "Next" at bounding box center [319, 131] width 36 height 16
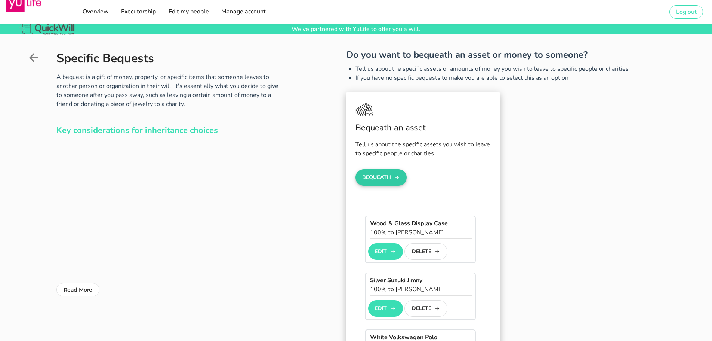
click at [383, 178] on button "Bequeath" at bounding box center [382, 177] width 52 height 16
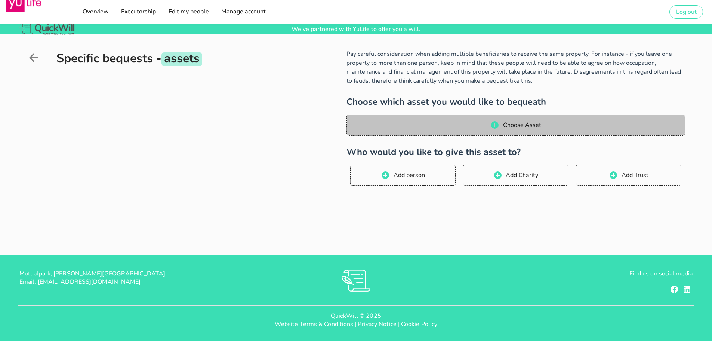
click at [396, 120] on button "Choose Asset" at bounding box center [516, 124] width 339 height 21
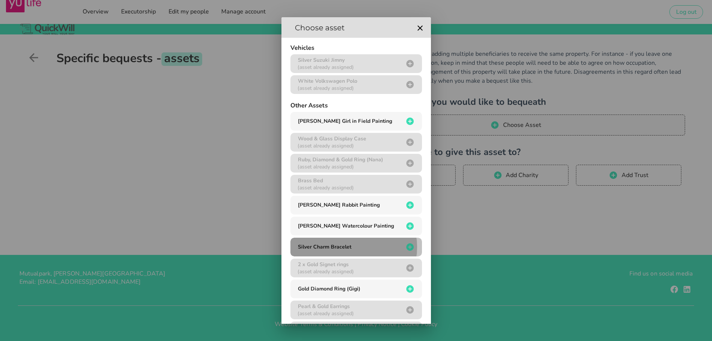
click at [407, 246] on icon "button" at bounding box center [410, 246] width 7 height 7
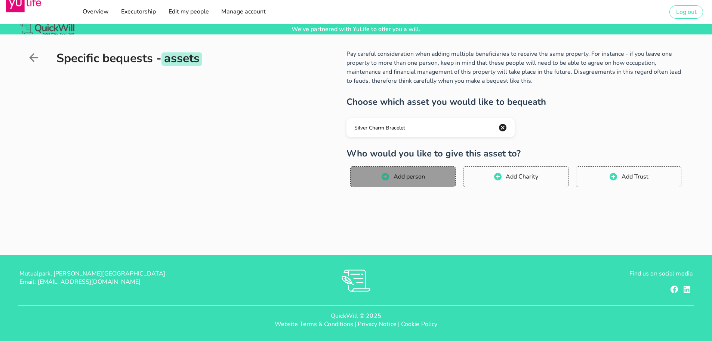
click at [396, 180] on span "Add person" at bounding box center [409, 176] width 32 height 8
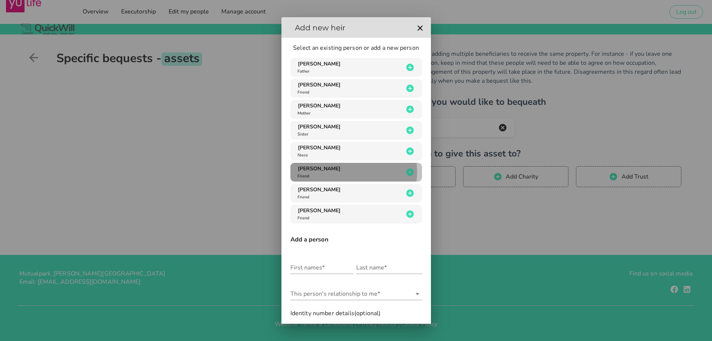
click at [361, 177] on div "[PERSON_NAME] Friend" at bounding box center [350, 172] width 108 height 14
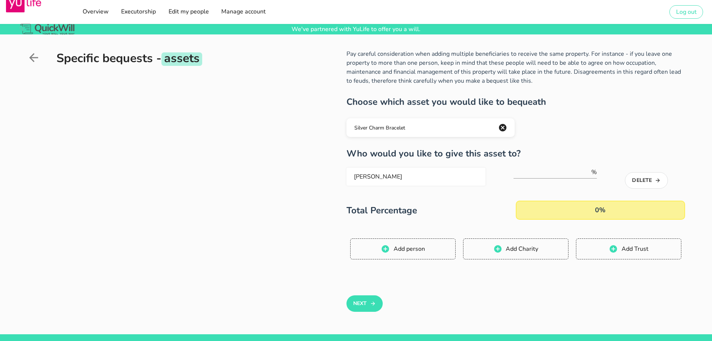
click at [548, 165] on div "%" at bounding box center [556, 176] width 84 height 26
click at [548, 171] on input "number" at bounding box center [552, 172] width 77 height 12
type input "100"
click at [377, 302] on button "Next" at bounding box center [365, 303] width 36 height 16
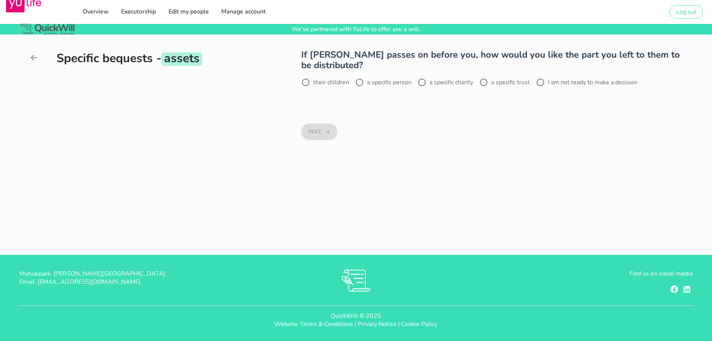
click at [553, 79] on label "I am not ready to make a decision" at bounding box center [592, 82] width 89 height 7
radio input "true"
click at [311, 125] on button "Next" at bounding box center [319, 131] width 36 height 16
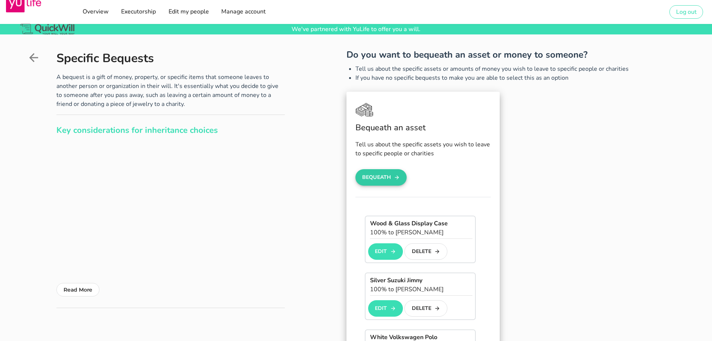
click at [385, 172] on button "Bequeath" at bounding box center [382, 177] width 52 height 16
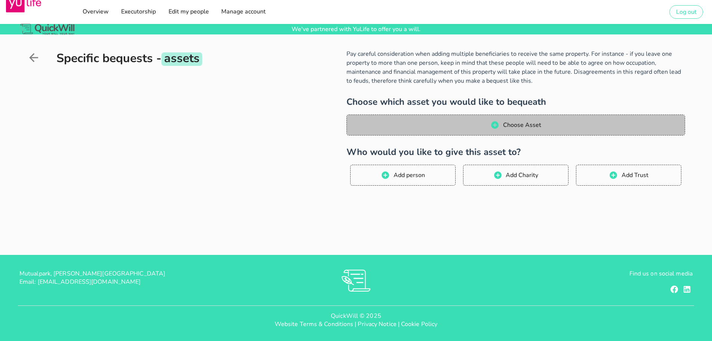
click at [415, 131] on button "Choose Asset" at bounding box center [516, 124] width 339 height 21
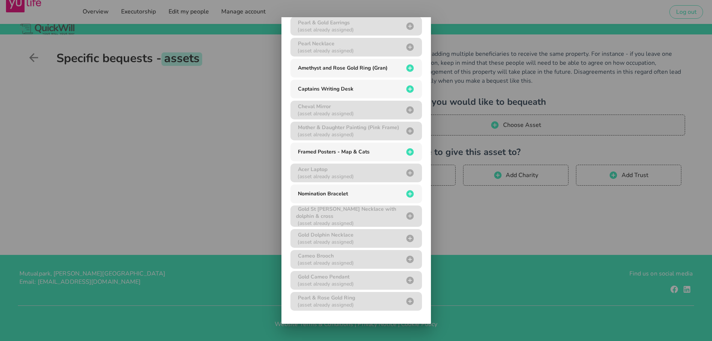
scroll to position [286, 0]
click at [391, 156] on span "Framed Posters - Map & Cats" at bounding box center [357, 151] width 120 height 9
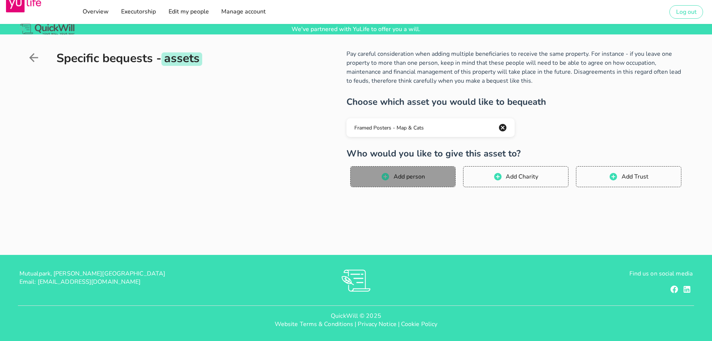
click at [406, 177] on span "Add person" at bounding box center [409, 176] width 32 height 8
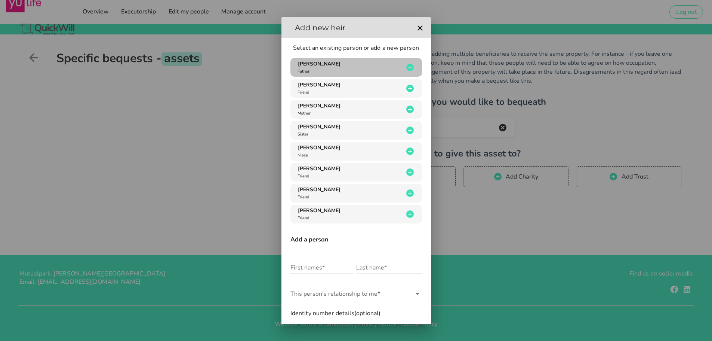
click at [392, 69] on div "[PERSON_NAME] Father" at bounding box center [350, 67] width 108 height 14
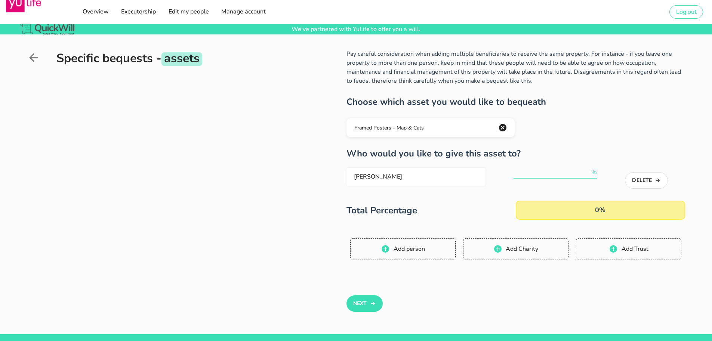
click at [552, 171] on input "number" at bounding box center [552, 172] width 77 height 12
type input "100"
click at [375, 297] on button "Next" at bounding box center [365, 303] width 36 height 16
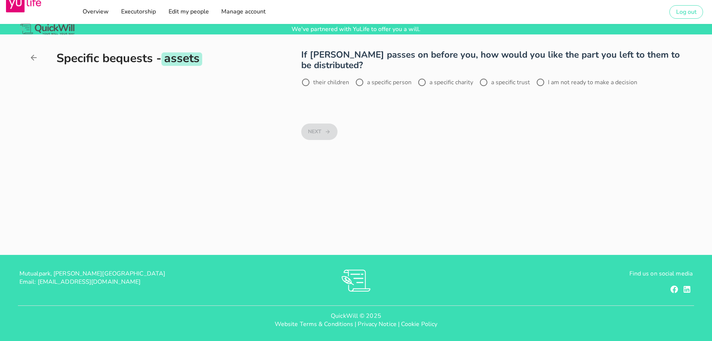
click at [588, 81] on label "I am not ready to make a decision" at bounding box center [592, 82] width 89 height 7
radio input "true"
click at [320, 131] on button "Next" at bounding box center [319, 131] width 36 height 16
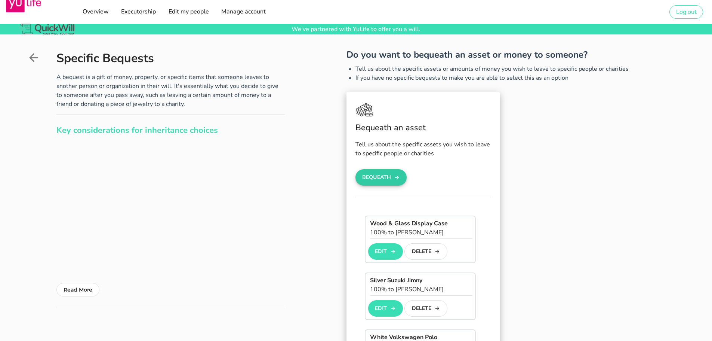
click at [391, 179] on button "Bequeath" at bounding box center [382, 177] width 52 height 16
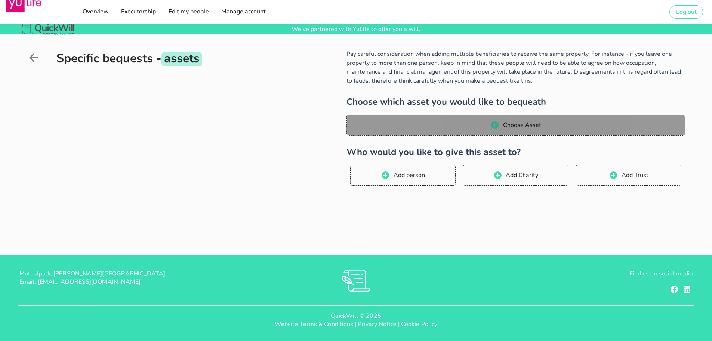
click at [420, 131] on button "Choose Asset" at bounding box center [516, 124] width 339 height 21
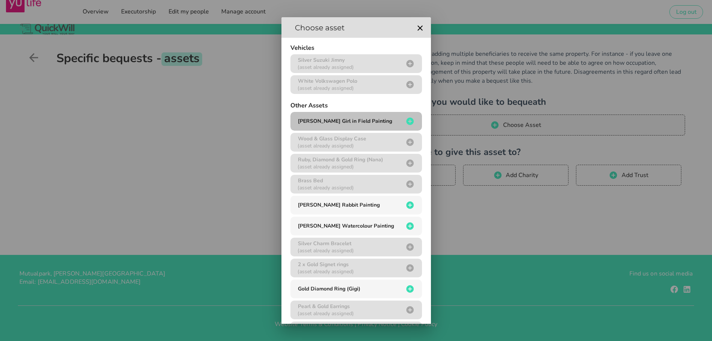
click at [354, 129] on button "[PERSON_NAME] Girl in Field Painting" at bounding box center [357, 121] width 132 height 19
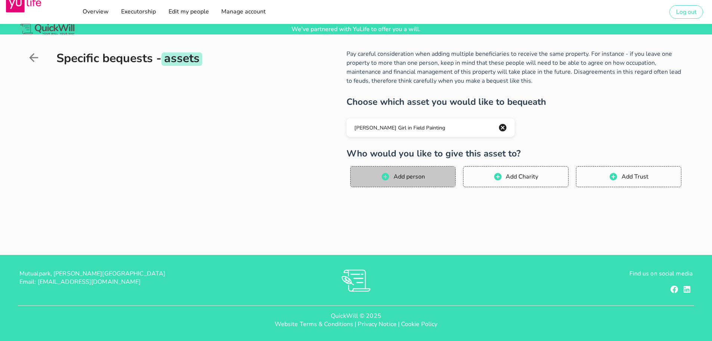
click at [406, 175] on span "Add person" at bounding box center [409, 176] width 32 height 8
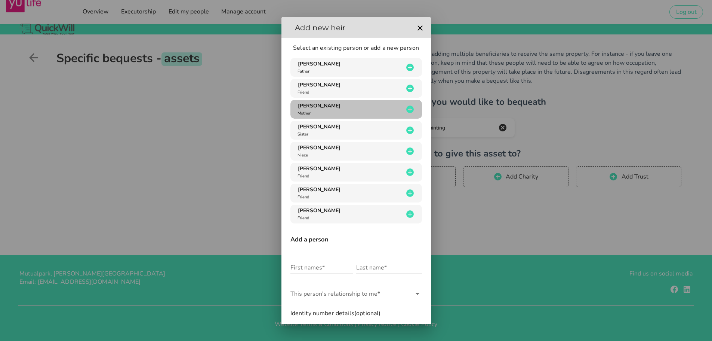
click at [349, 107] on div "[PERSON_NAME] Mother" at bounding box center [350, 109] width 108 height 14
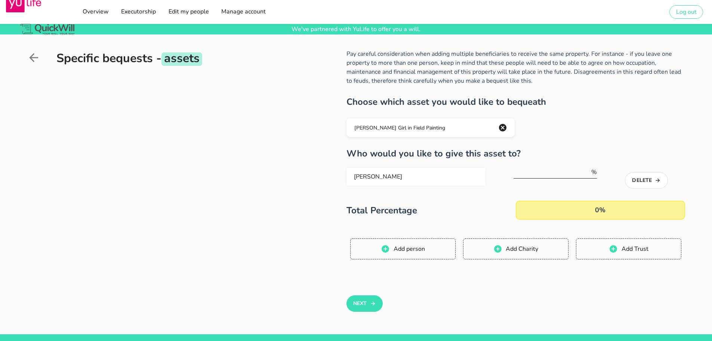
click at [592, 162] on div "Who would you like to give this asset to? [PERSON_NAME] % Delete Total Percenta…" at bounding box center [516, 207] width 339 height 119
click at [571, 167] on input "number" at bounding box center [552, 172] width 77 height 12
type input "100"
click at [364, 299] on button "Next" at bounding box center [365, 303] width 36 height 16
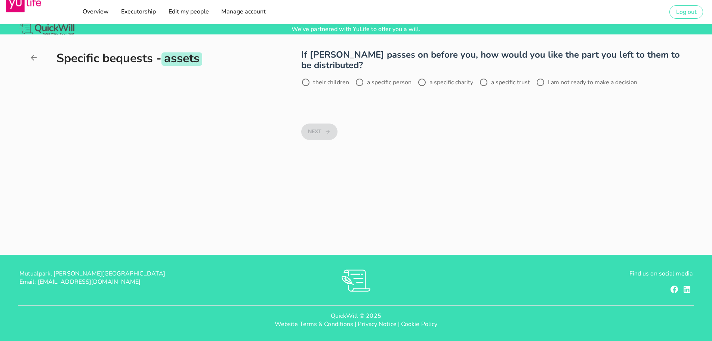
click at [570, 80] on label "I am not ready to make a decision" at bounding box center [592, 82] width 89 height 7
radio input "true"
click at [317, 134] on button "Next" at bounding box center [319, 131] width 36 height 16
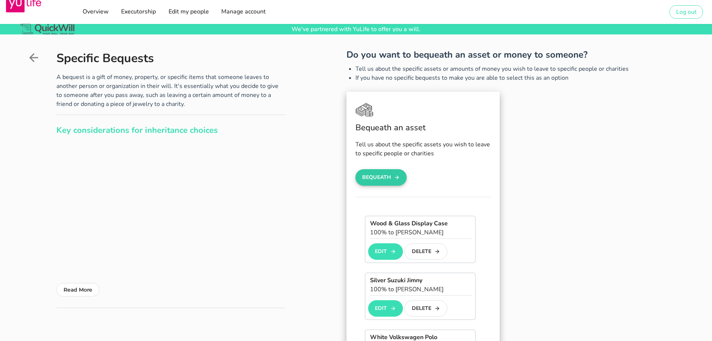
click at [392, 175] on button "Bequeath" at bounding box center [382, 177] width 52 height 16
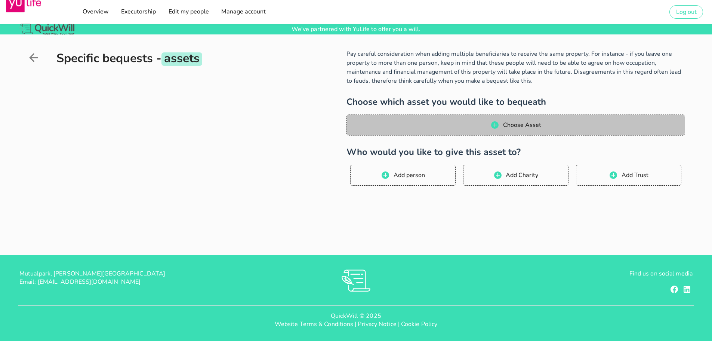
click at [436, 121] on span "Choose Asset" at bounding box center [515, 124] width 323 height 9
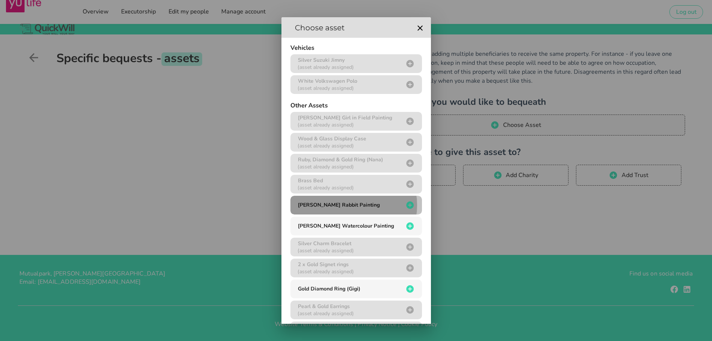
click at [395, 210] on button "[PERSON_NAME] Rabbit Painting" at bounding box center [357, 205] width 132 height 19
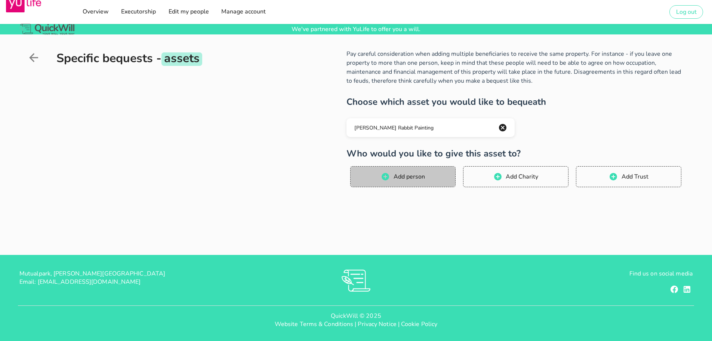
click at [410, 172] on span "Add person" at bounding box center [403, 176] width 90 height 9
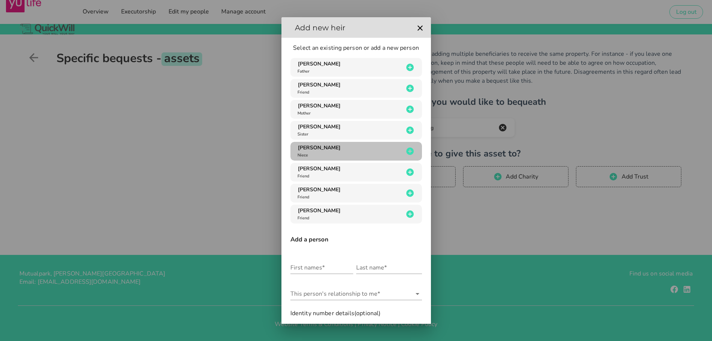
click at [347, 144] on div "[PERSON_NAME]" at bounding box center [350, 151] width 108 height 14
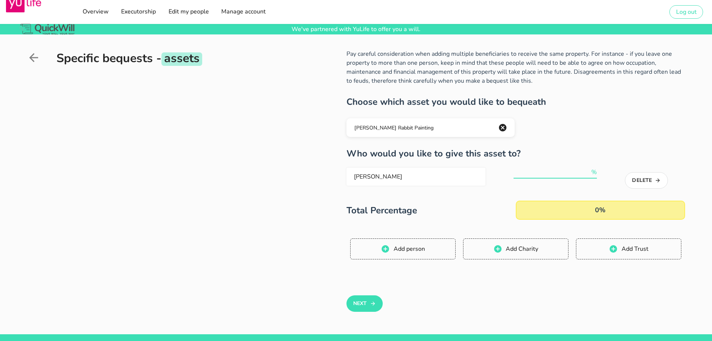
click at [546, 167] on input "number" at bounding box center [552, 172] width 77 height 12
type input "100"
click at [362, 298] on button "Next" at bounding box center [365, 303] width 36 height 16
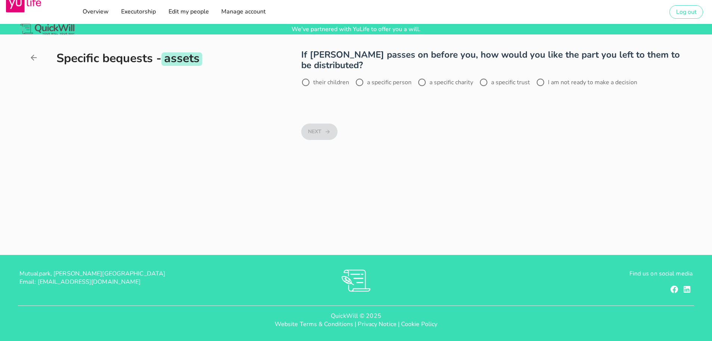
click at [591, 85] on label "I am not ready to make a decision" at bounding box center [592, 82] width 89 height 7
radio input "true"
click at [322, 128] on button "Next" at bounding box center [319, 131] width 36 height 16
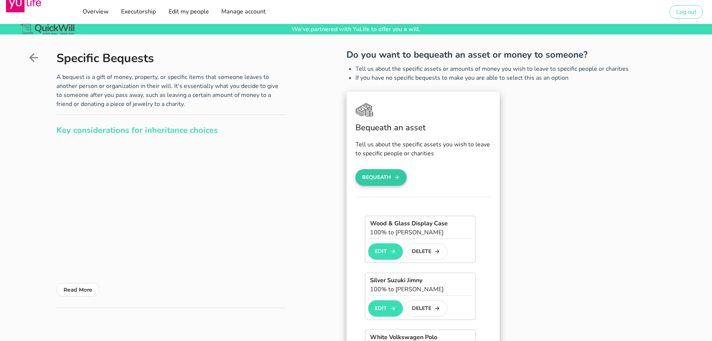
click at [389, 175] on button "Bequeath" at bounding box center [382, 177] width 52 height 16
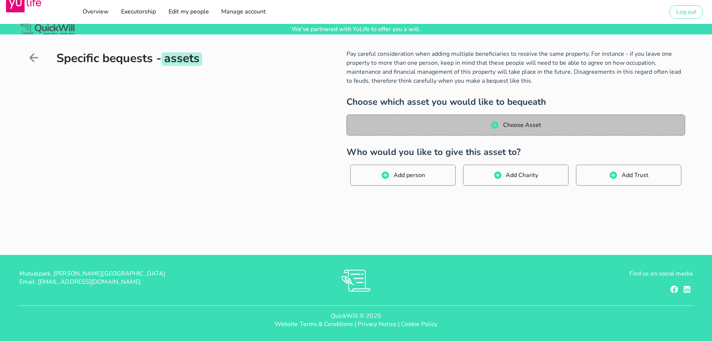
click at [532, 126] on span "Choose Asset" at bounding box center [522, 125] width 39 height 8
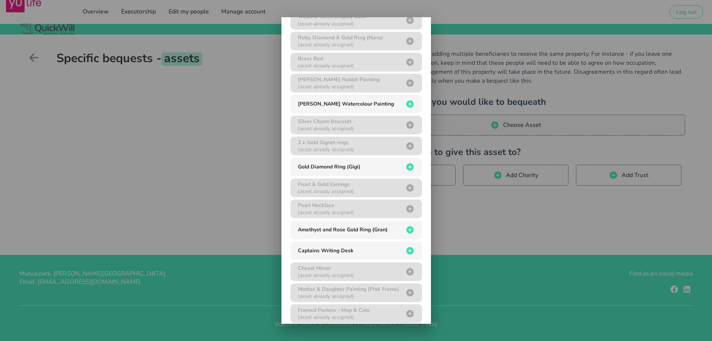
scroll to position [121, 0]
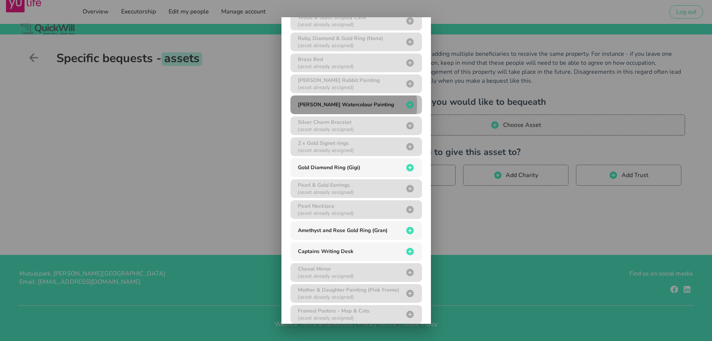
click at [387, 107] on div "[PERSON_NAME] Watercolour Painting" at bounding box center [350, 104] width 108 height 7
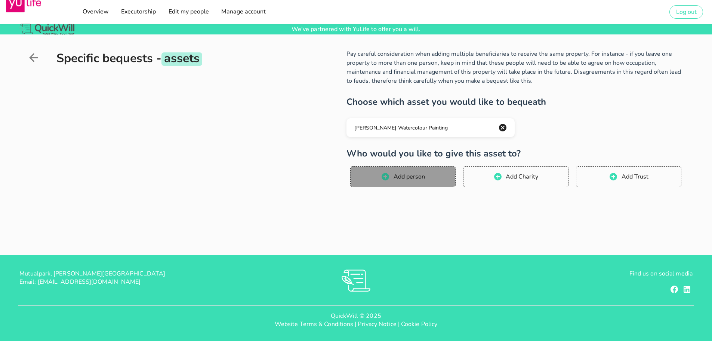
click at [388, 181] on icon "button" at bounding box center [385, 176] width 9 height 9
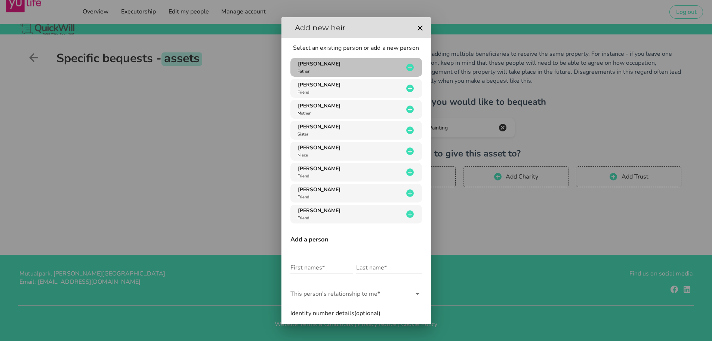
click at [339, 68] on div "[PERSON_NAME] Father" at bounding box center [350, 67] width 108 height 14
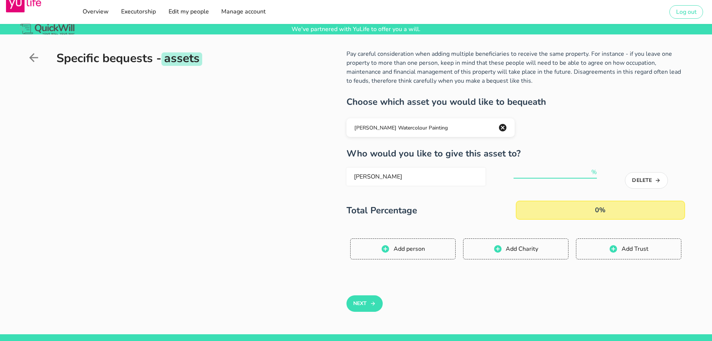
click at [548, 174] on input "number" at bounding box center [552, 172] width 77 height 12
type input "100"
click at [348, 306] on button "Next" at bounding box center [365, 303] width 36 height 16
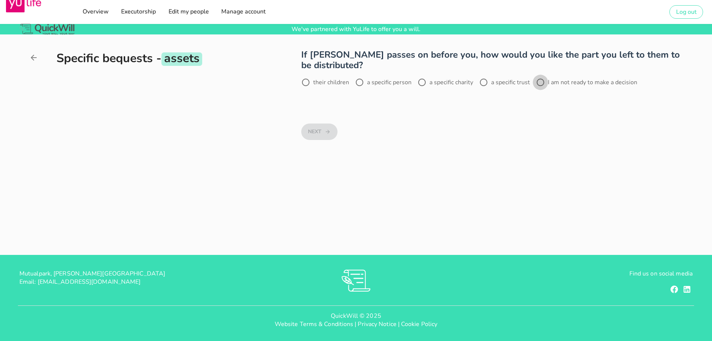
click at [546, 80] on div at bounding box center [540, 82] width 13 height 13
radio input "true"
click at [325, 127] on icon "button" at bounding box center [328, 131] width 6 height 9
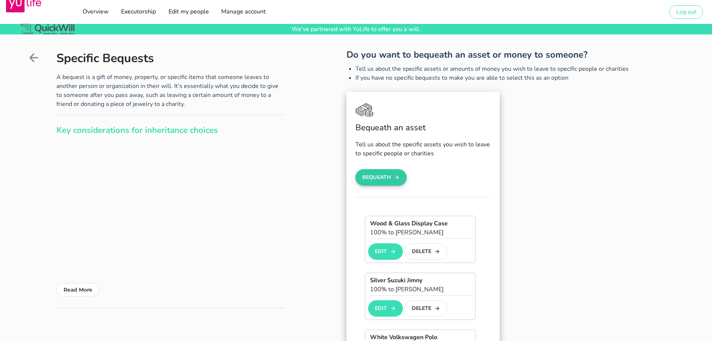
click at [380, 181] on button "Bequeath" at bounding box center [382, 177] width 52 height 16
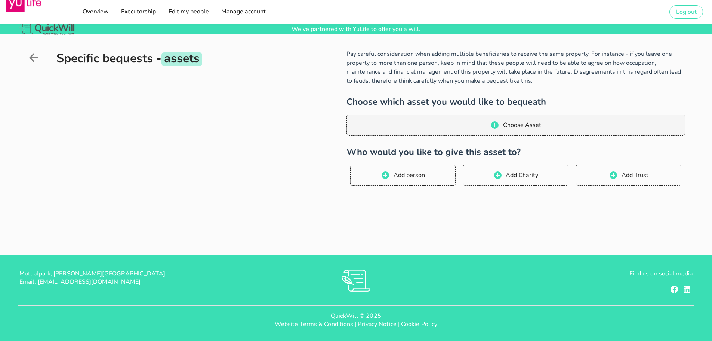
click at [533, 114] on div "Choose which asset you would like to bequeath Choose Asset" at bounding box center [516, 115] width 339 height 39
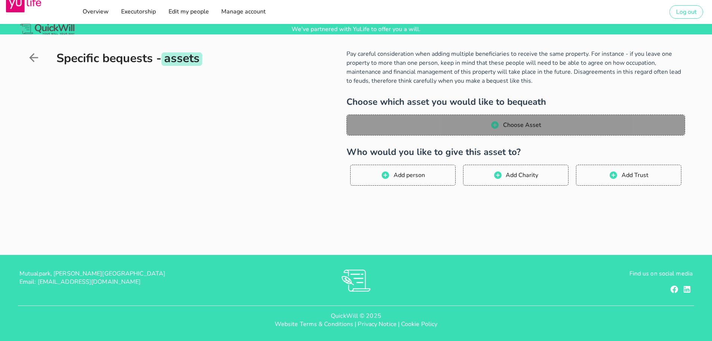
click at [539, 129] on span "Choose Asset" at bounding box center [522, 125] width 39 height 8
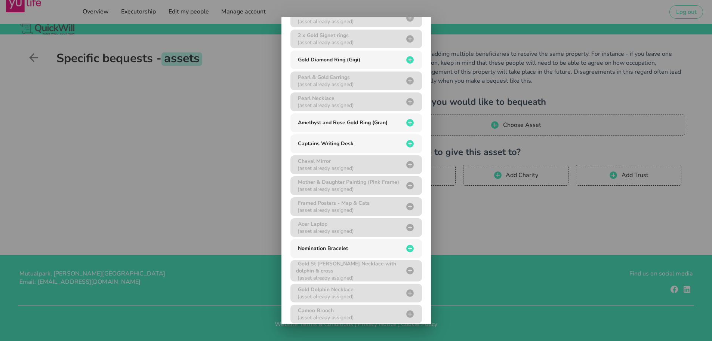
scroll to position [230, 0]
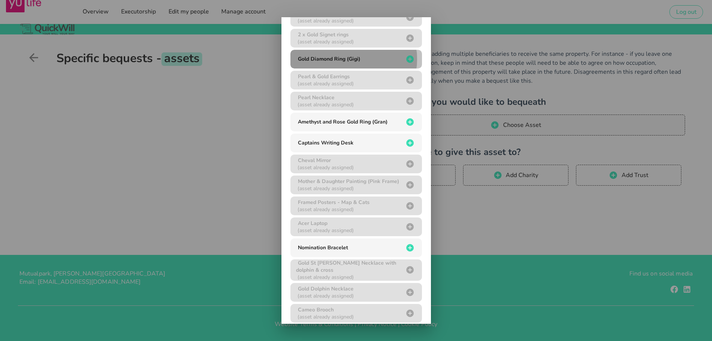
click at [375, 58] on div "Gold Diamond Ring (Gigi)" at bounding box center [350, 58] width 108 height 7
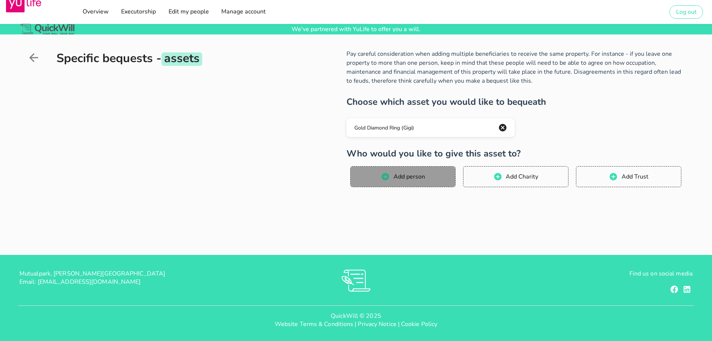
click at [413, 180] on span "Add person" at bounding box center [409, 176] width 32 height 8
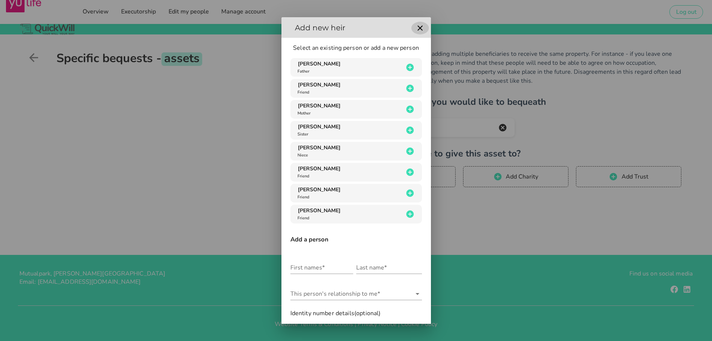
click at [419, 24] on icon "button" at bounding box center [420, 28] width 9 height 9
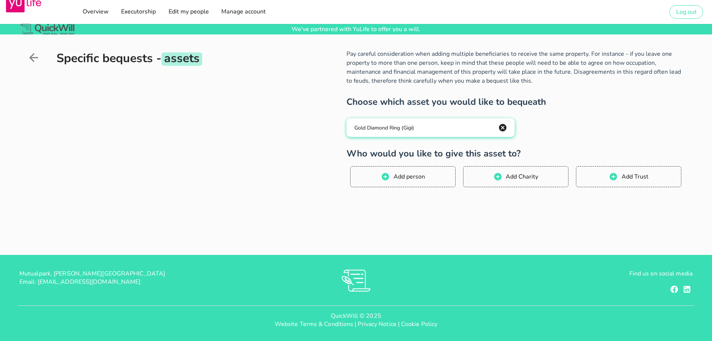
click at [504, 128] on icon "button" at bounding box center [503, 127] width 9 height 9
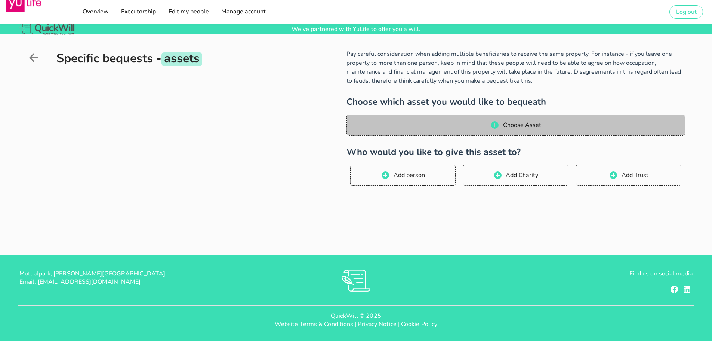
click at [447, 126] on span "Choose Asset" at bounding box center [515, 124] width 323 height 9
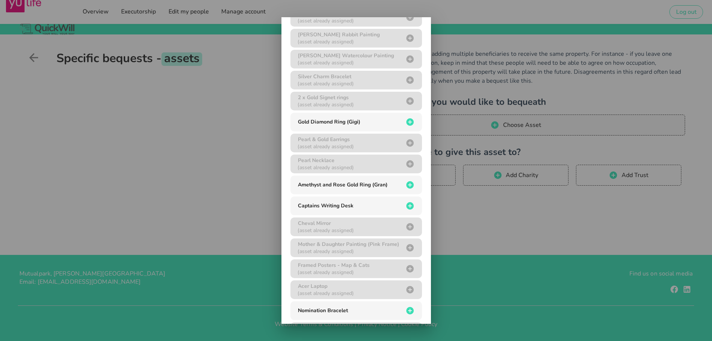
scroll to position [166, 0]
click at [379, 117] on button "Gold Diamond Ring (Gigi)" at bounding box center [357, 122] width 132 height 19
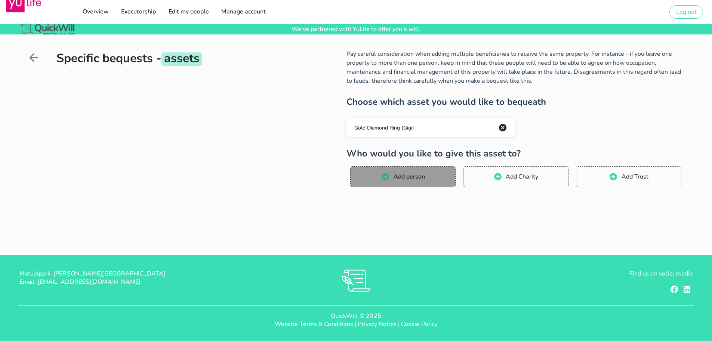
click at [408, 177] on span "Add person" at bounding box center [409, 176] width 32 height 8
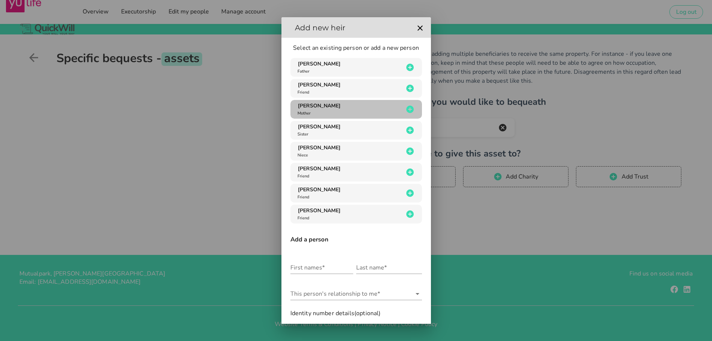
click at [354, 104] on div "[PERSON_NAME] Mother" at bounding box center [350, 109] width 108 height 14
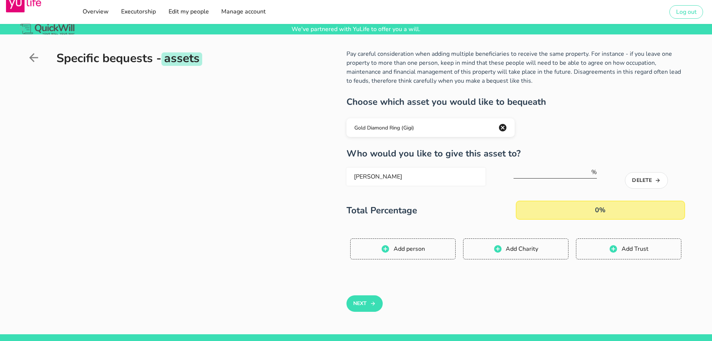
click at [559, 174] on input "number" at bounding box center [552, 172] width 77 height 12
type input "100"
click at [370, 301] on button "Next" at bounding box center [365, 303] width 36 height 16
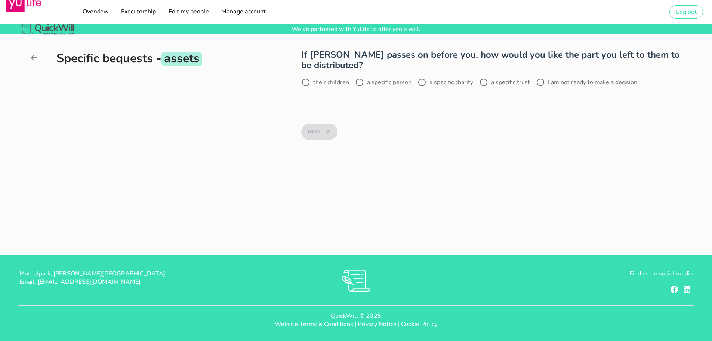
click at [548, 85] on label "I am not ready to make a decision" at bounding box center [592, 82] width 89 height 7
radio input "true"
click at [321, 130] on button "Next" at bounding box center [319, 131] width 36 height 16
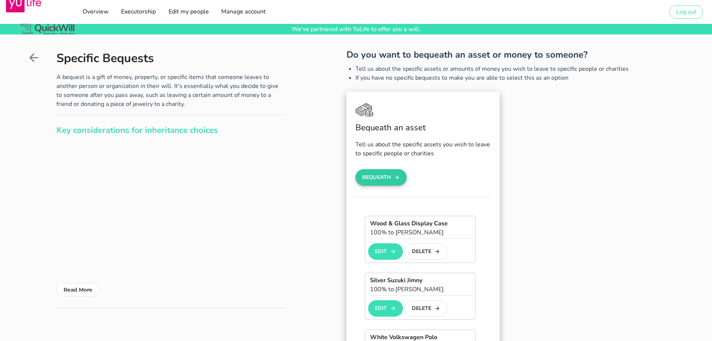
click at [394, 172] on button "Bequeath" at bounding box center [382, 177] width 52 height 16
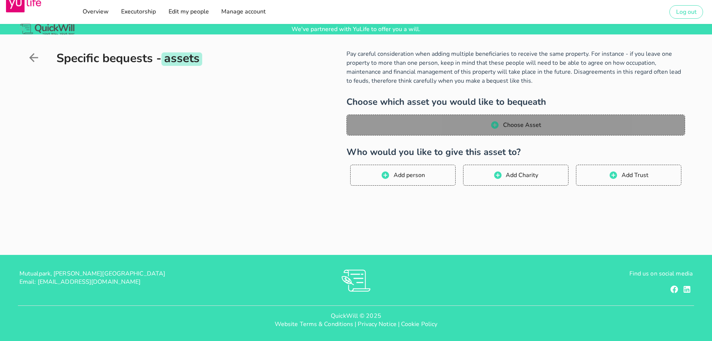
drag, startPoint x: 439, startPoint y: 133, endPoint x: 441, endPoint y: 128, distance: 5.1
click at [440, 130] on button "Choose Asset" at bounding box center [516, 124] width 339 height 21
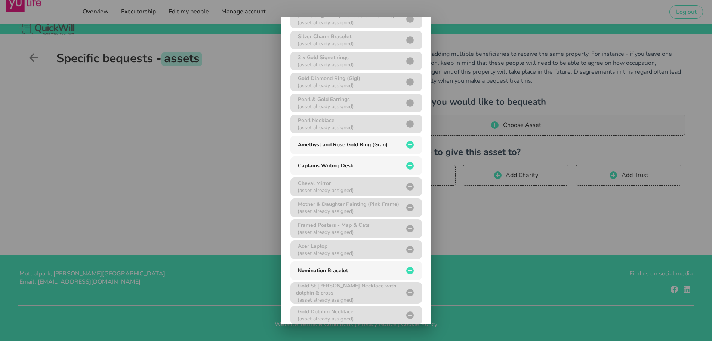
scroll to position [208, 0]
click at [396, 148] on span "Amethyst and Rose Gold Ring (Gran)" at bounding box center [357, 143] width 120 height 9
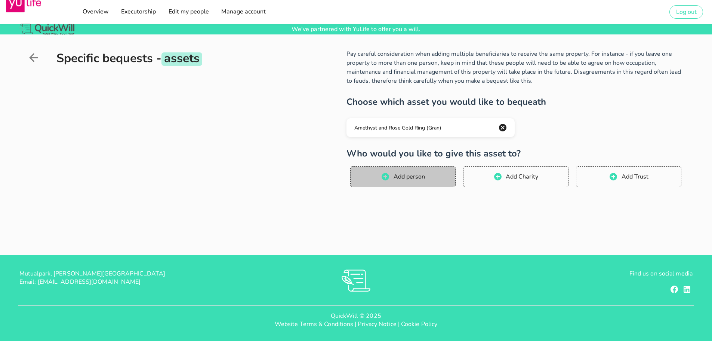
click at [409, 179] on span "Add person" at bounding box center [409, 176] width 32 height 8
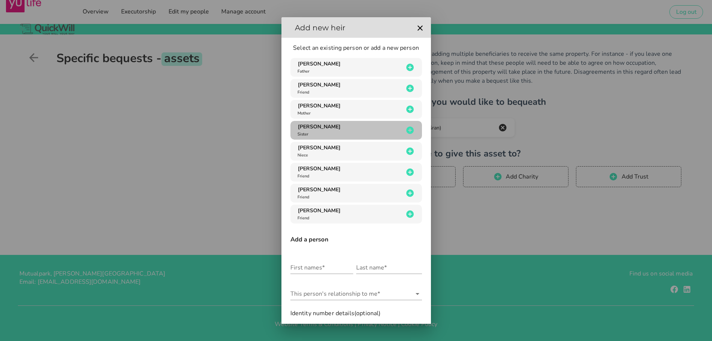
click at [403, 135] on span "[PERSON_NAME] Sister" at bounding box center [357, 130] width 120 height 14
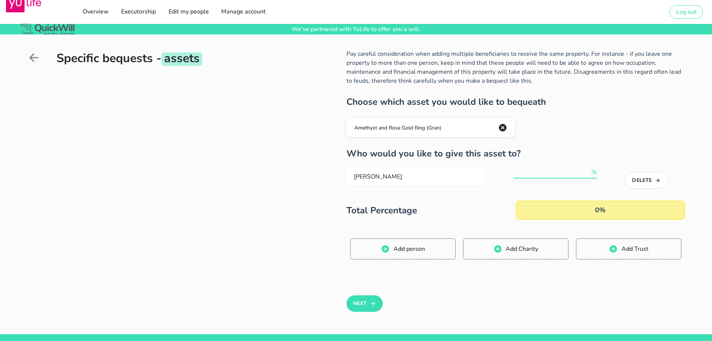
click at [549, 178] on div "%" at bounding box center [556, 172] width 84 height 12
type input "100"
click at [368, 303] on button "Next" at bounding box center [365, 303] width 36 height 16
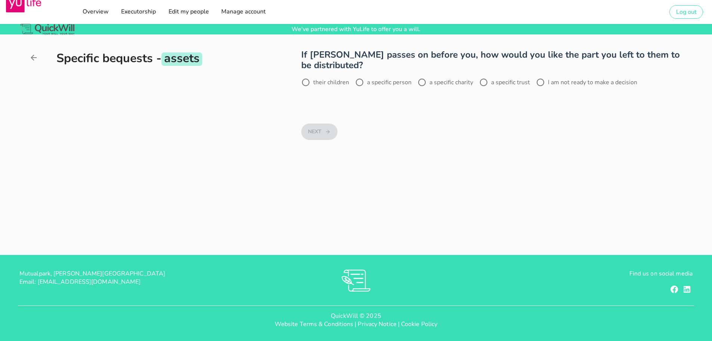
click at [325, 77] on div "their children a specific person a specific charity a specific trust I am not r…" at bounding box center [493, 85] width 384 height 19
click at [323, 83] on label "their children" at bounding box center [331, 82] width 36 height 7
radio input "true"
click at [316, 123] on div "Next" at bounding box center [493, 133] width 393 height 58
click at [316, 128] on button "Next" at bounding box center [319, 131] width 36 height 16
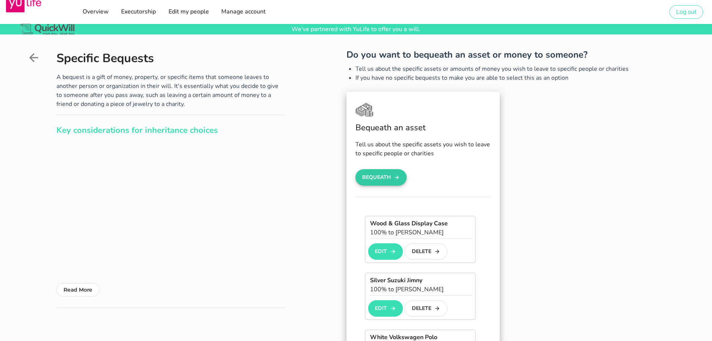
click at [387, 184] on button "Bequeath" at bounding box center [382, 177] width 52 height 16
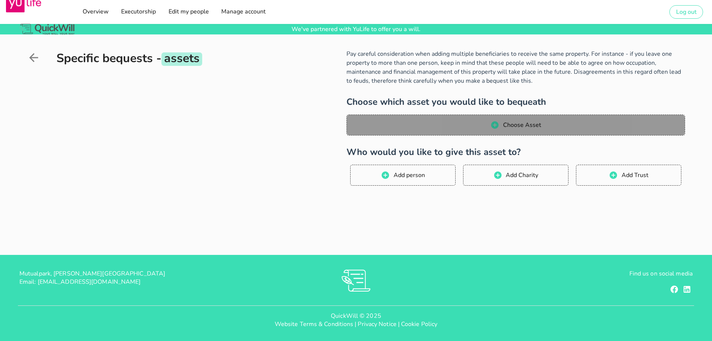
click at [423, 132] on button "Choose Asset" at bounding box center [516, 124] width 339 height 21
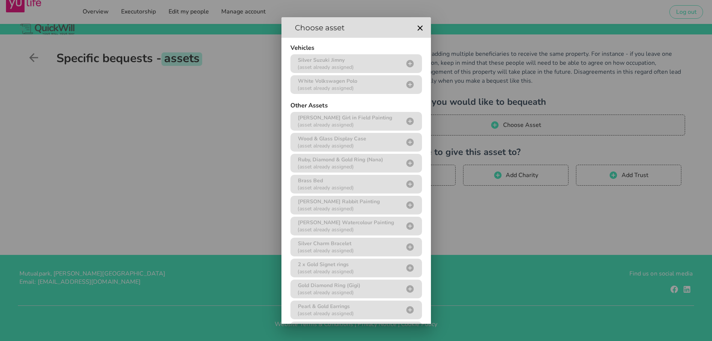
drag, startPoint x: 424, startPoint y: 152, endPoint x: 425, endPoint y: 156, distance: 4.6
click at [424, 156] on div "Vehicles Silver Suzuki Jimny (asset already assigned) White Volkswagen Polo (as…" at bounding box center [357, 323] width 150 height 570
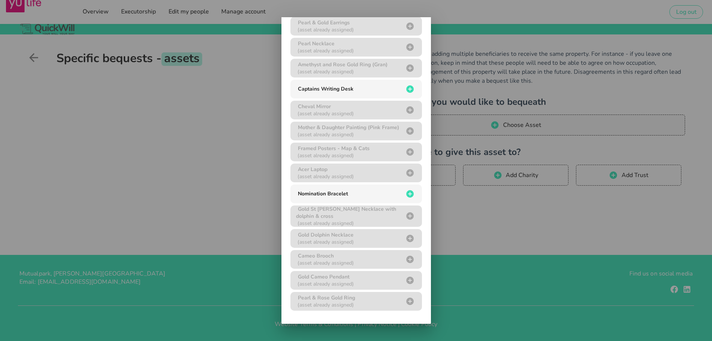
scroll to position [153, 0]
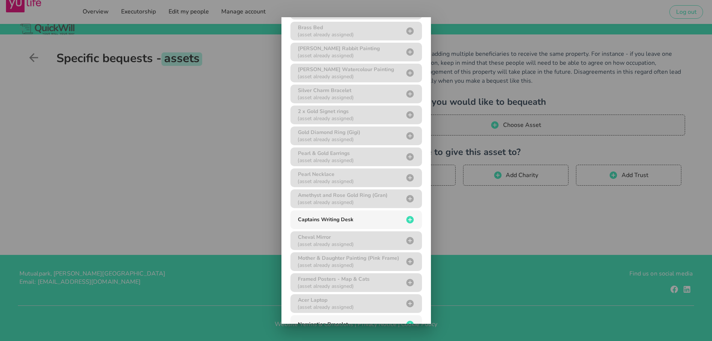
click at [497, 93] on div at bounding box center [356, 170] width 712 height 341
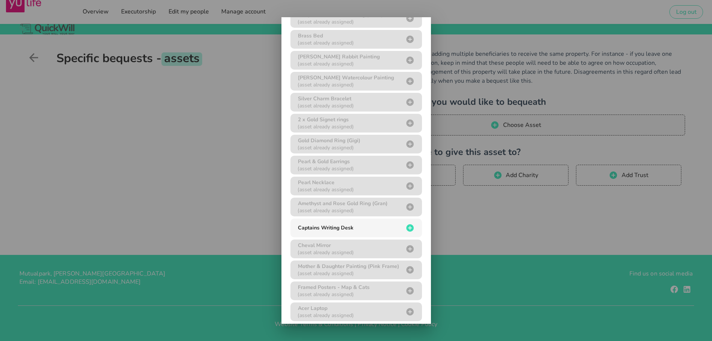
scroll to position [0, 0]
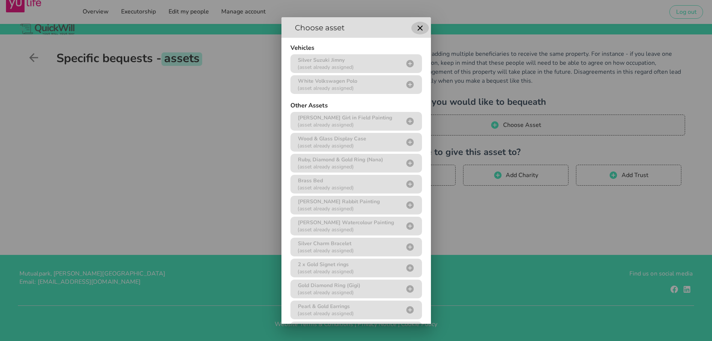
drag, startPoint x: 420, startPoint y: 26, endPoint x: 406, endPoint y: 27, distance: 13.5
click at [419, 26] on icon "button" at bounding box center [420, 28] width 9 height 9
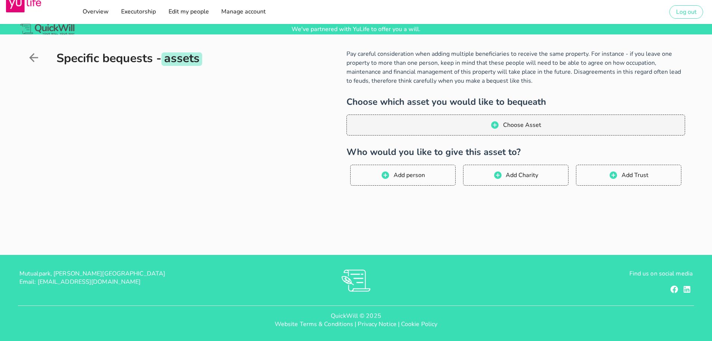
click at [33, 58] on icon at bounding box center [33, 57] width 9 height 9
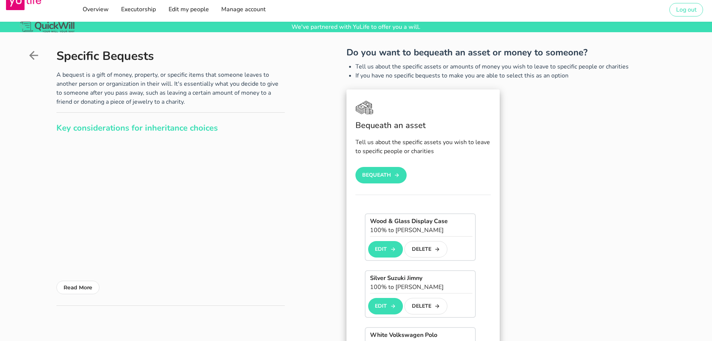
scroll to position [23, 0]
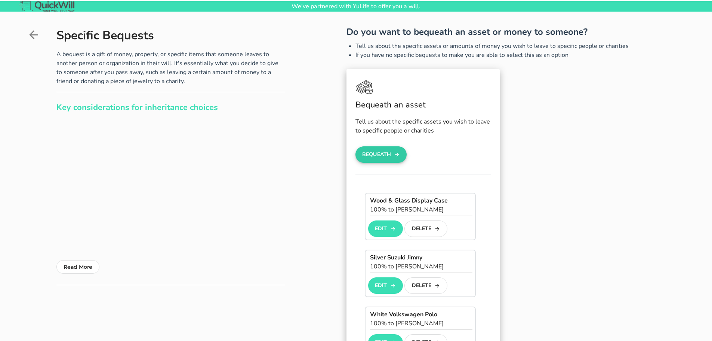
click at [380, 149] on button "Bequeath" at bounding box center [382, 154] width 52 height 16
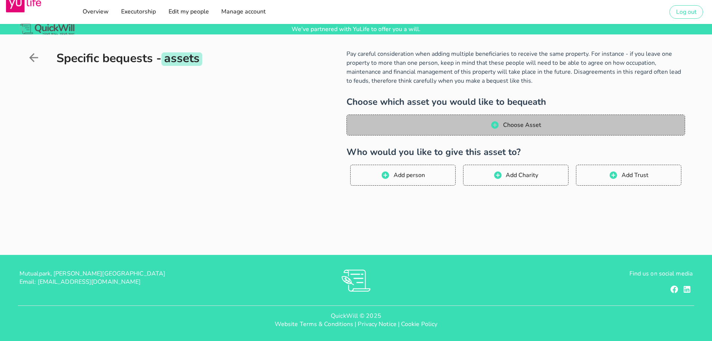
click at [423, 126] on span "Choose Asset" at bounding box center [515, 124] width 323 height 9
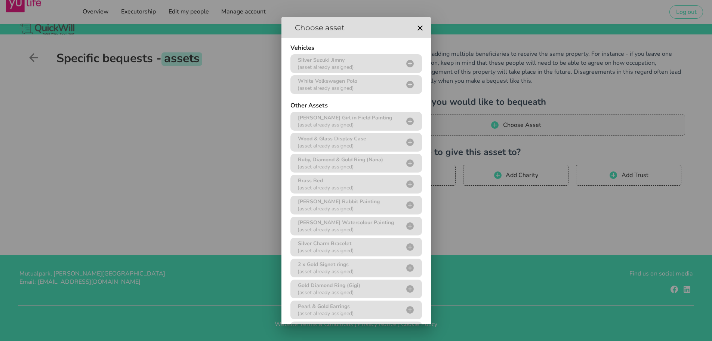
scroll to position [268, 0]
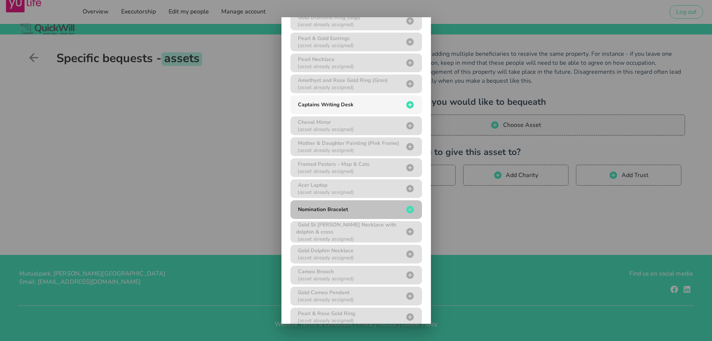
click at [361, 205] on button "Nomination Bracelet" at bounding box center [357, 209] width 132 height 19
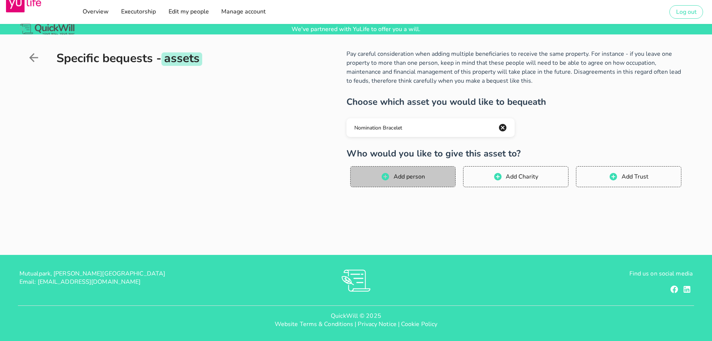
click at [398, 171] on button "Add person" at bounding box center [402, 176] width 105 height 21
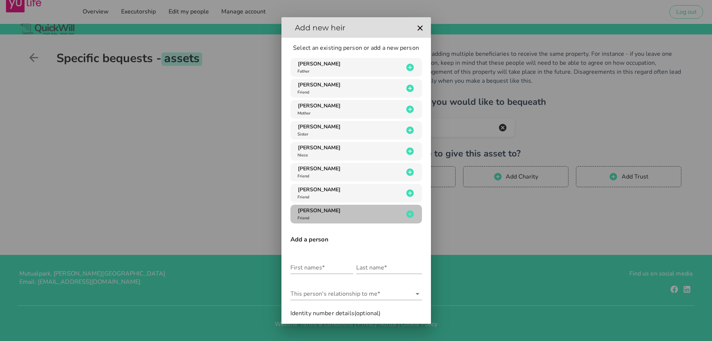
click at [340, 211] on span "[PERSON_NAME]" at bounding box center [319, 210] width 43 height 7
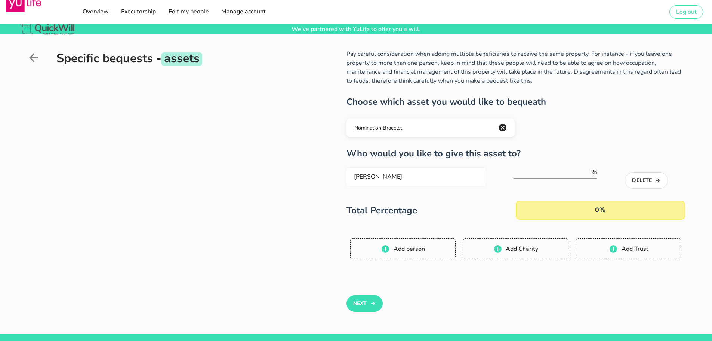
click at [580, 200] on span "[PERSON_NAME] % Delete Total Percentage 0% 0" at bounding box center [516, 194] width 339 height 52
click at [574, 176] on input "number" at bounding box center [552, 172] width 77 height 12
type input "100"
click at [369, 309] on button "Next" at bounding box center [365, 303] width 36 height 16
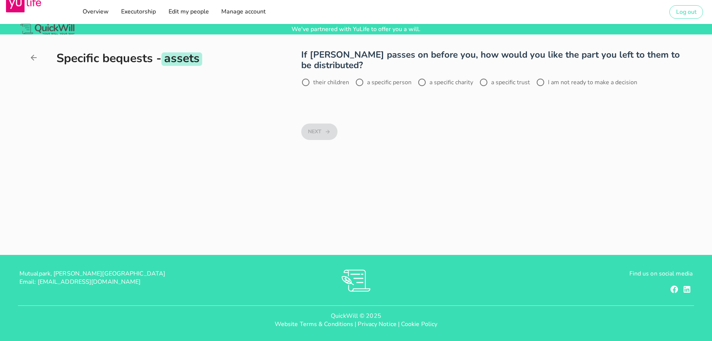
click at [563, 83] on label "I am not ready to make a decision" at bounding box center [592, 82] width 89 height 7
radio input "true"
click at [321, 132] on button "Next" at bounding box center [319, 131] width 36 height 16
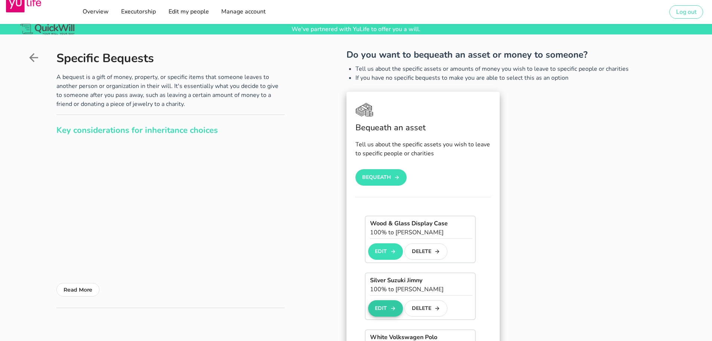
click at [374, 303] on button "Edit" at bounding box center [385, 308] width 35 height 16
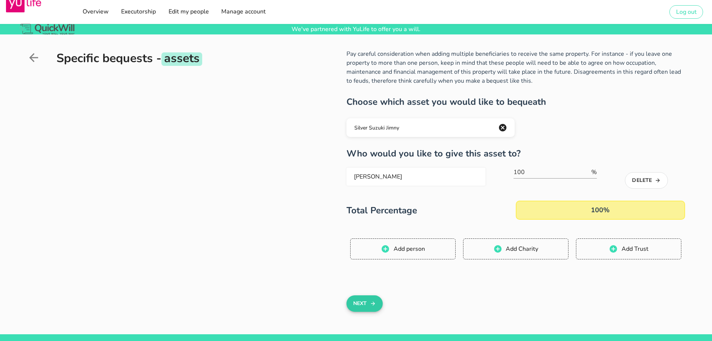
click at [359, 306] on button "Next" at bounding box center [365, 303] width 36 height 16
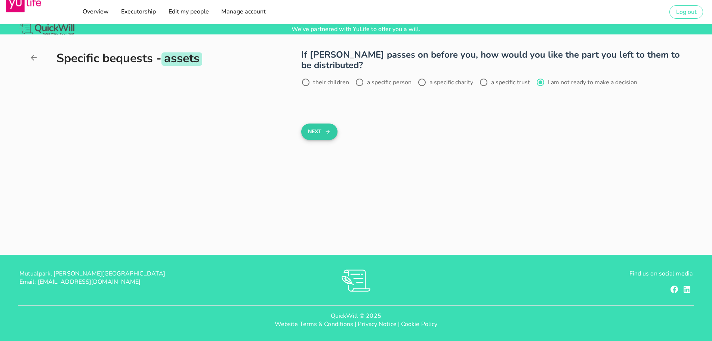
click at [316, 129] on button "Next" at bounding box center [319, 131] width 36 height 16
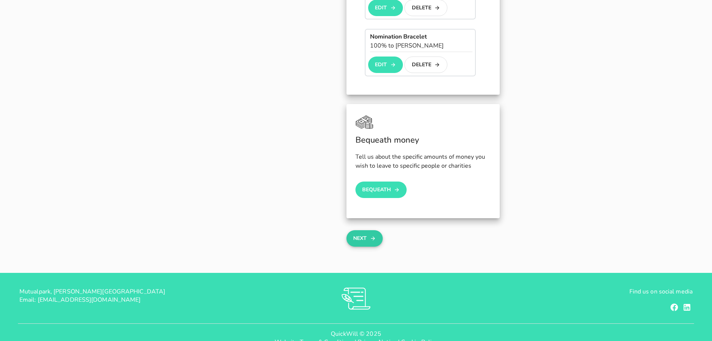
click at [369, 230] on button "Next" at bounding box center [365, 238] width 36 height 16
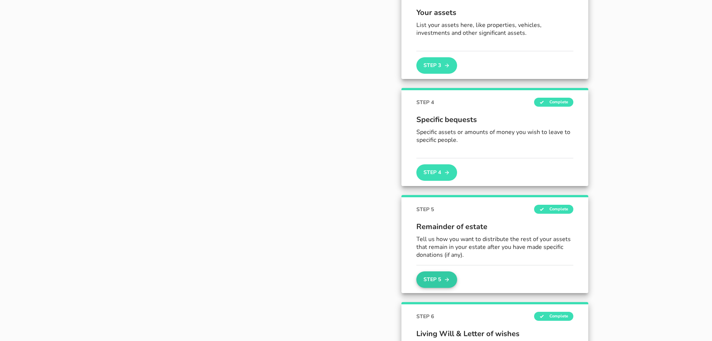
click at [437, 279] on button "Step 5" at bounding box center [437, 279] width 40 height 16
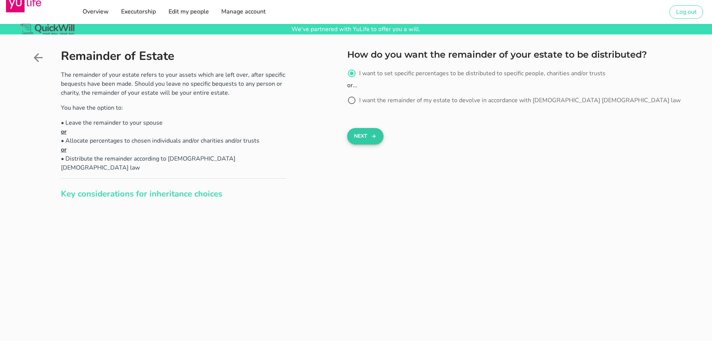
click at [362, 137] on button "Next" at bounding box center [365, 136] width 36 height 16
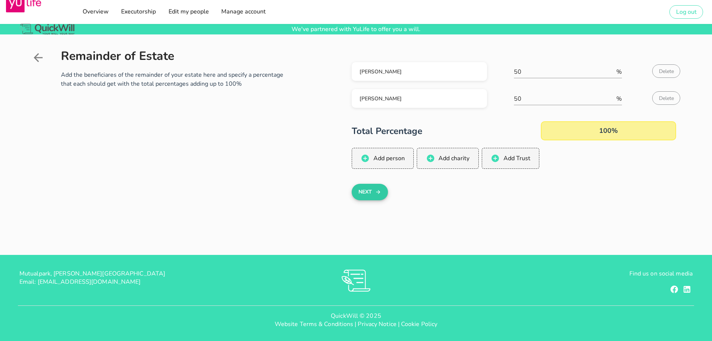
click at [377, 193] on icon "button" at bounding box center [378, 191] width 6 height 9
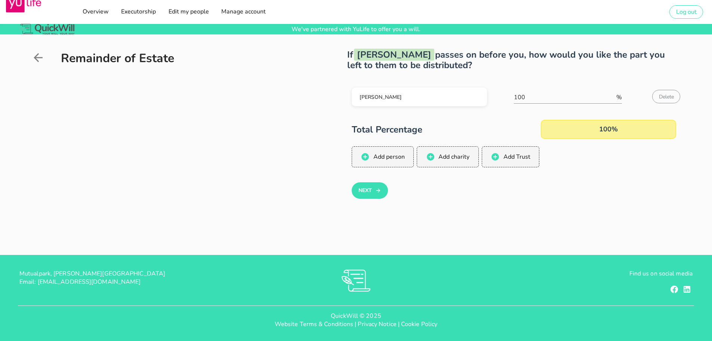
click at [377, 193] on icon "button" at bounding box center [378, 190] width 6 height 9
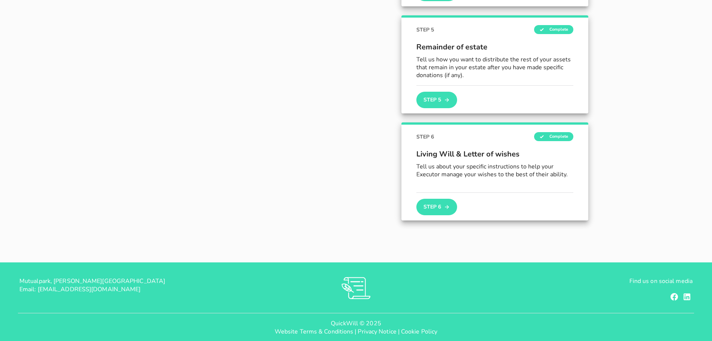
scroll to position [478, 0]
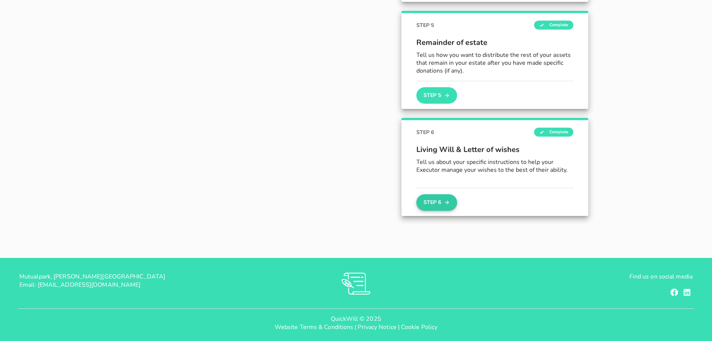
click at [435, 200] on button "Step 6" at bounding box center [437, 202] width 40 height 16
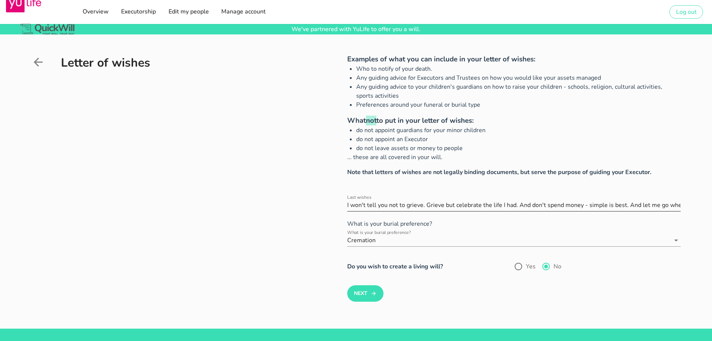
click at [648, 206] on input "Last wishes" at bounding box center [514, 205] width 334 height 12
type input "I won't tell you not to grieve. Grieve but celebrate the life I had. And don't …"
click at [528, 269] on label "Yes" at bounding box center [531, 266] width 10 height 7
radio input "true"
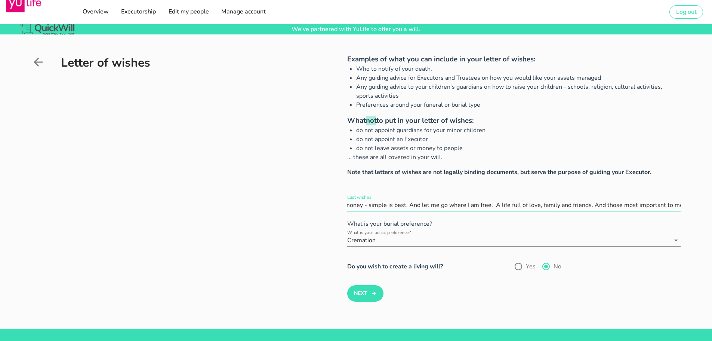
scroll to position [0, 0]
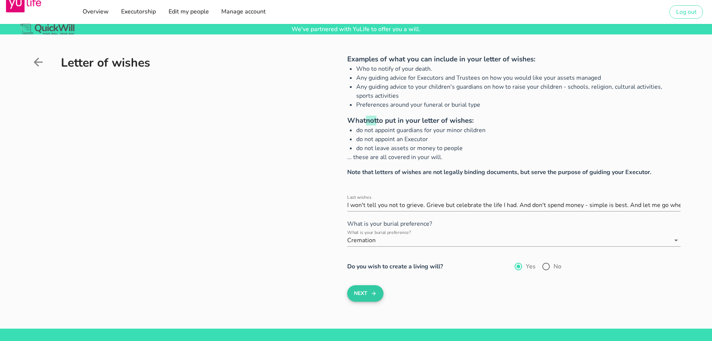
click at [367, 294] on button "Next" at bounding box center [365, 293] width 36 height 16
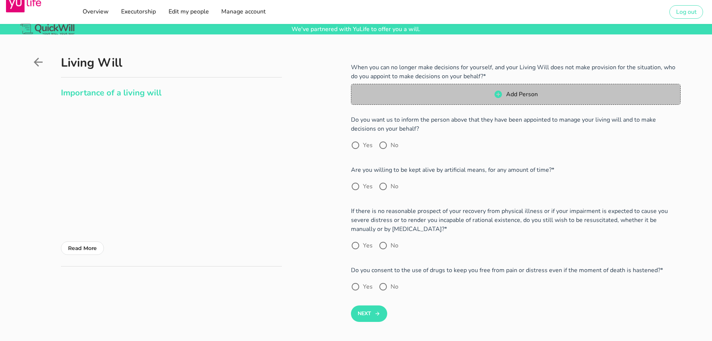
click at [467, 94] on span "Add Person" at bounding box center [516, 94] width 315 height 9
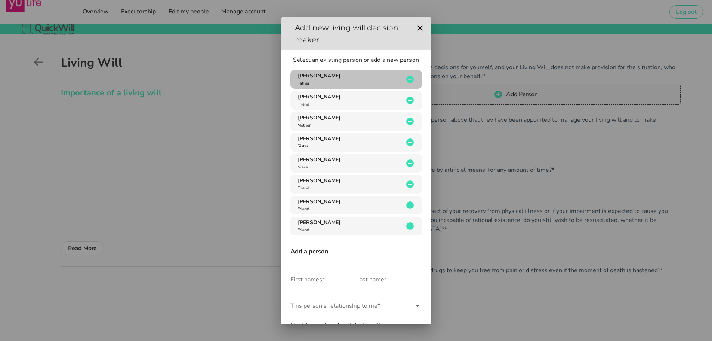
click at [371, 79] on div "[PERSON_NAME] Father" at bounding box center [350, 79] width 108 height 14
type input "[PERSON_NAME]"
radio input "true"
type input "824423575"
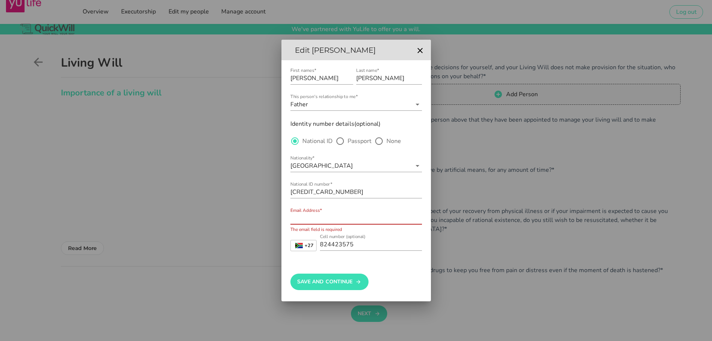
click at [343, 223] on input "Email Address*" at bounding box center [357, 218] width 132 height 12
paste input "[EMAIL_ADDRESS][DOMAIN_NAME]"
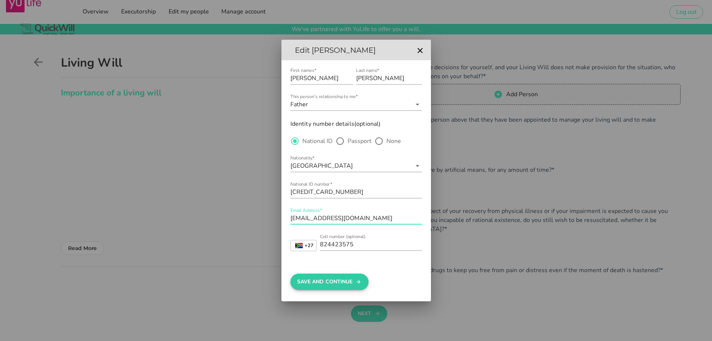
type input "[EMAIL_ADDRESS][DOMAIN_NAME]"
click at [353, 285] on button "Save And Continue" at bounding box center [330, 281] width 78 height 16
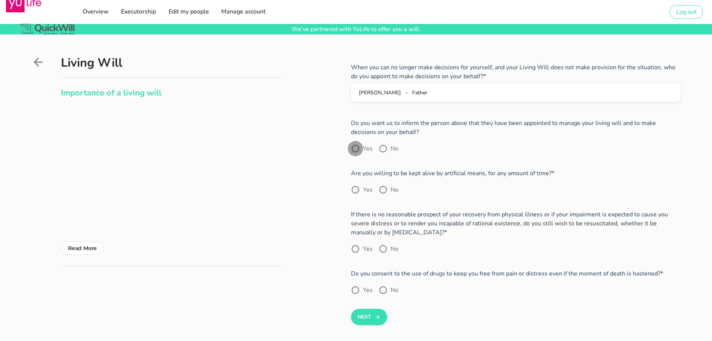
click at [361, 147] on div at bounding box center [355, 148] width 13 height 13
radio input "true"
click at [390, 192] on div "No" at bounding box center [389, 189] width 20 height 9
radio input "true"
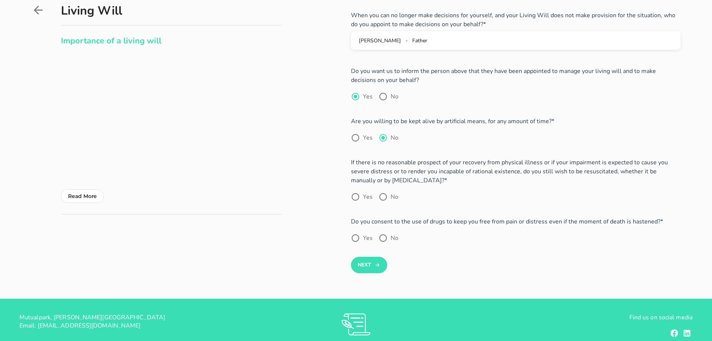
scroll to position [61, 0]
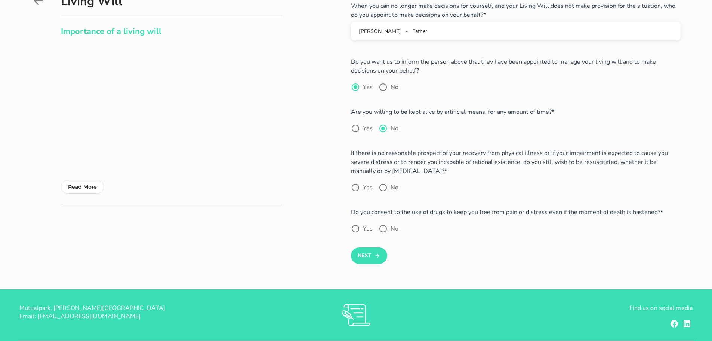
click at [347, 129] on div "When you can no longer make decisions for yourself, and your Living Will does n…" at bounding box center [493, 132] width 375 height 262
click at [353, 129] on div at bounding box center [355, 128] width 13 height 13
radio input "true"
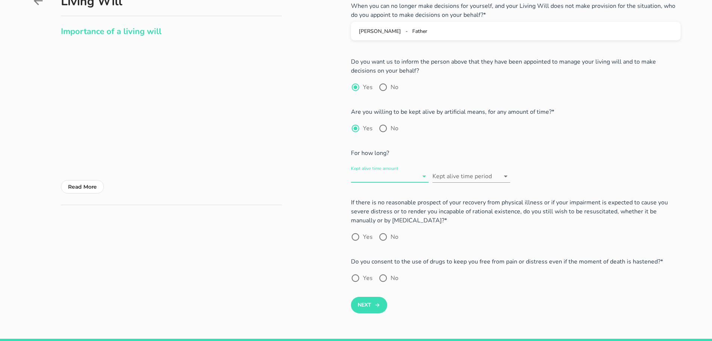
click at [390, 172] on input "Kept alive time amount" at bounding box center [384, 176] width 67 height 12
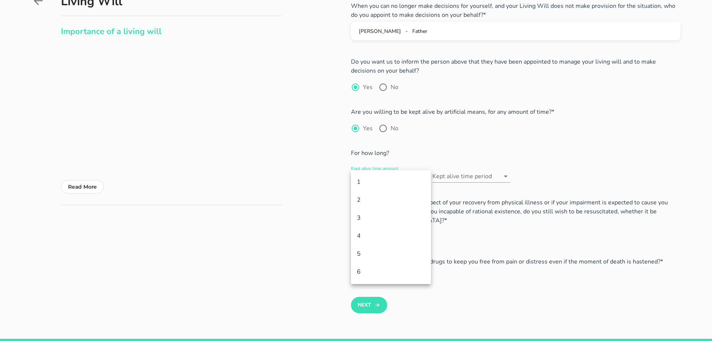
click at [528, 184] on div "Kept alive time amount Kept alive time period" at bounding box center [461, 173] width 220 height 33
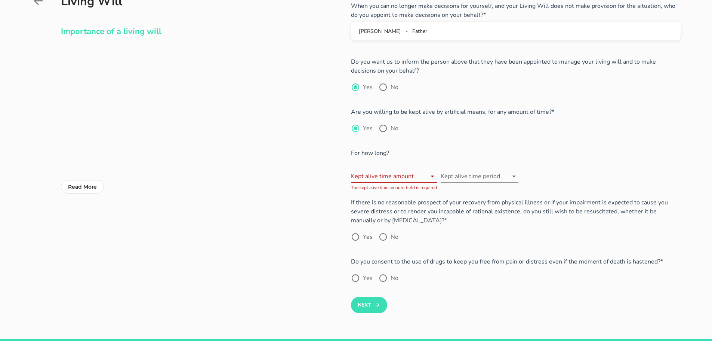
click at [419, 182] on div "Kept alive time amount" at bounding box center [394, 176] width 86 height 12
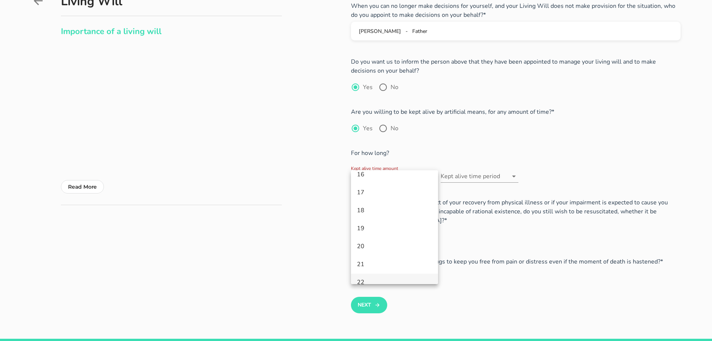
scroll to position [285, 0]
click at [381, 266] on div "22" at bounding box center [394, 274] width 87 height 18
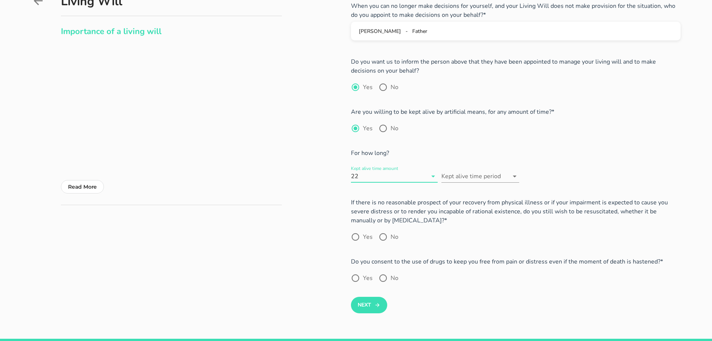
scroll to position [0, 0]
click at [478, 181] on input "Kept alive time period" at bounding box center [475, 176] width 67 height 12
click at [407, 178] on input "Kept alive time amount" at bounding box center [393, 176] width 67 height 12
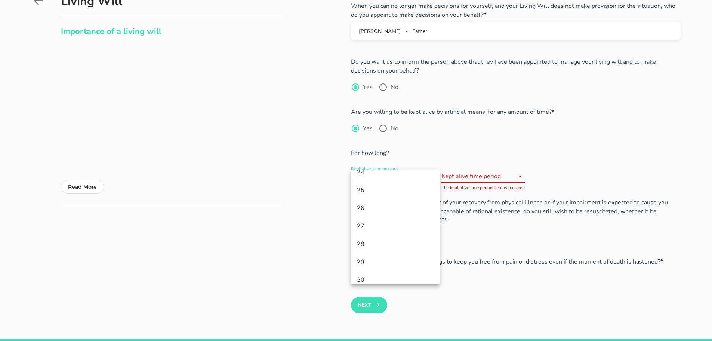
scroll to position [431, 0]
click at [402, 267] on div "30" at bounding box center [395, 272] width 77 height 16
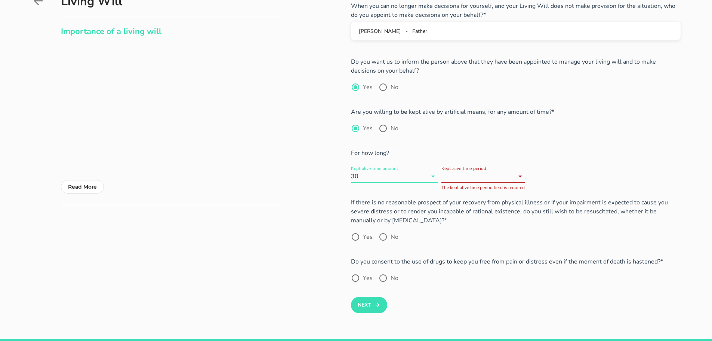
click at [474, 182] on div "Kept alive time period" at bounding box center [483, 176] width 83 height 12
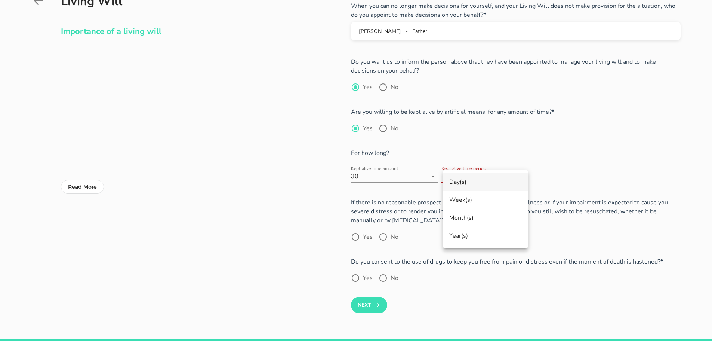
click at [472, 178] on div "Day(s)" at bounding box center [486, 182] width 73 height 16
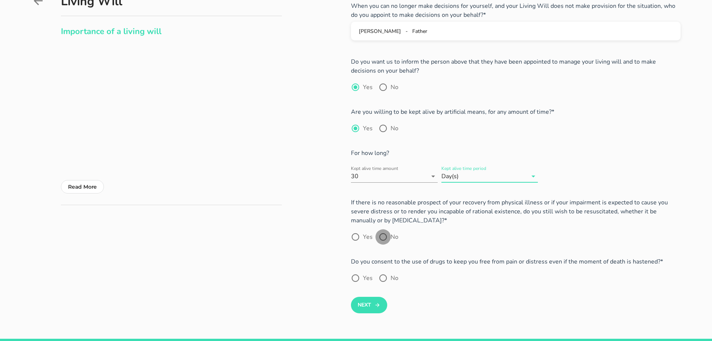
click at [380, 234] on div at bounding box center [383, 236] width 13 height 13
radio input "true"
click at [356, 277] on div at bounding box center [355, 278] width 13 height 13
radio input "true"
click at [435, 176] on icon at bounding box center [434, 176] width 4 height 2
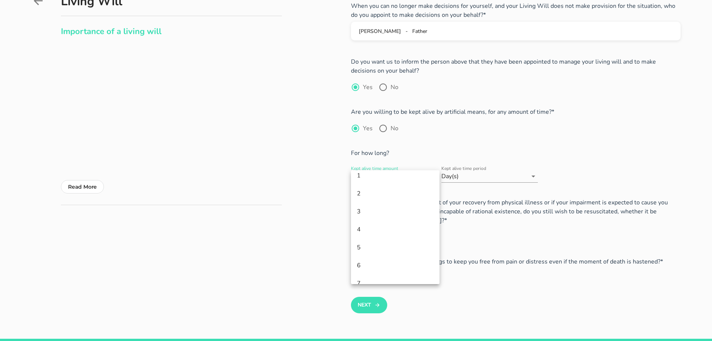
scroll to position [15, 0]
click at [410, 226] on div "4" at bounding box center [395, 221] width 77 height 16
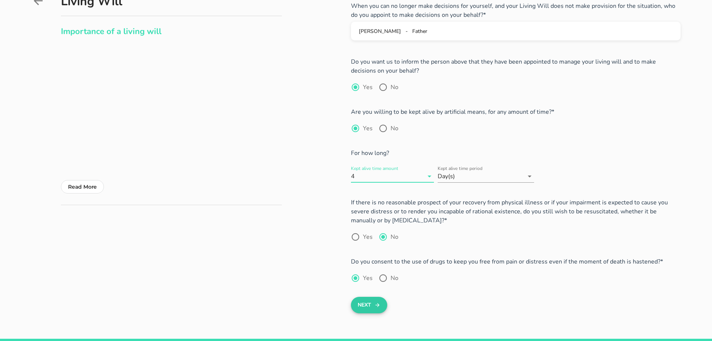
click at [368, 304] on button "Next" at bounding box center [369, 305] width 36 height 16
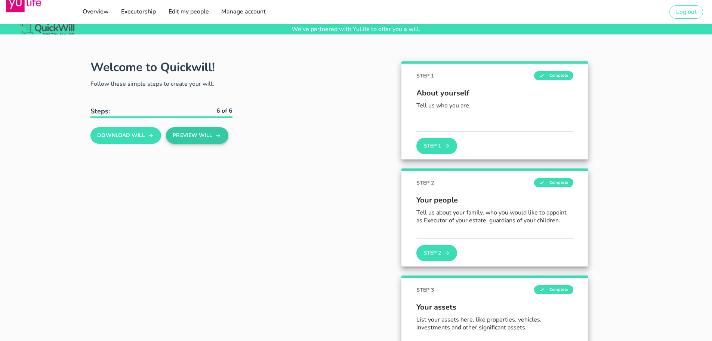
click at [196, 132] on button "Preview Will" at bounding box center [197, 135] width 62 height 16
click at [441, 253] on button "Step 2" at bounding box center [437, 253] width 40 height 16
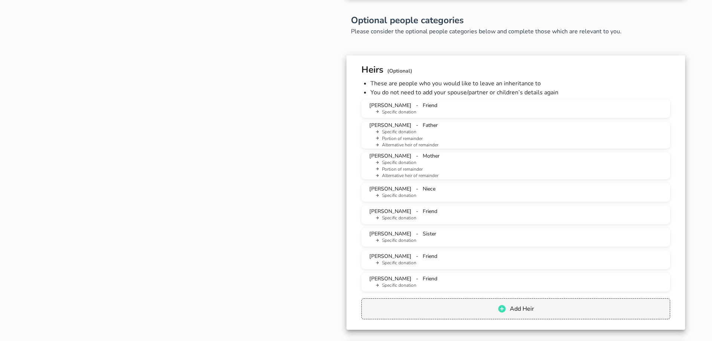
scroll to position [465, 0]
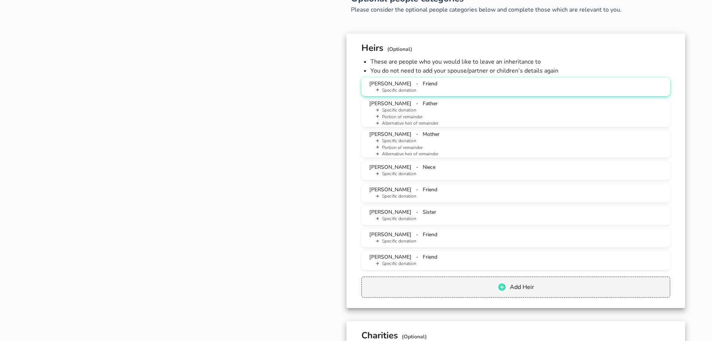
click at [478, 88] on li "Specific donation" at bounding box center [519, 90] width 291 height 7
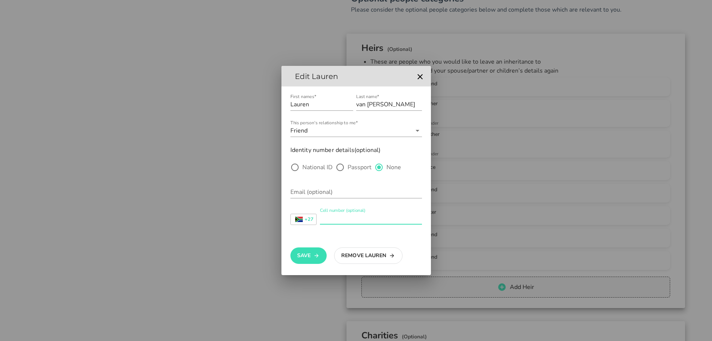
click at [349, 212] on div "Cell number (optional)" at bounding box center [371, 218] width 102 height 12
click at [352, 186] on input "Email (optional)" at bounding box center [357, 192] width 132 height 12
type input "[EMAIL_ADDRESS][DOMAIN_NAME]"
click at [350, 219] on input "Cell number (optional)" at bounding box center [371, 218] width 102 height 12
type input "0781051928"
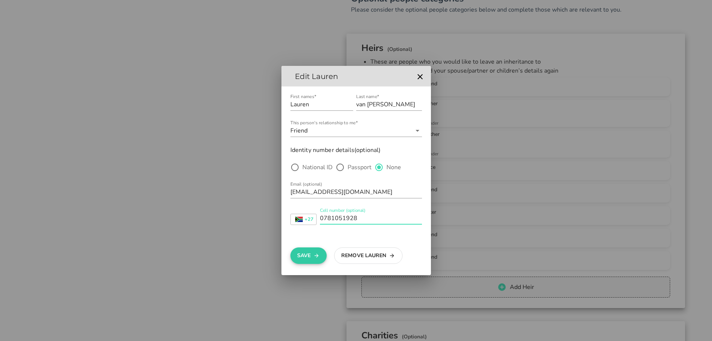
click at [294, 261] on button "Save" at bounding box center [309, 255] width 36 height 16
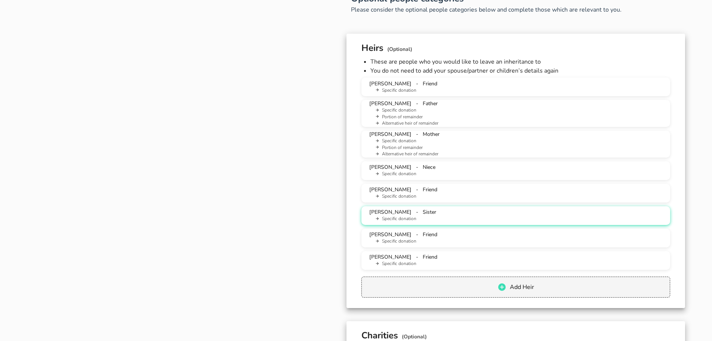
click at [400, 211] on span "[PERSON_NAME]" at bounding box center [390, 211] width 42 height 7
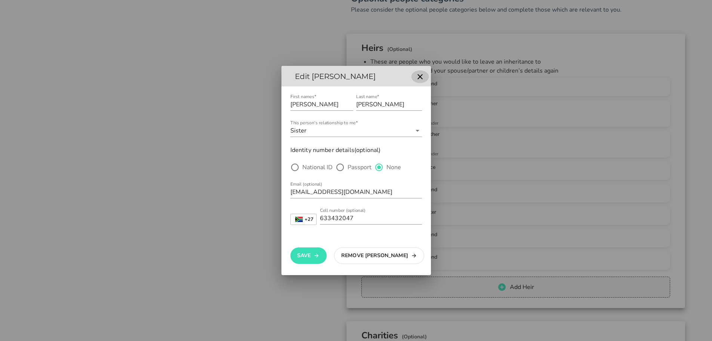
click at [417, 75] on icon "button" at bounding box center [420, 76] width 9 height 9
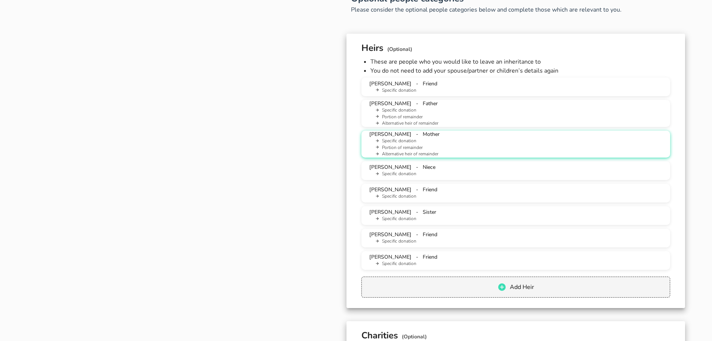
click at [423, 133] on div "[PERSON_NAME] - Mother Specific donation Portion of remainder Alternative heir …" at bounding box center [516, 144] width 297 height 27
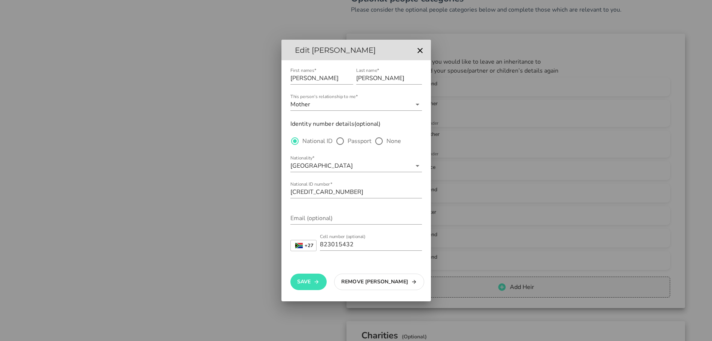
click at [442, 215] on div at bounding box center [356, 170] width 712 height 341
click at [419, 48] on icon "button" at bounding box center [420, 50] width 9 height 9
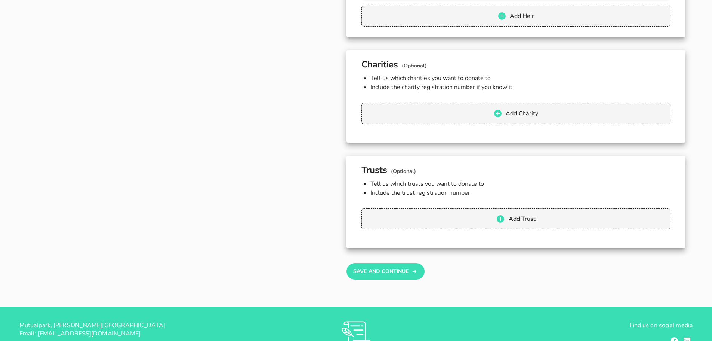
scroll to position [788, 0]
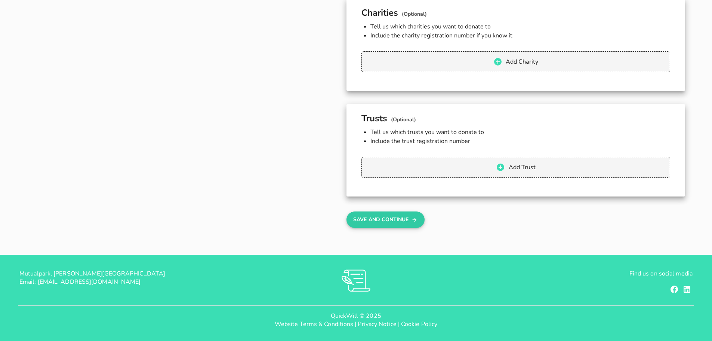
click at [402, 220] on button "Save And Continue" at bounding box center [386, 219] width 78 height 16
